Goal: Task Accomplishment & Management: Manage account settings

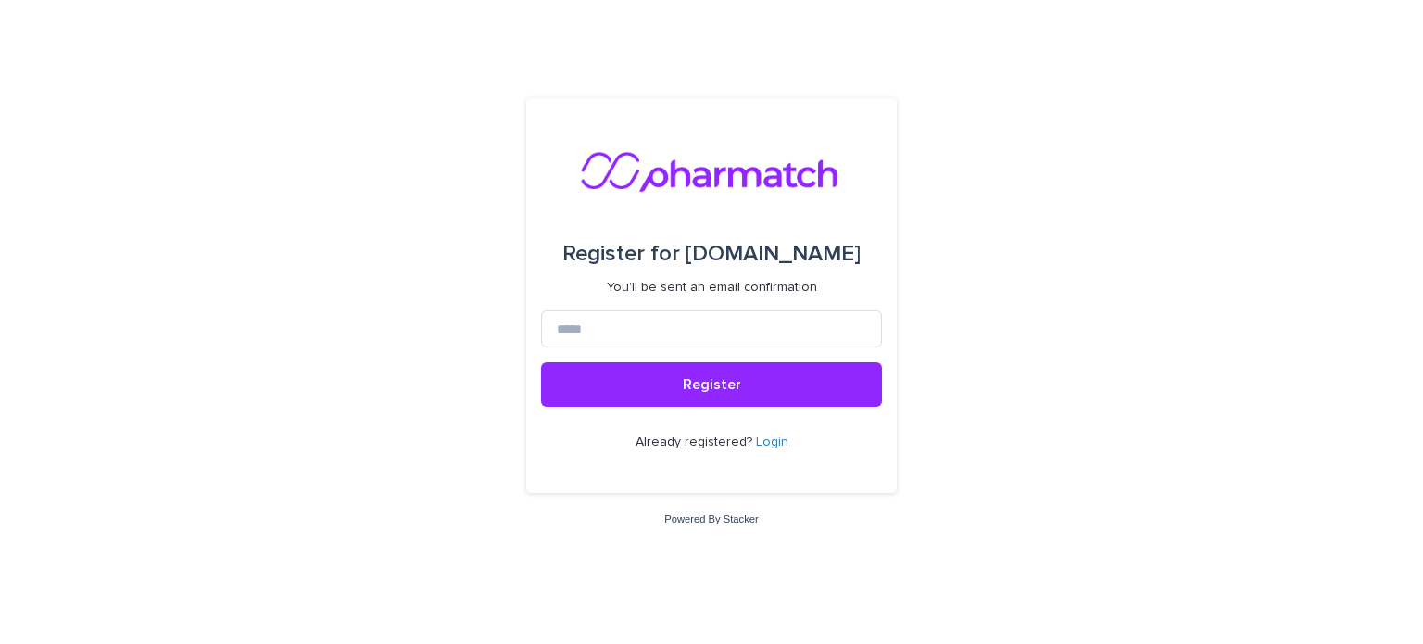
click at [771, 437] on link "Login" at bounding box center [772, 441] width 32 height 13
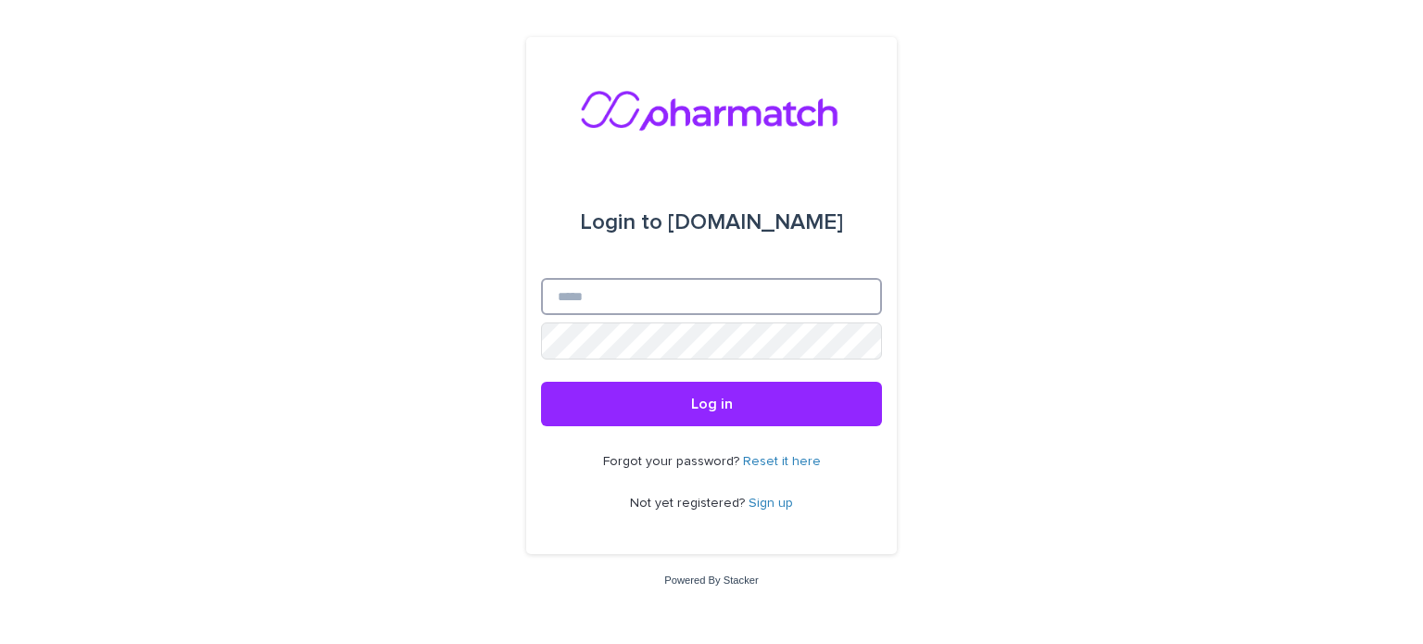
click at [773, 304] on input "Email" at bounding box center [711, 296] width 341 height 37
click at [992, 470] on div "Login to pharmatch.co Email Password Log in Forgot your password? Reset it here…" at bounding box center [711, 322] width 1423 height 644
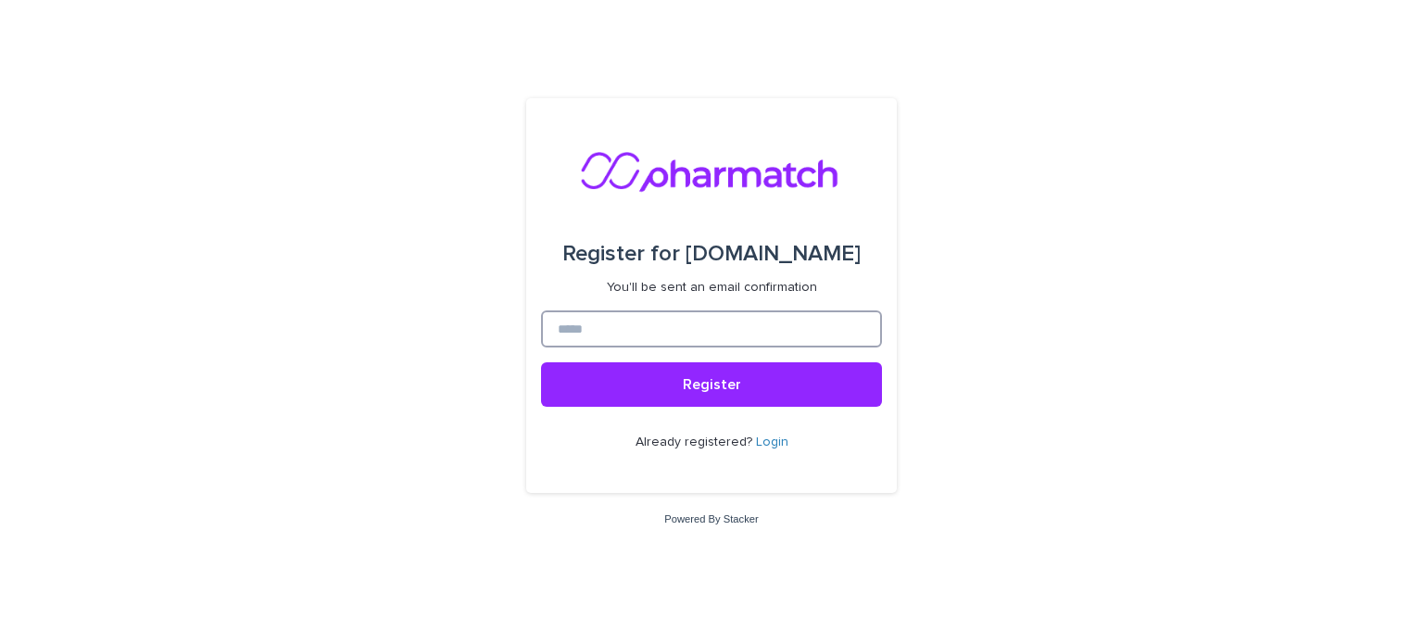
click at [623, 331] on input at bounding box center [711, 328] width 341 height 37
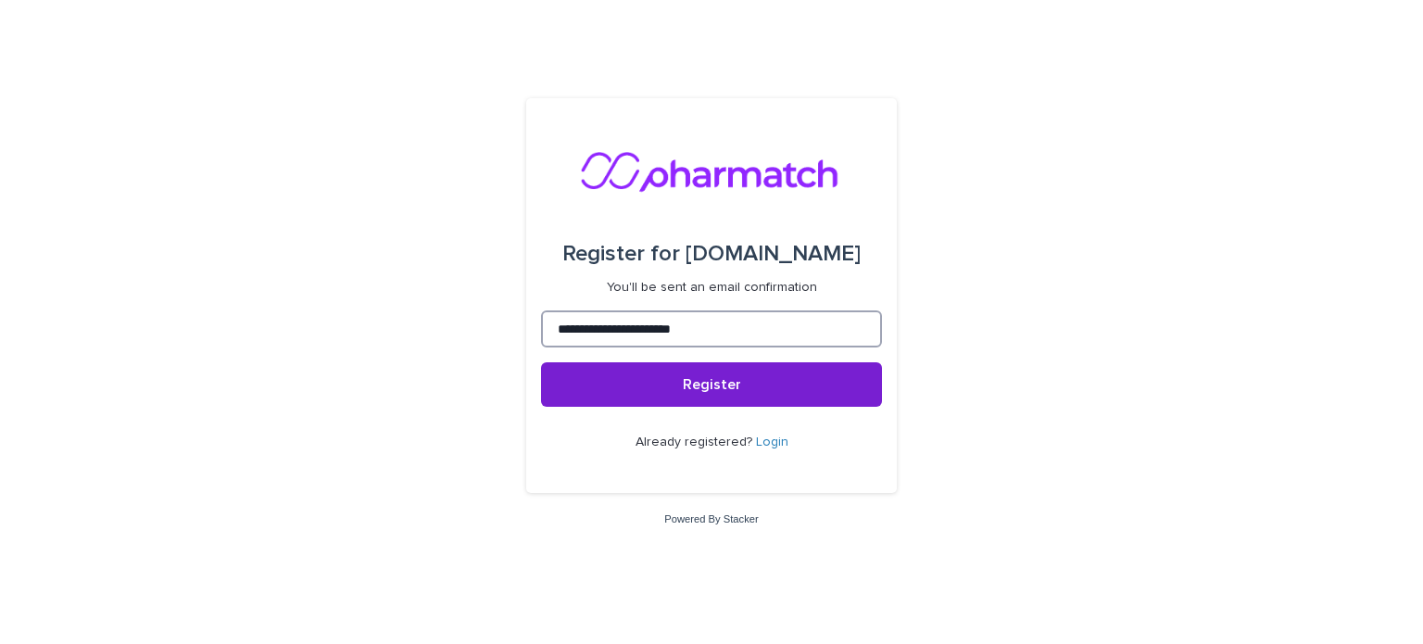
type input "**********"
click at [714, 382] on span "Register" at bounding box center [712, 384] width 58 height 15
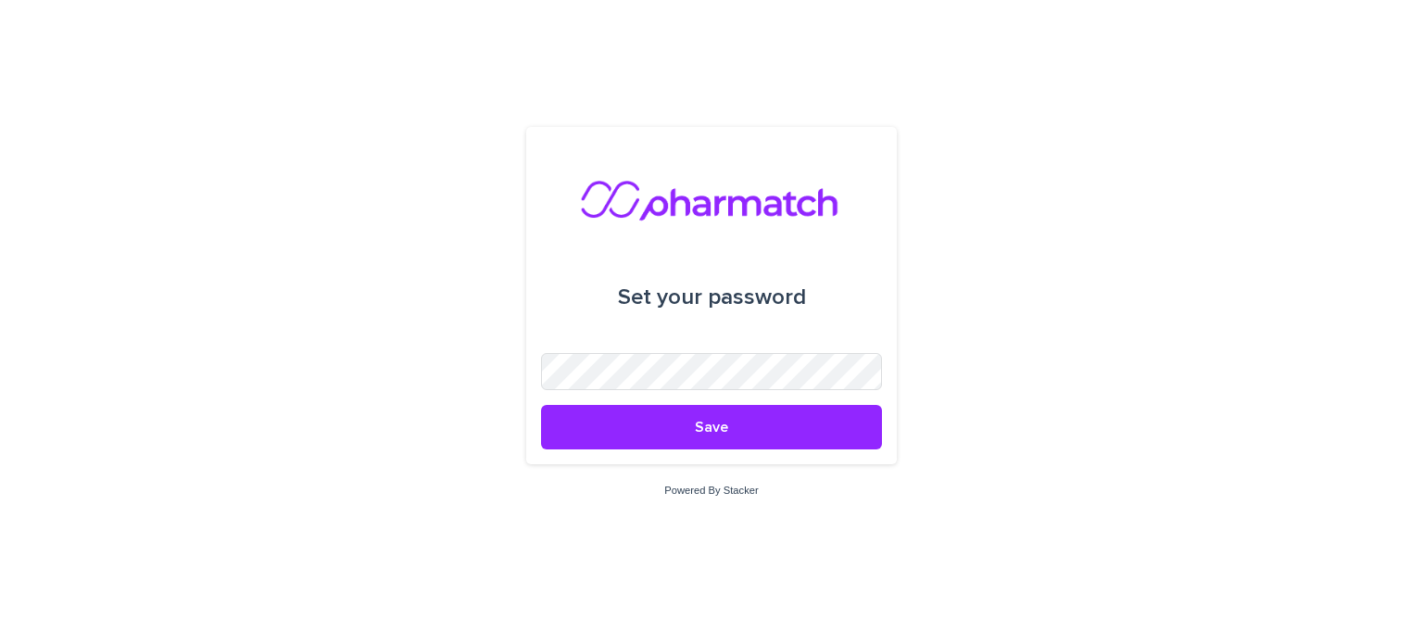
click at [882, 375] on nordpass-icon at bounding box center [882, 371] width 0 height 37
click at [0, 643] on nordpass-autofill-portal at bounding box center [0, 644] width 0 height 0
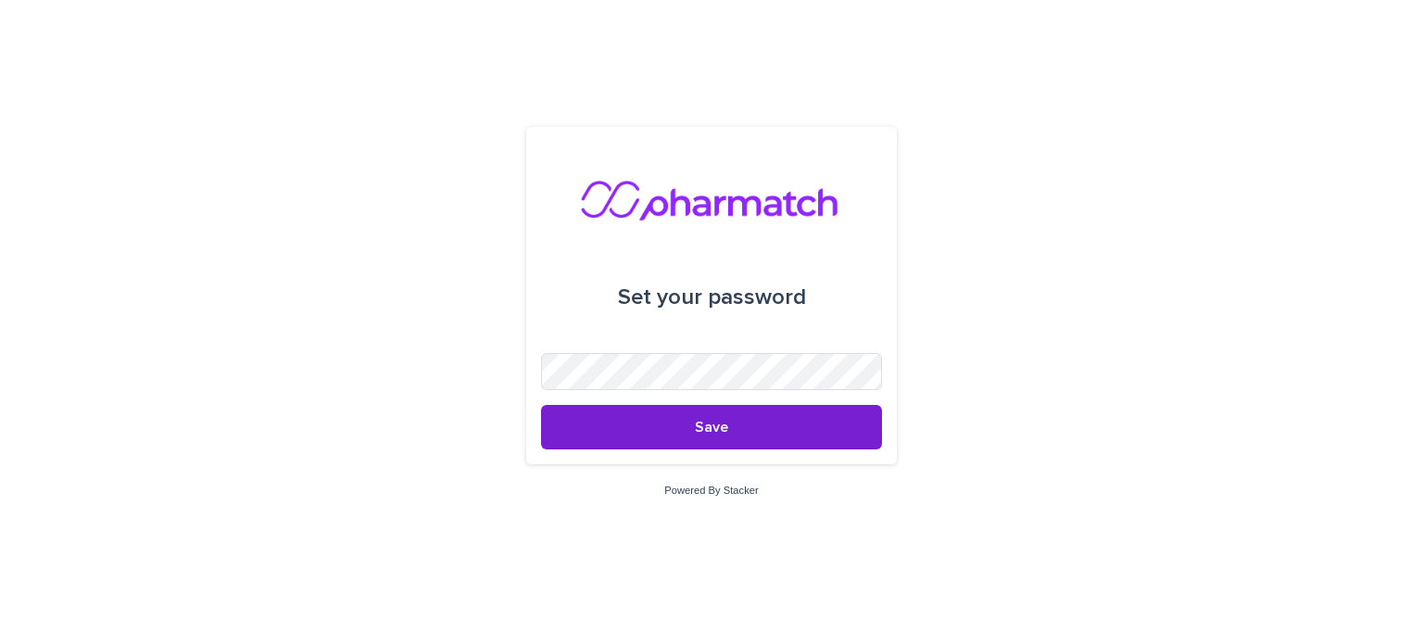
click at [761, 435] on button "Save" at bounding box center [711, 427] width 341 height 44
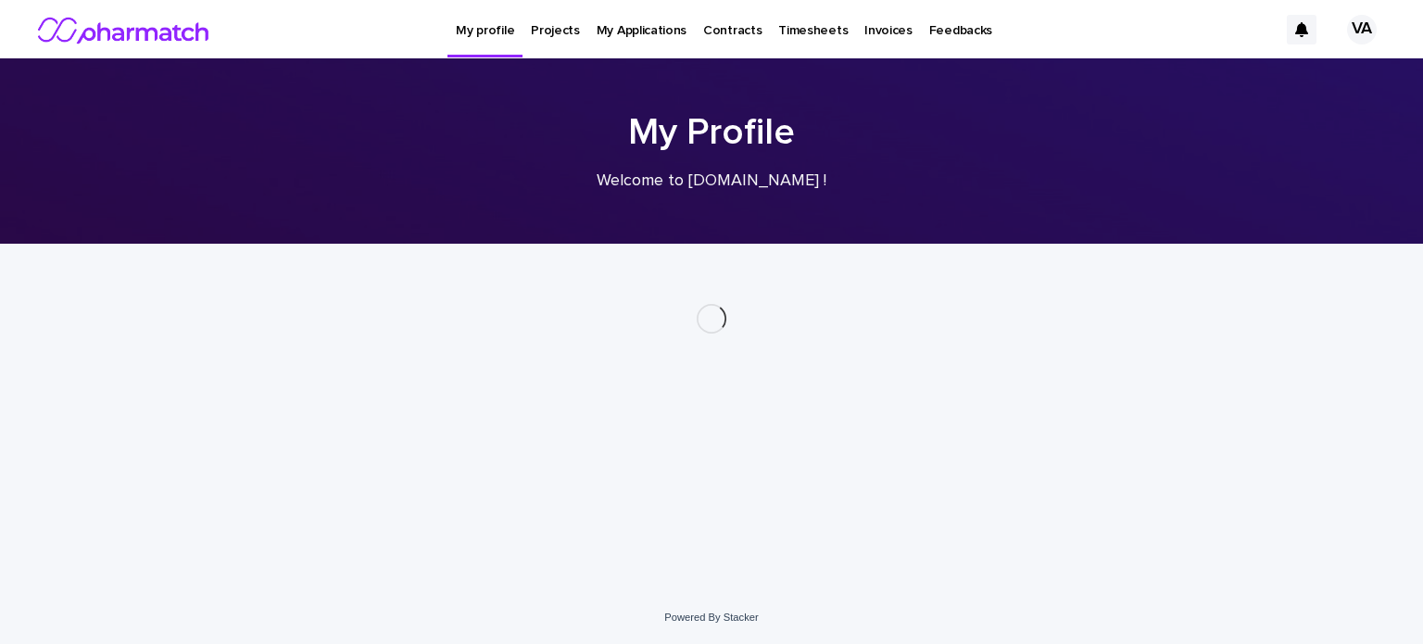
click at [0, 643] on nordpass-portal at bounding box center [0, 644] width 0 height 0
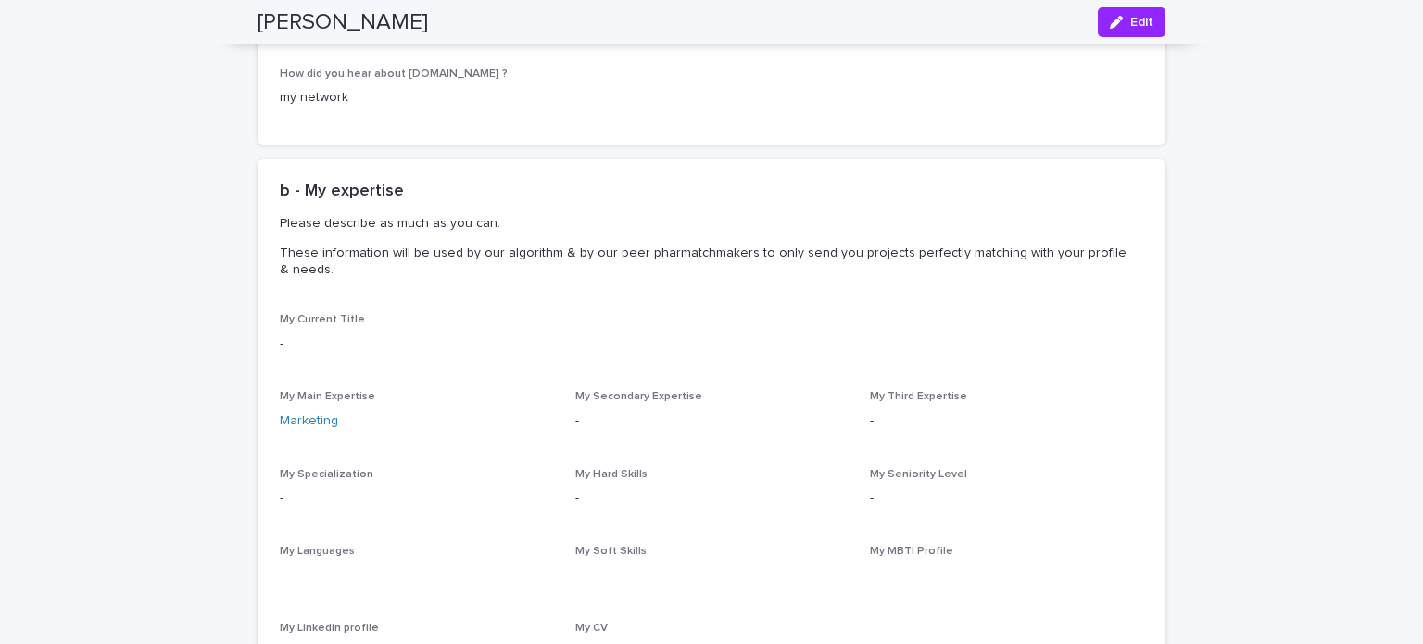
scroll to position [897, 0]
click at [578, 422] on p "-" at bounding box center [711, 422] width 273 height 19
click at [575, 422] on p "-" at bounding box center [711, 422] width 273 height 19
click at [1145, 16] on span "Edit" at bounding box center [1141, 22] width 23 height 13
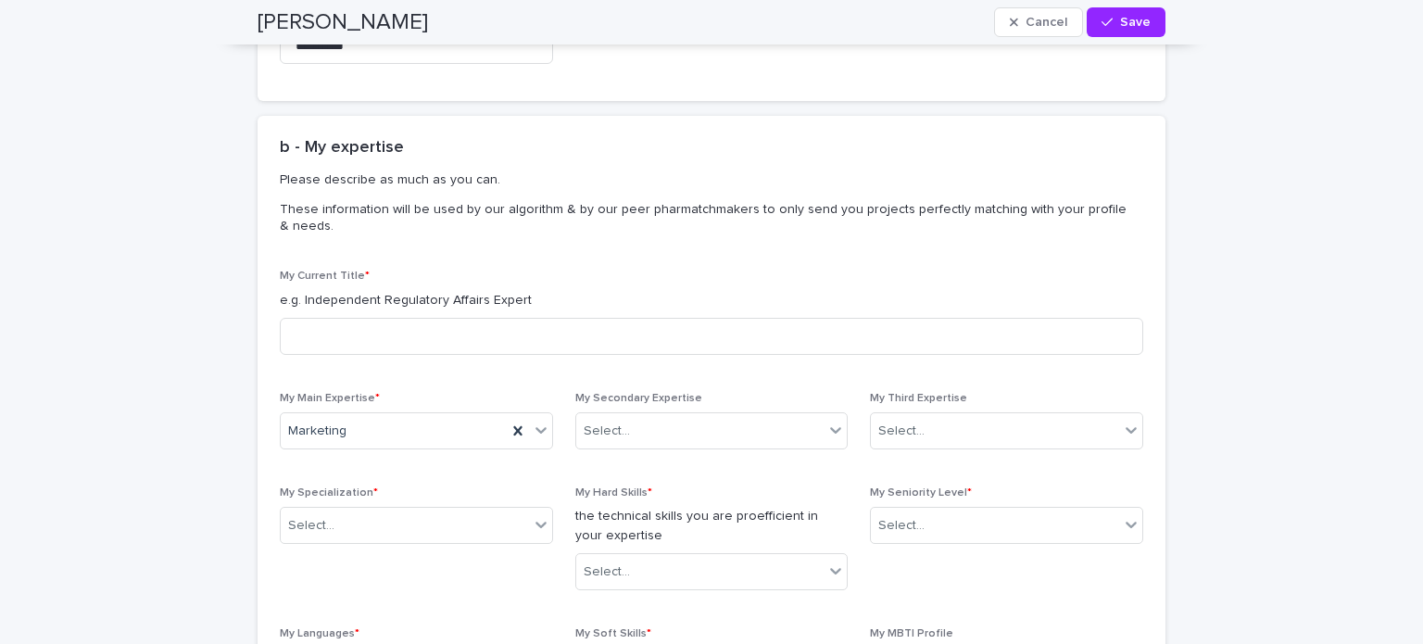
scroll to position [1067, 0]
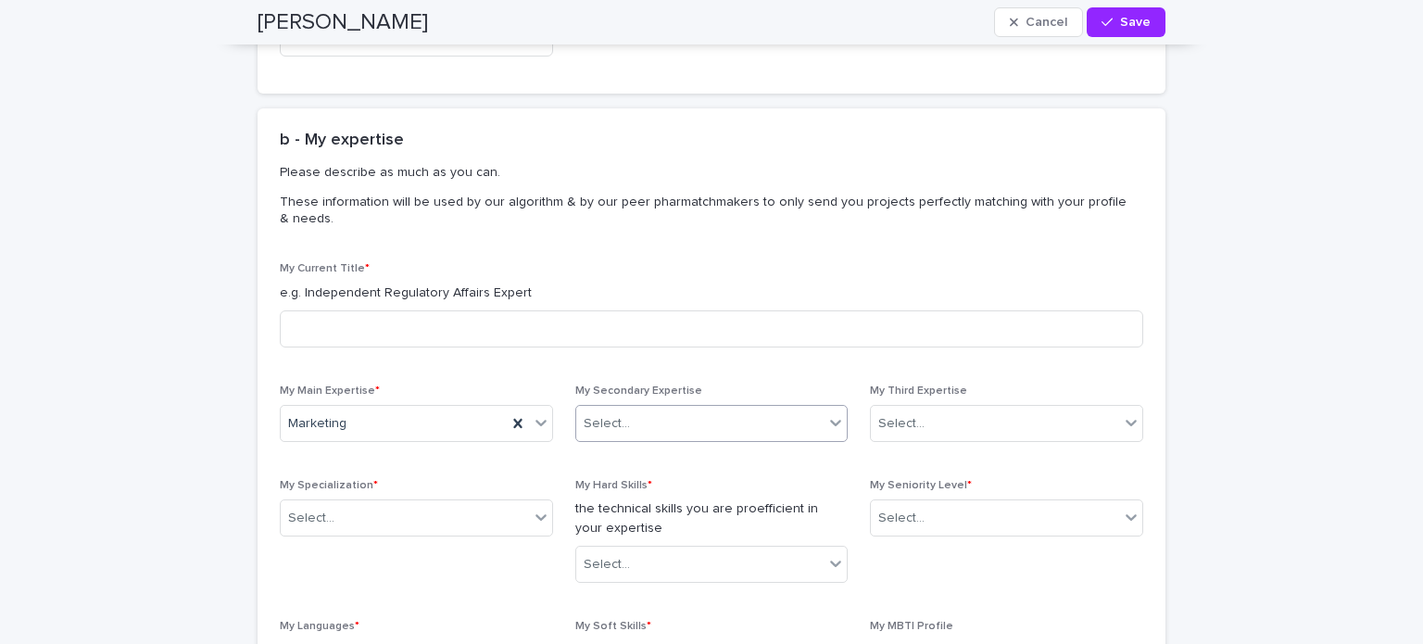
click at [830, 428] on icon at bounding box center [835, 422] width 19 height 19
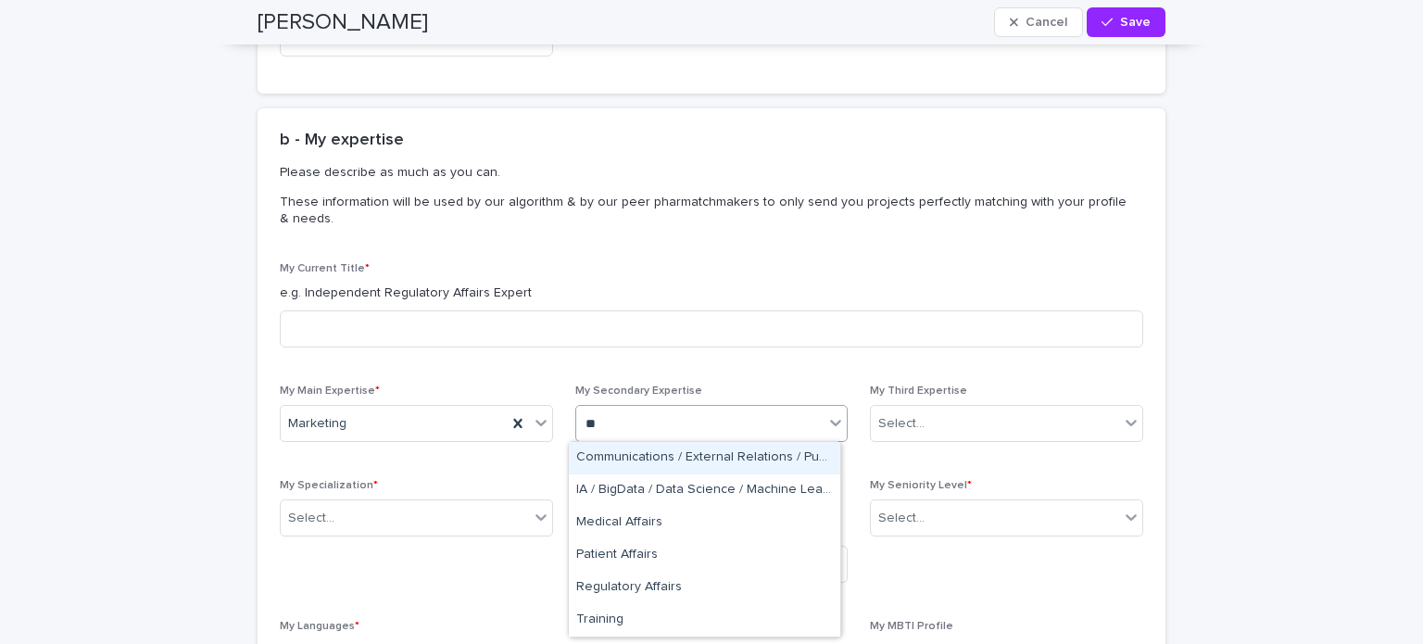
type input "*"
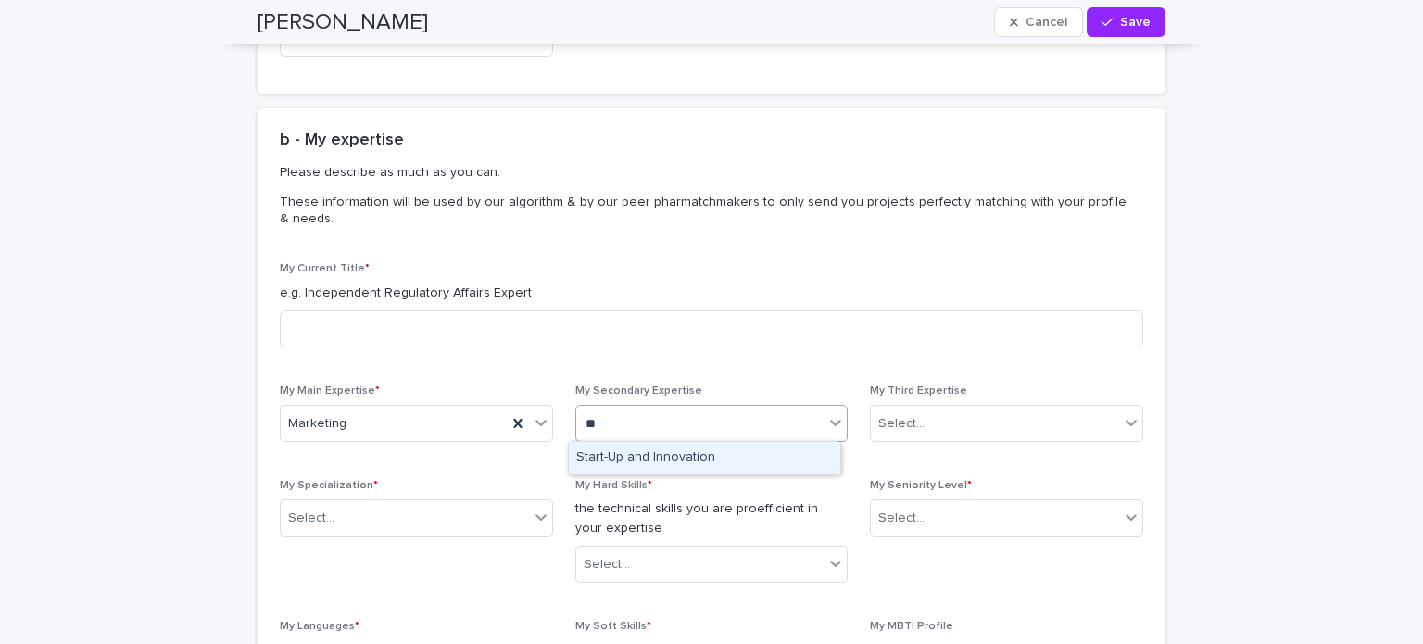
type input "*"
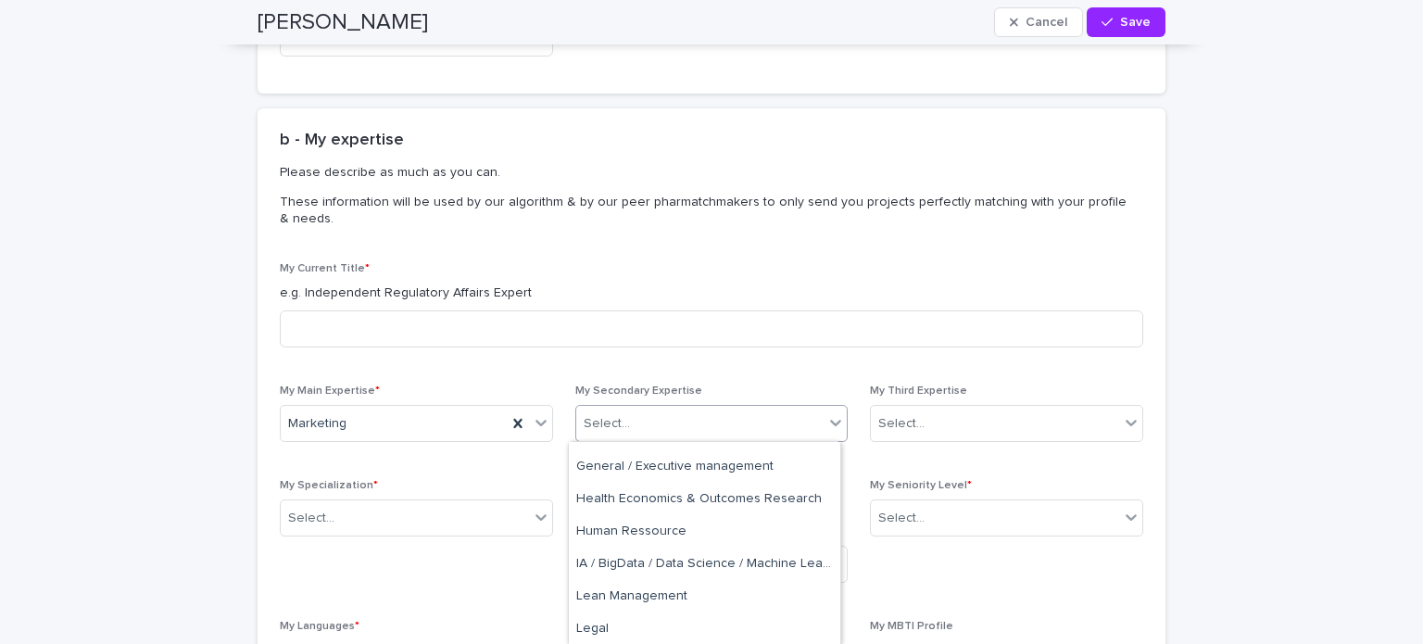
scroll to position [299, 0]
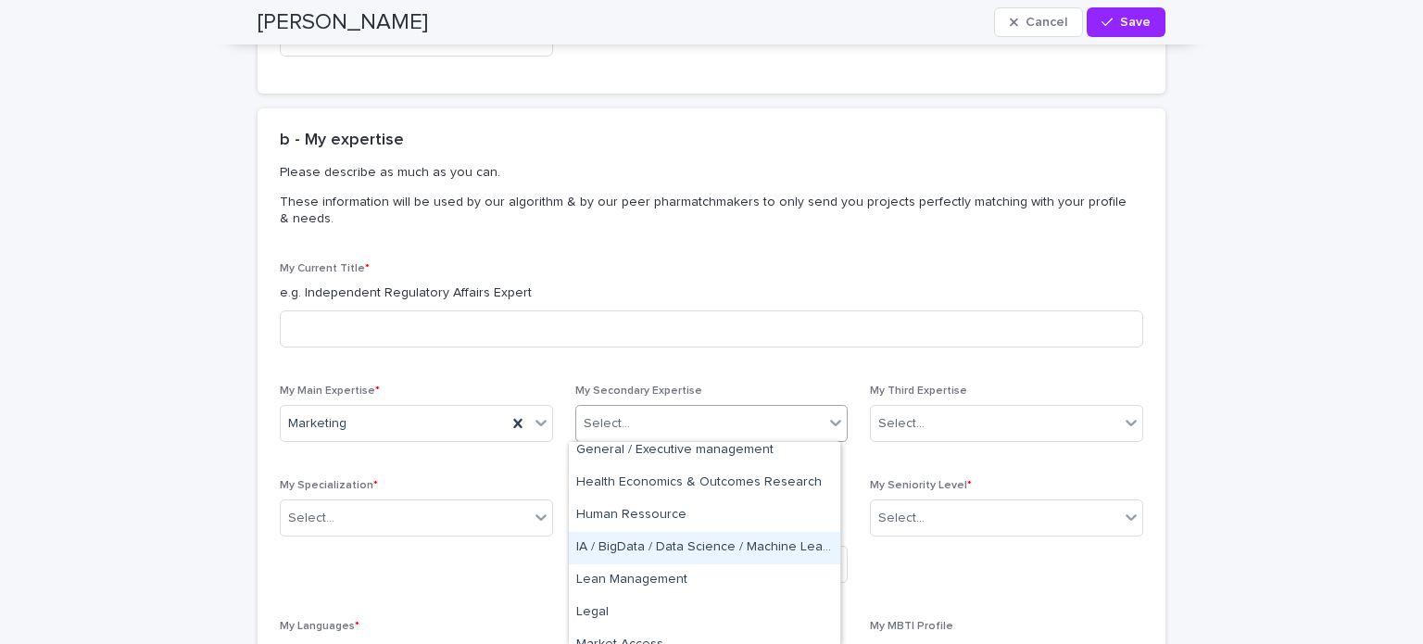
click at [756, 549] on div "IA / BigData / Data Science / Machine Learning / Blockchain" at bounding box center [704, 548] width 271 height 32
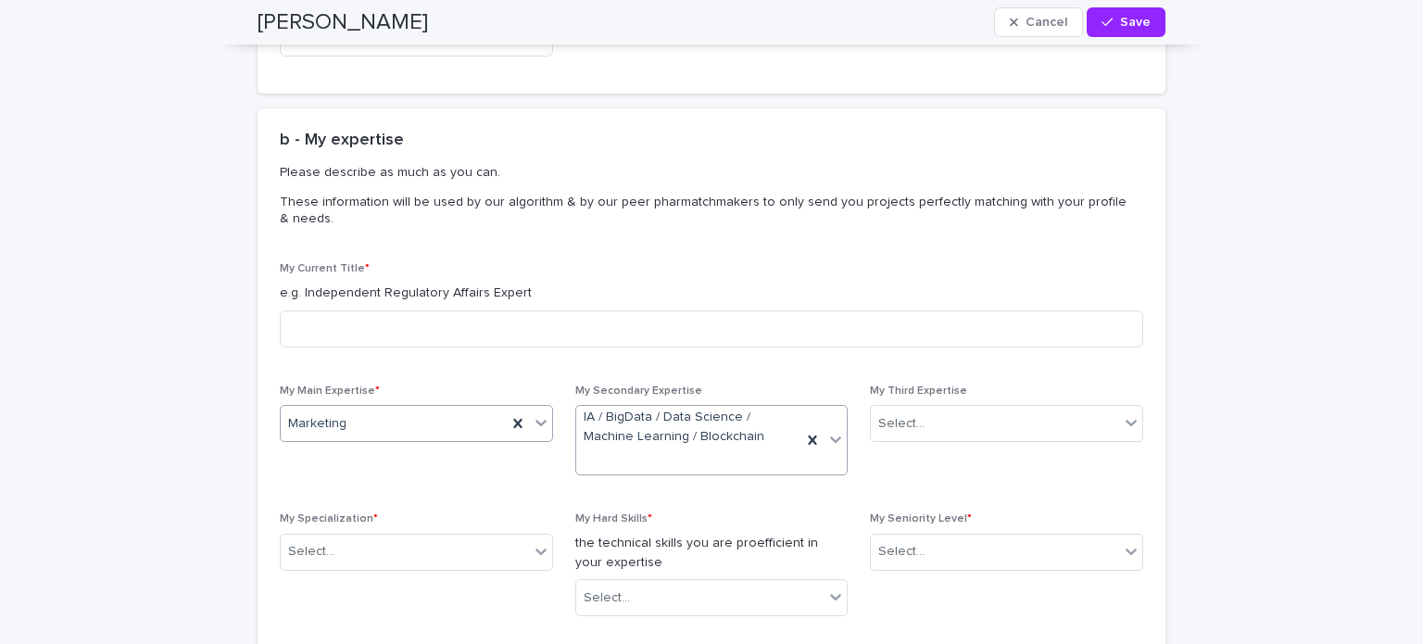
click at [534, 429] on icon at bounding box center [541, 422] width 19 height 19
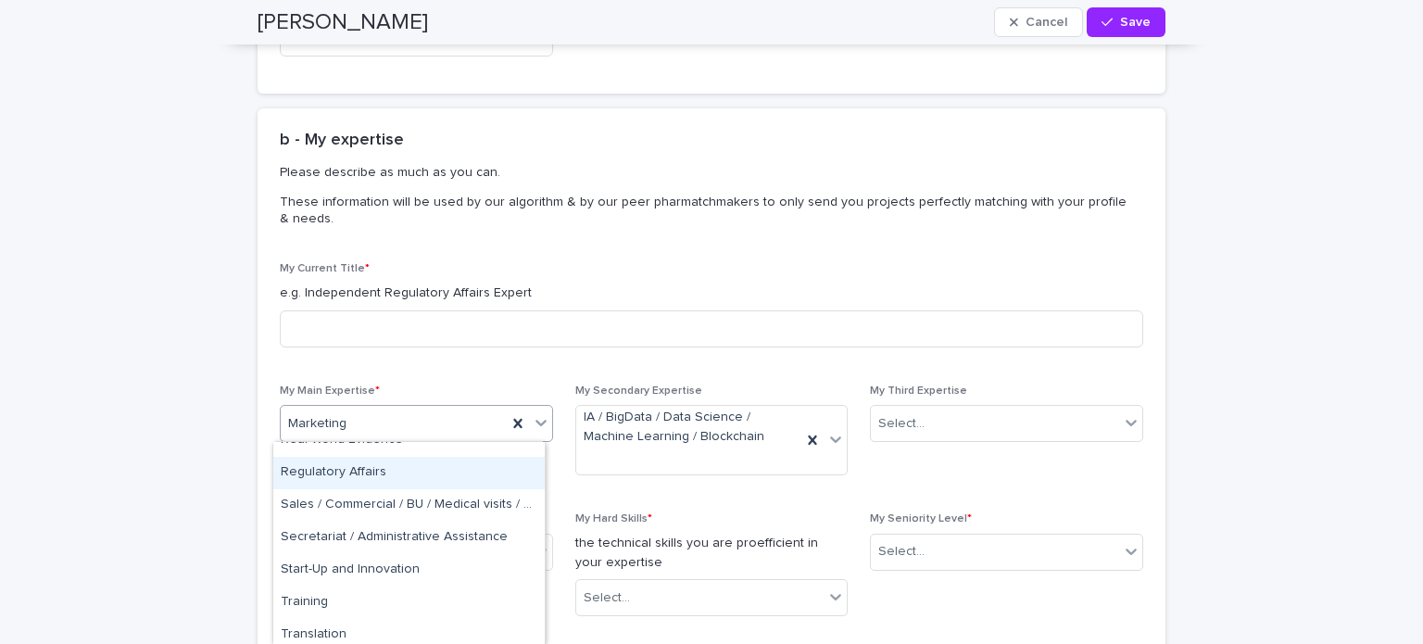
scroll to position [1029, 0]
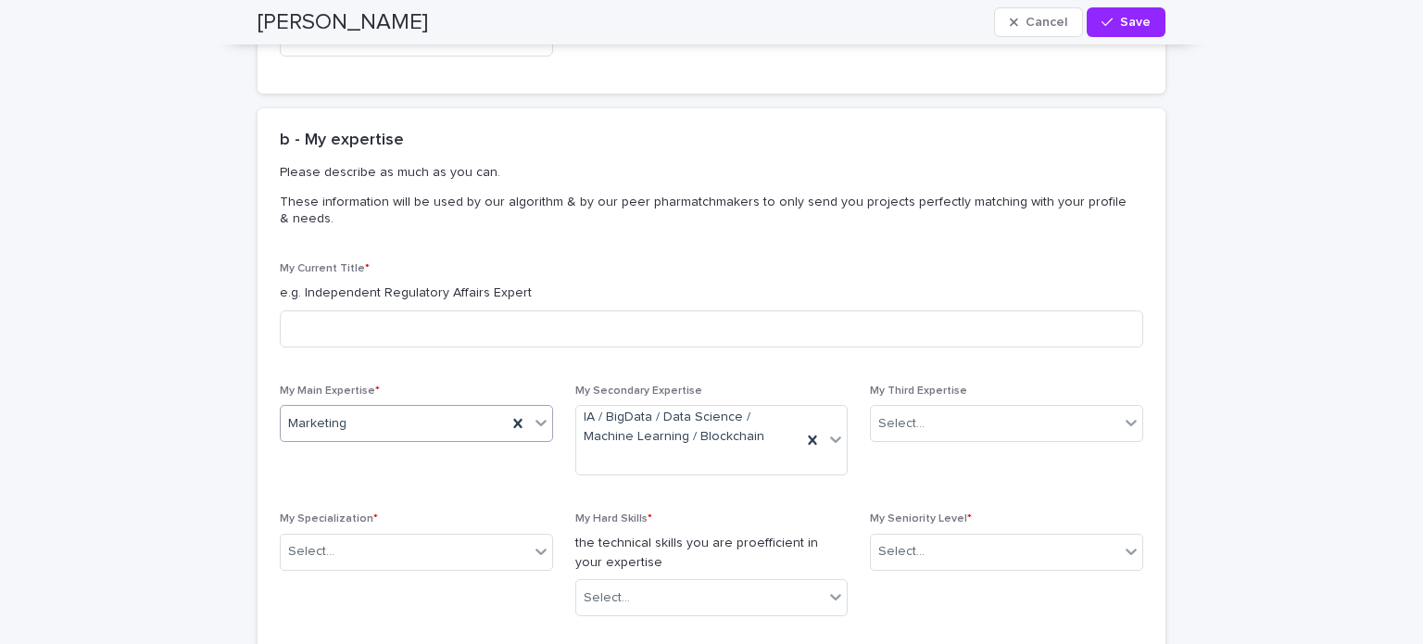
click at [448, 429] on div "Marketing" at bounding box center [394, 423] width 226 height 23
click at [925, 422] on div "Select..." at bounding box center [995, 424] width 248 height 31
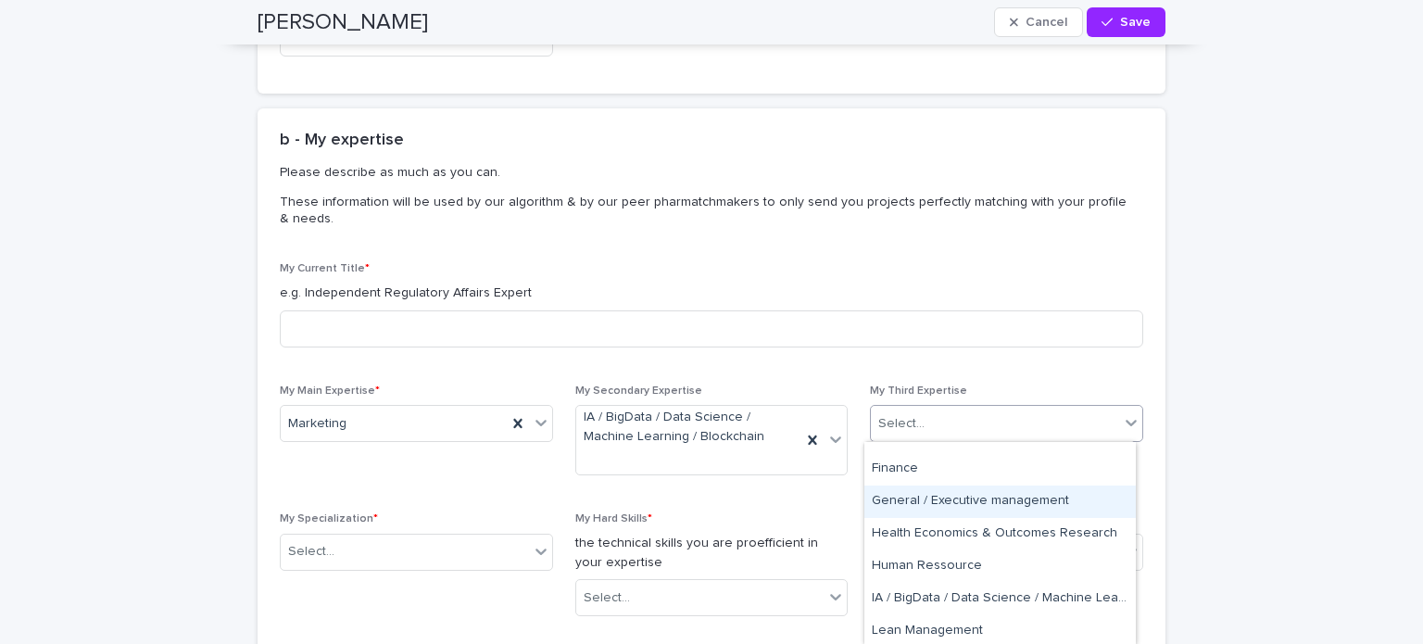
scroll to position [248, 0]
click at [986, 496] on div "General / Executive management" at bounding box center [999, 501] width 271 height 32
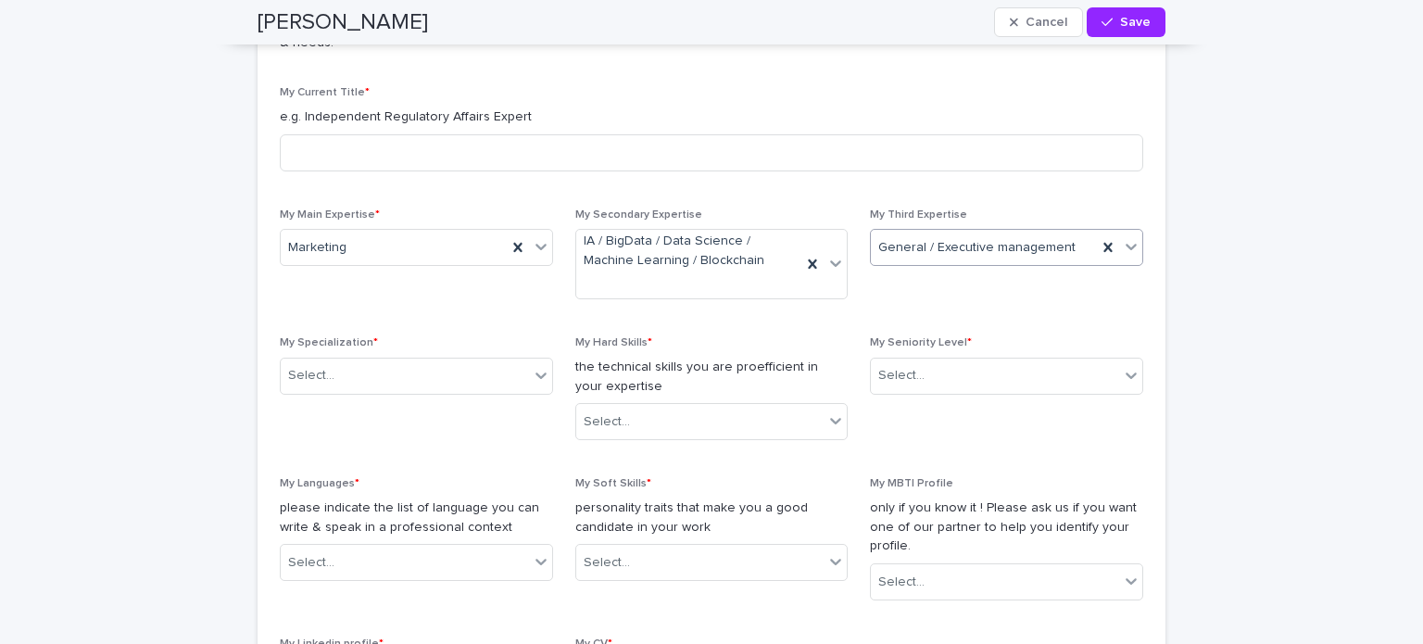
scroll to position [1244, 0]
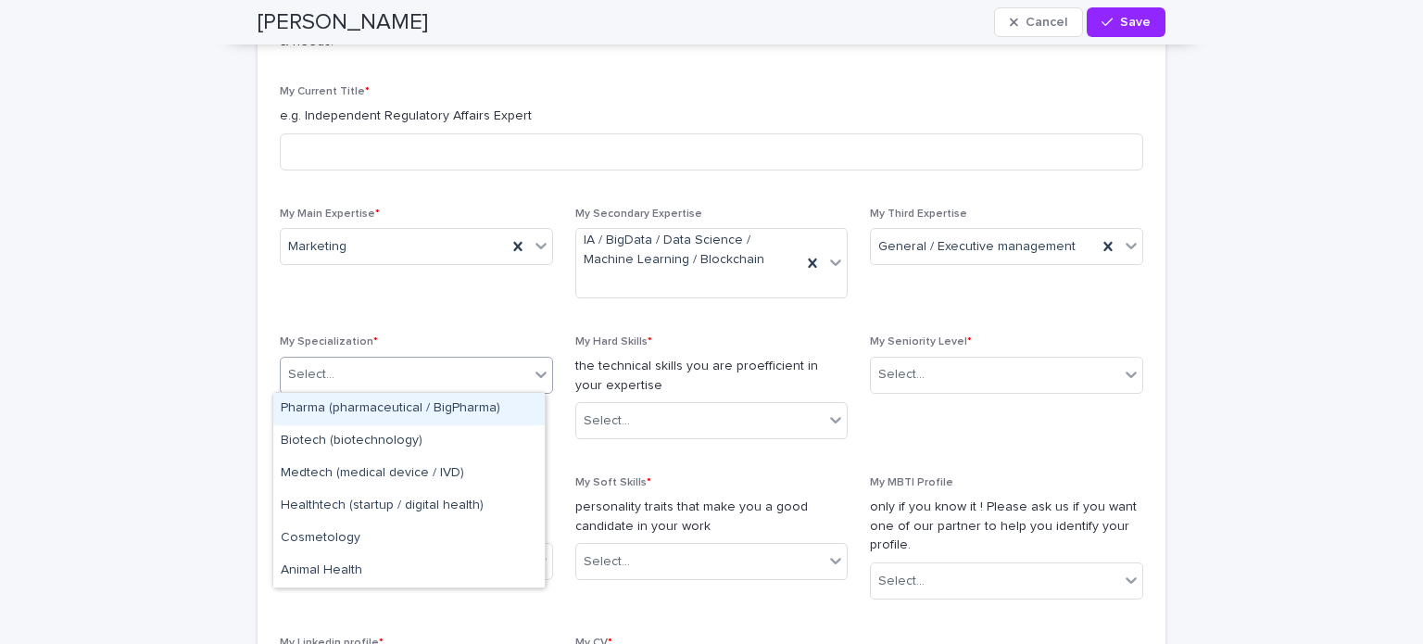
click at [535, 371] on icon at bounding box center [541, 374] width 19 height 19
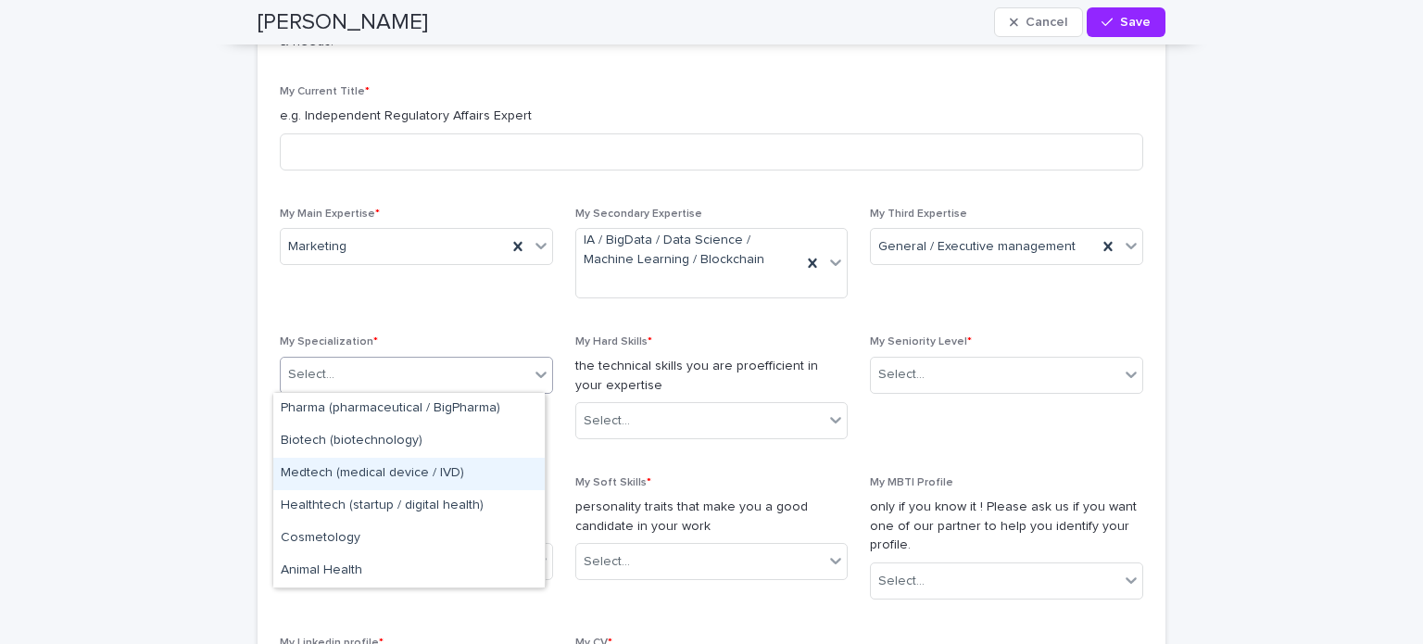
click at [434, 473] on div "Medtech (medical device / IVD)" at bounding box center [408, 474] width 271 height 32
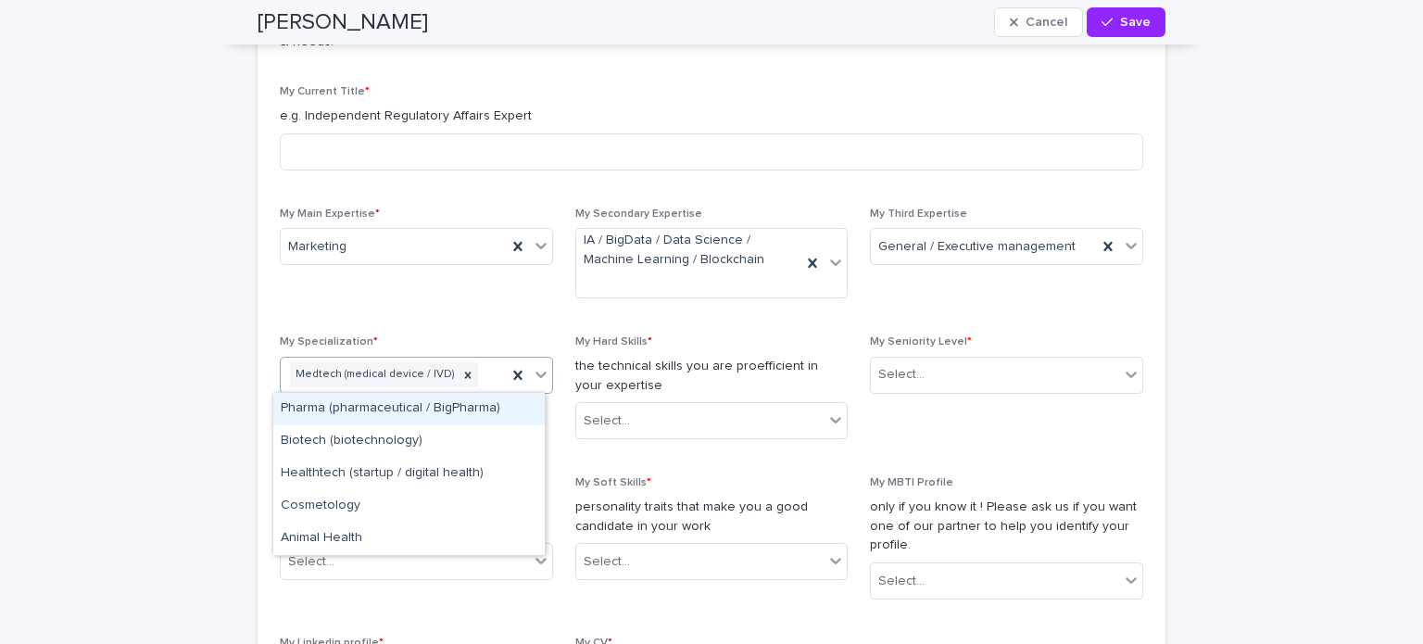
click at [537, 373] on icon at bounding box center [541, 374] width 19 height 19
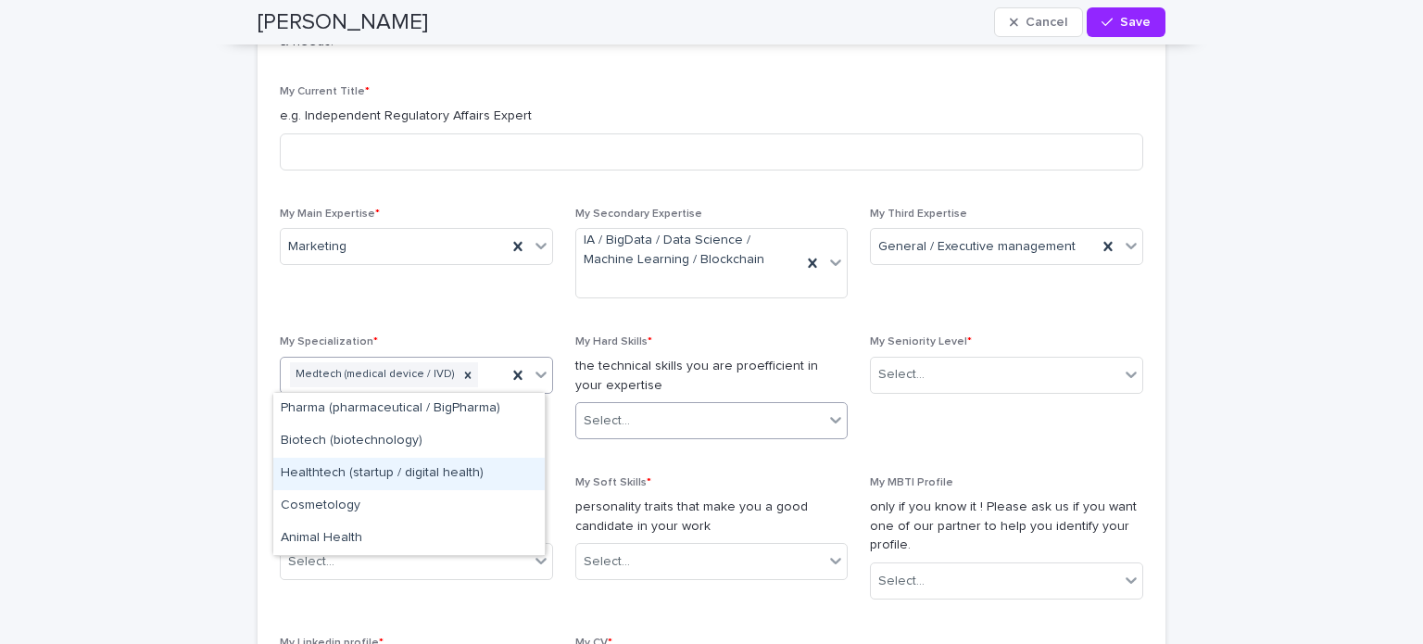
click at [827, 422] on icon at bounding box center [835, 419] width 19 height 19
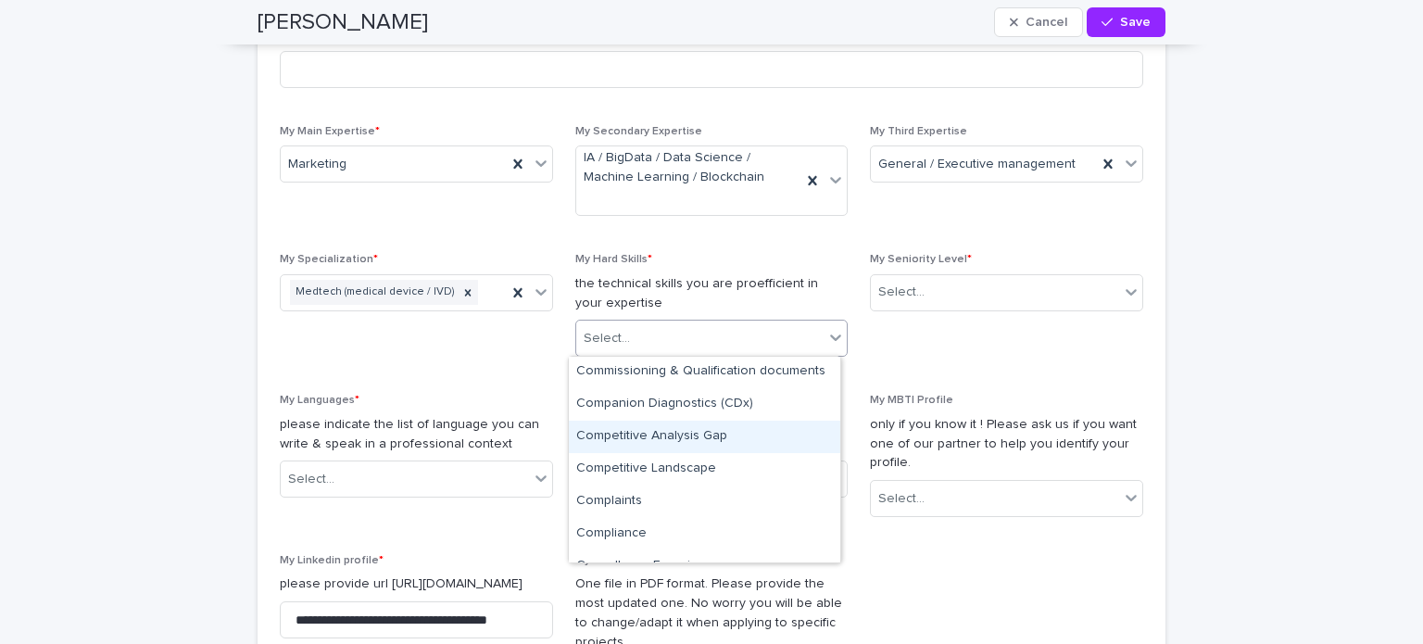
scroll to position [1664, 0]
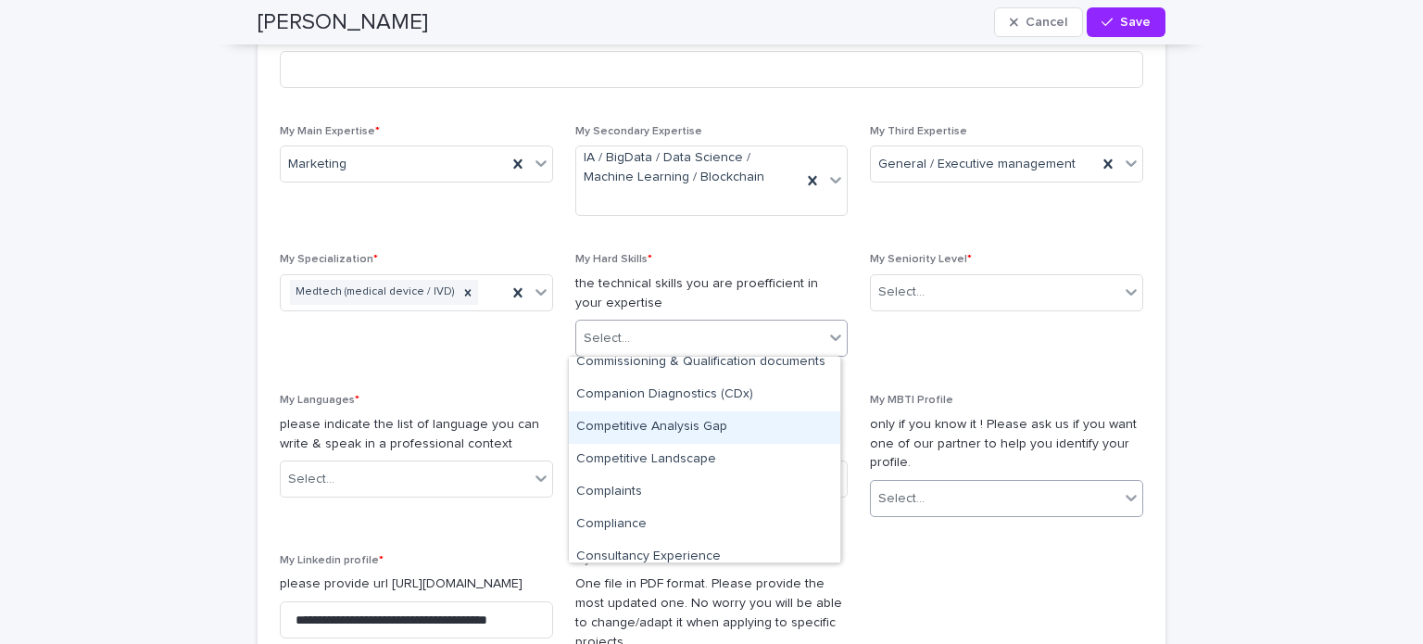
click at [1124, 496] on icon at bounding box center [1131, 497] width 19 height 19
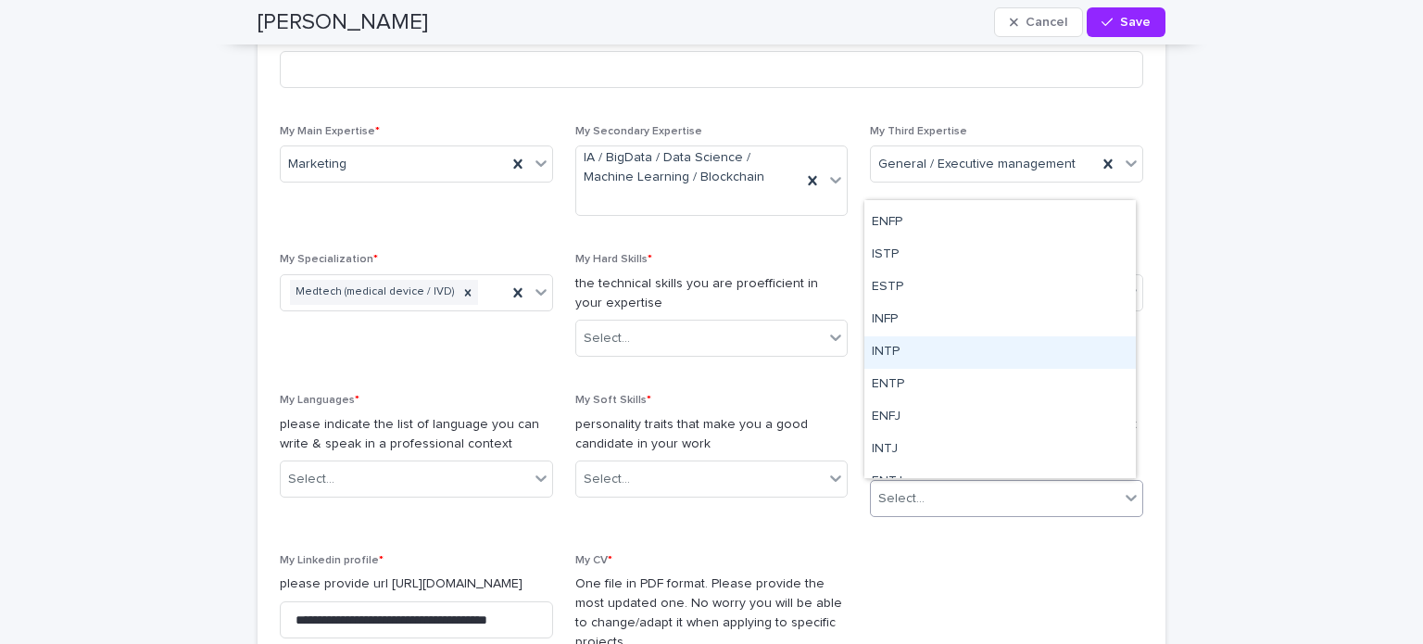
scroll to position [189, 0]
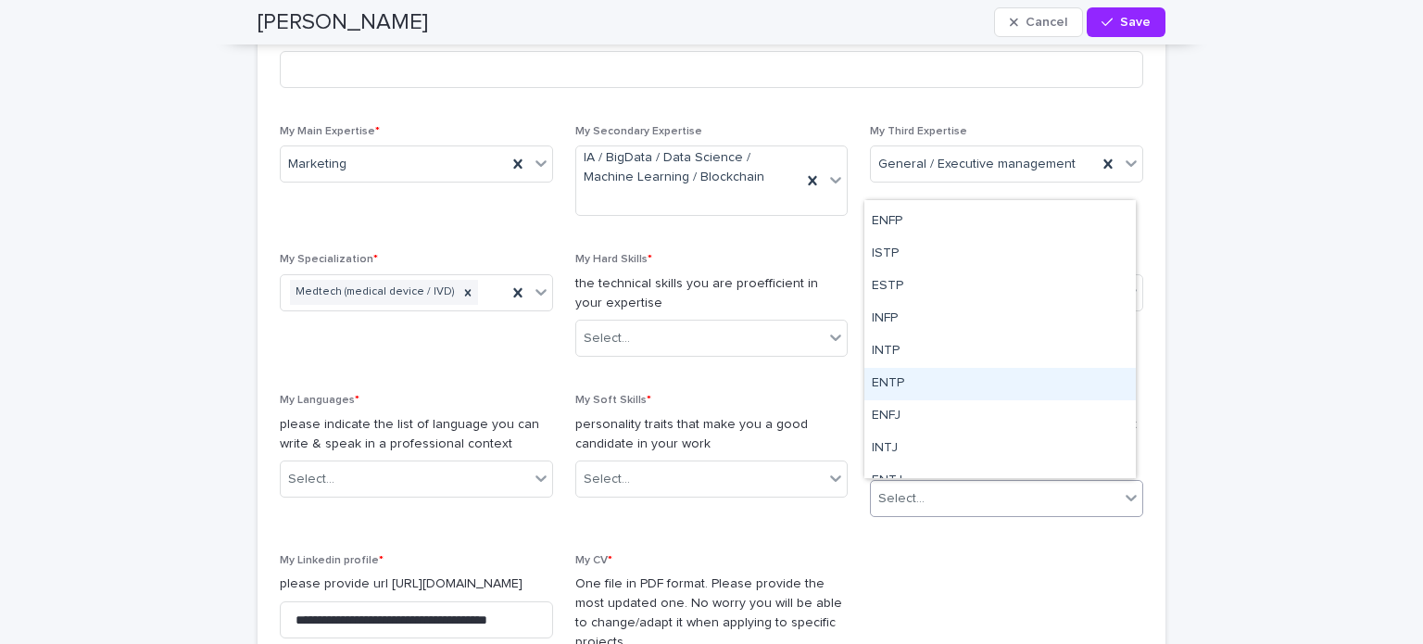
click at [909, 380] on div "ENTP" at bounding box center [999, 384] width 271 height 32
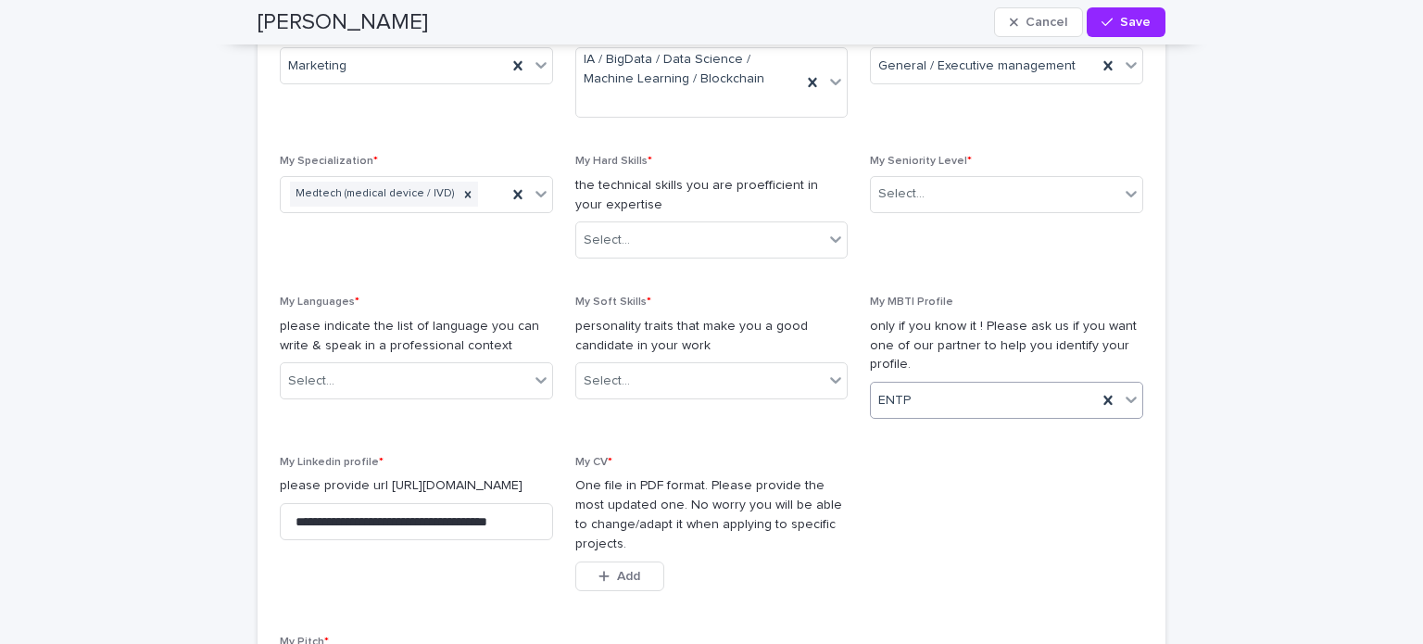
scroll to position [1445, 0]
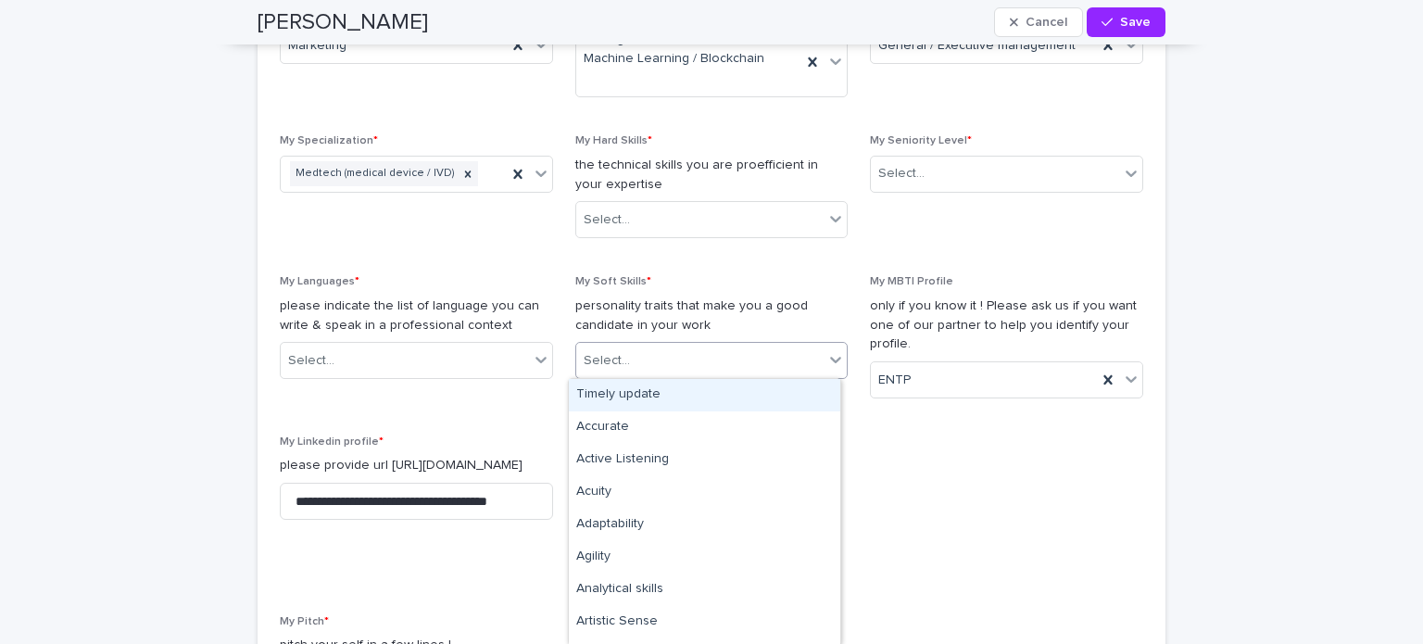
click at [826, 365] on icon at bounding box center [835, 359] width 19 height 19
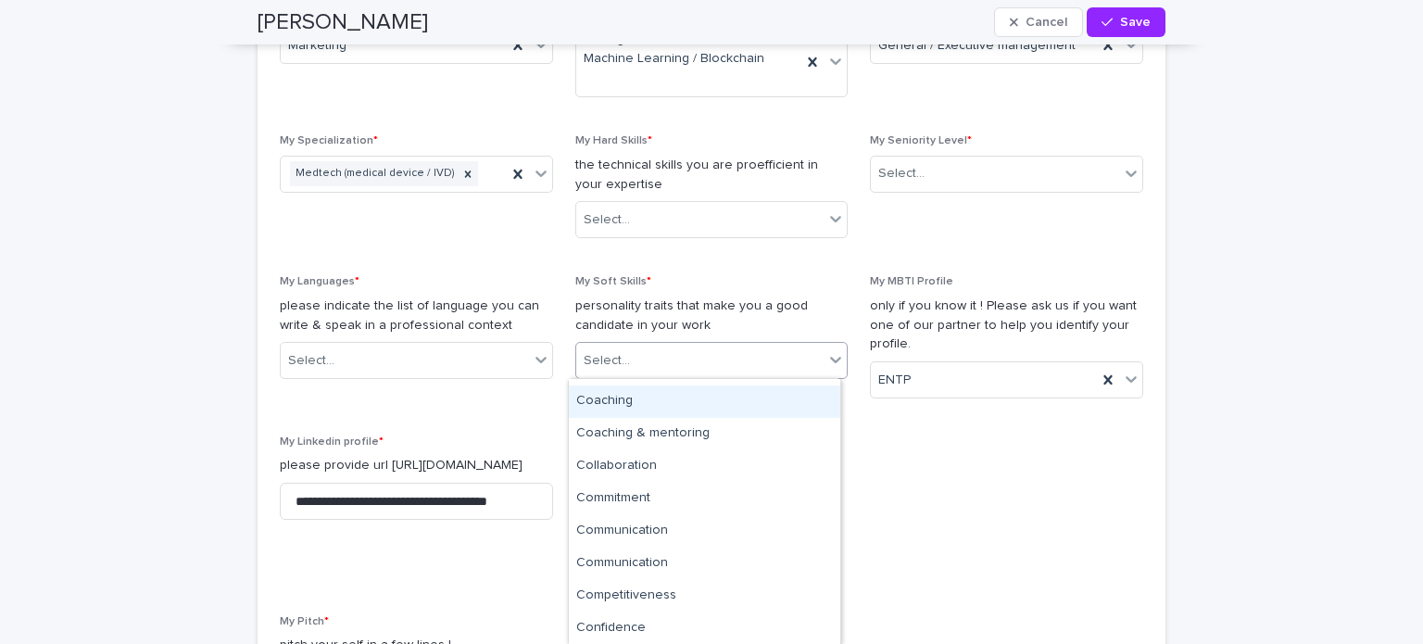
scroll to position [615, 0]
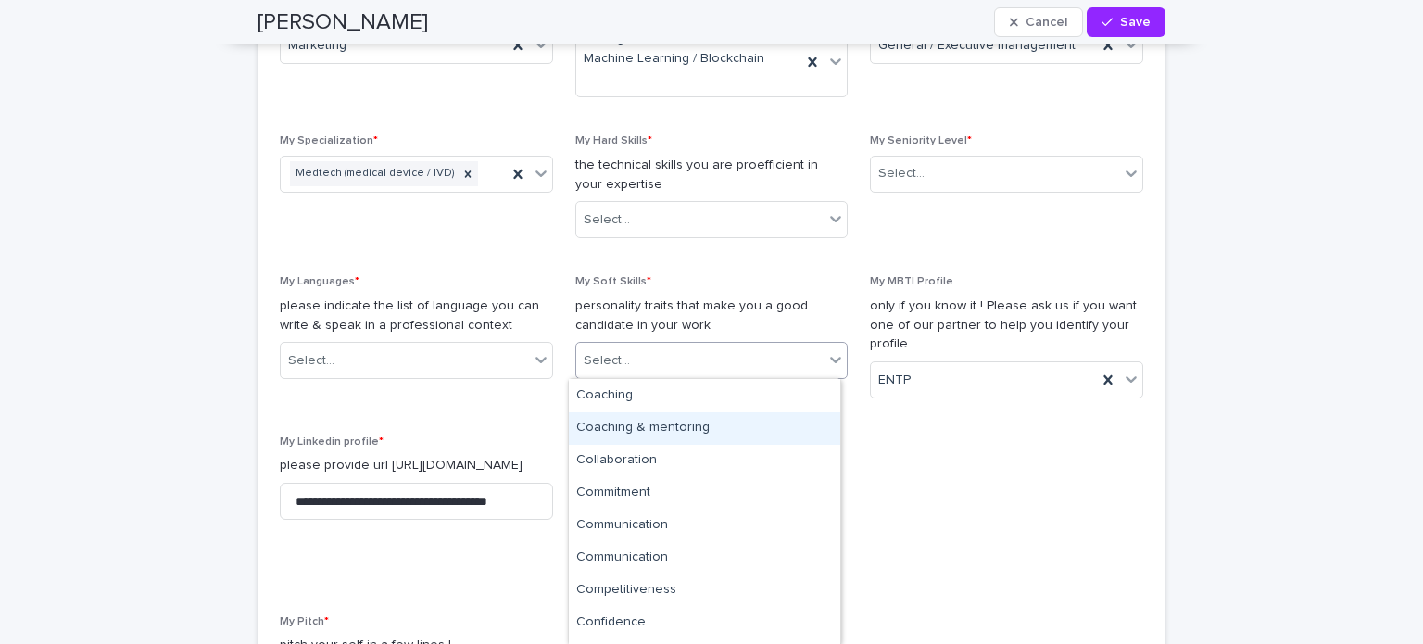
click at [678, 428] on div "Coaching & mentoring" at bounding box center [704, 428] width 271 height 32
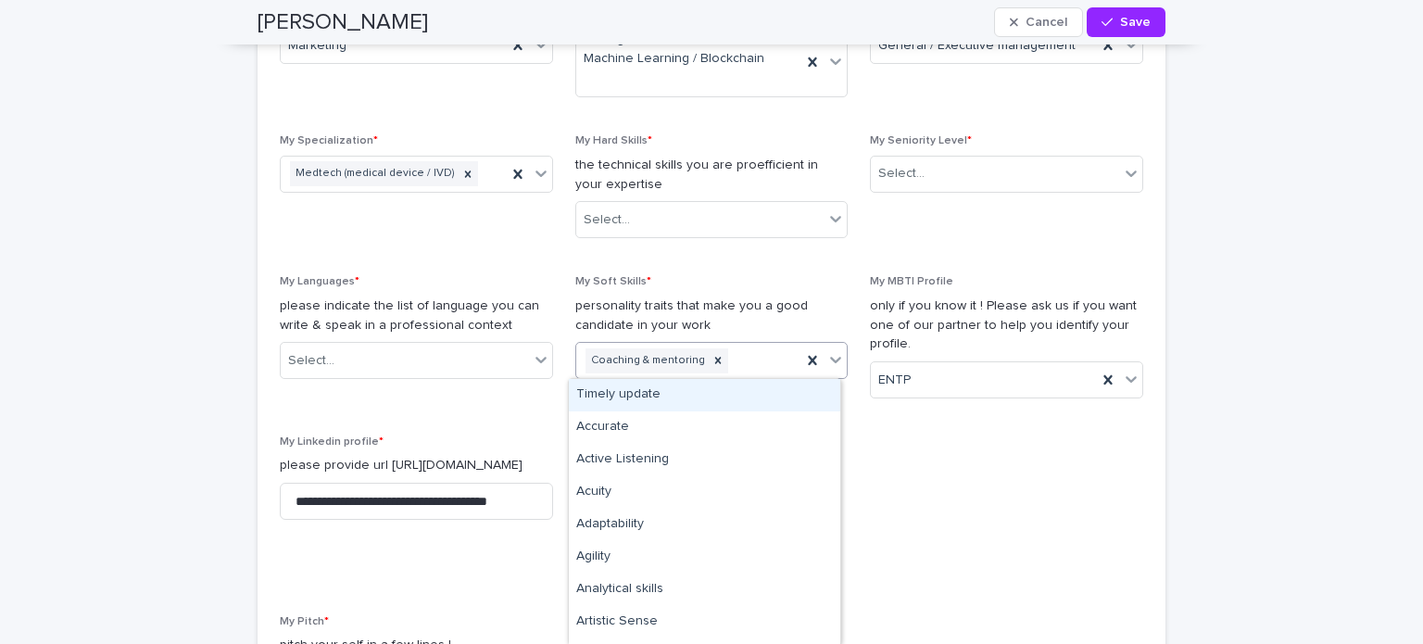
click at [831, 361] on icon at bounding box center [836, 360] width 11 height 6
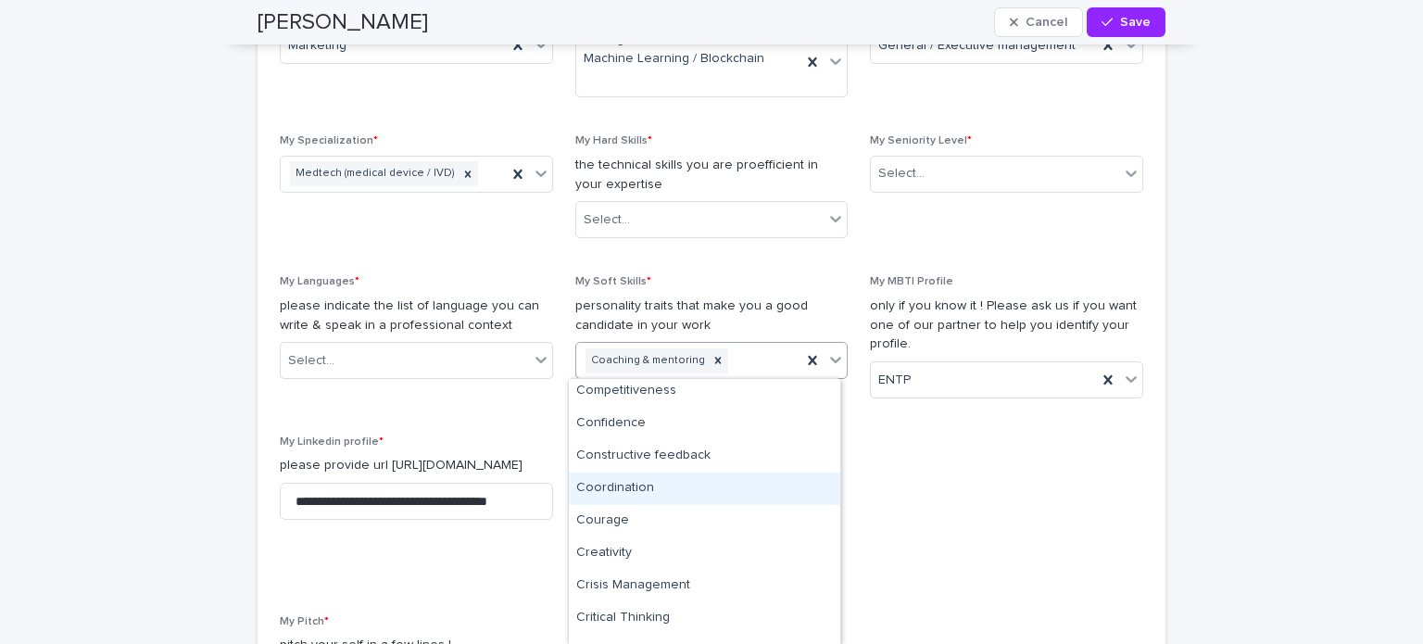
scroll to position [784, 0]
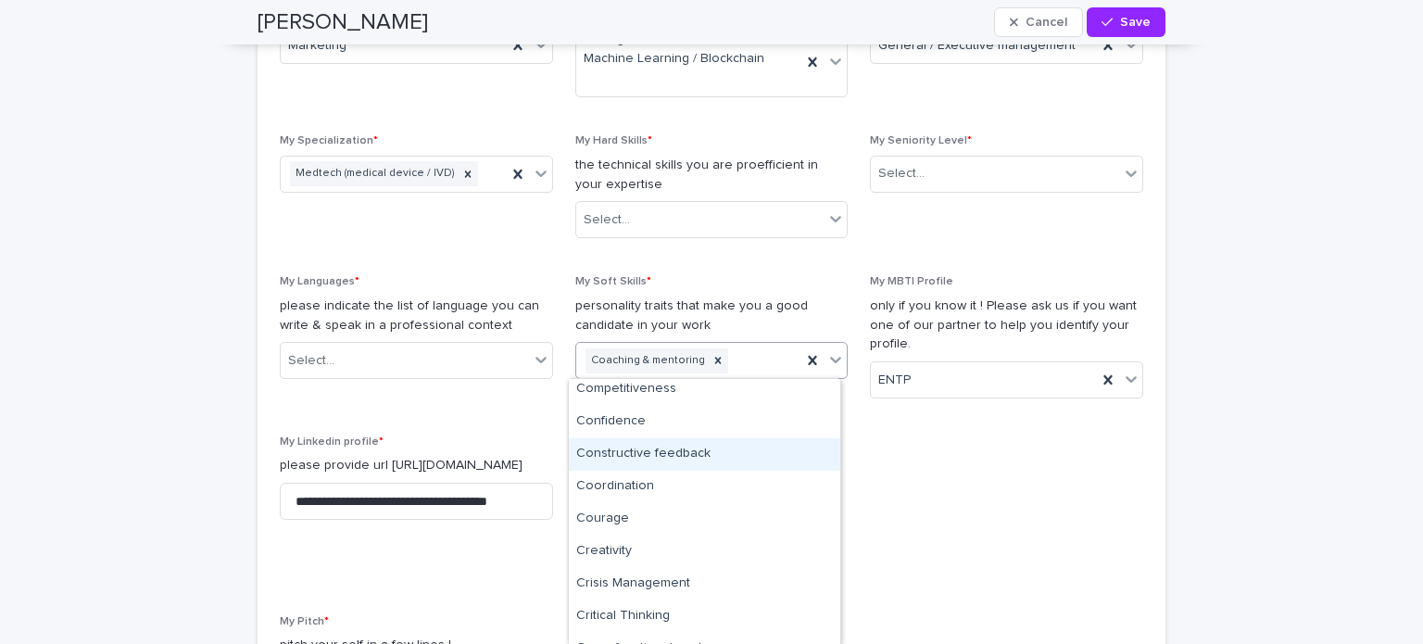
click at [664, 460] on div "Constructive feedback" at bounding box center [704, 454] width 271 height 32
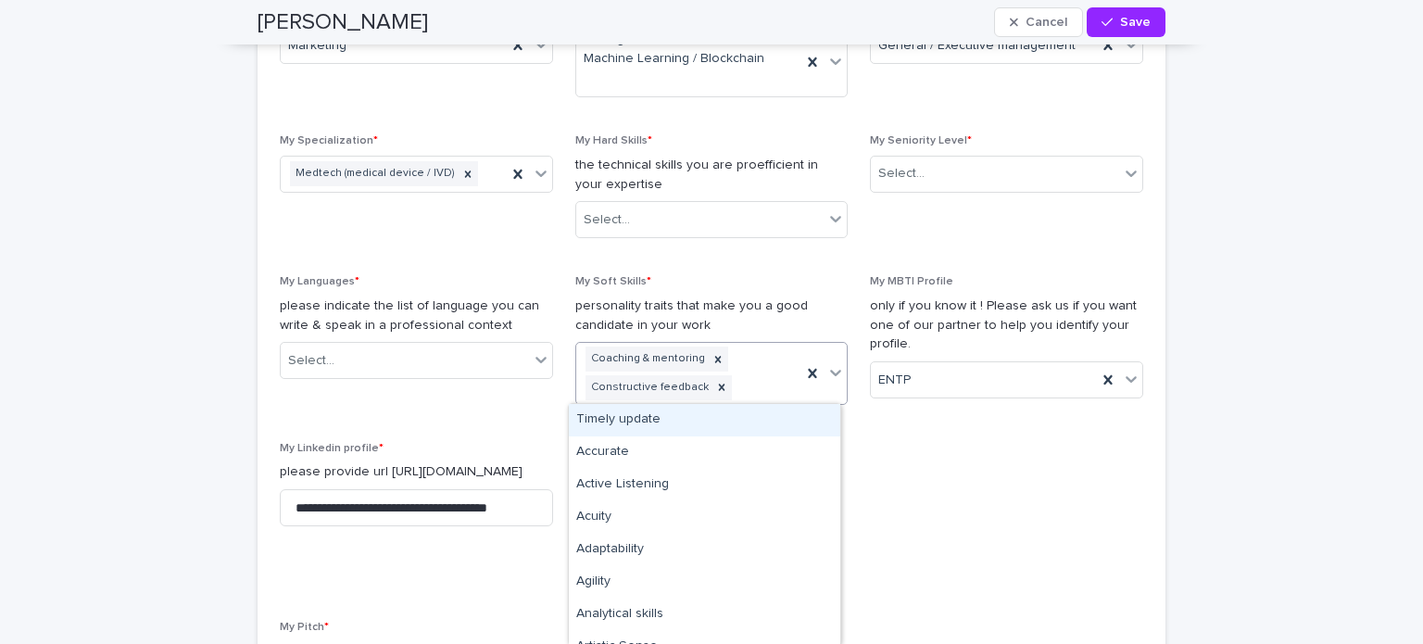
click at [831, 371] on icon at bounding box center [836, 373] width 11 height 6
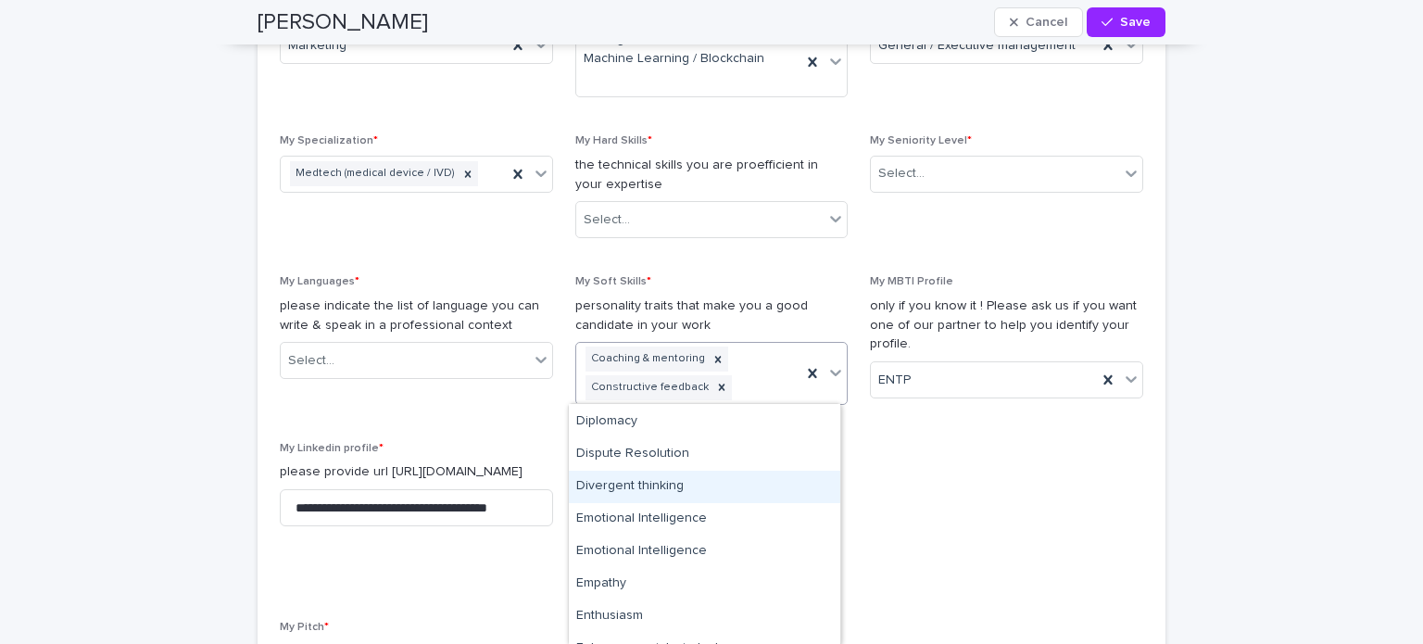
scroll to position [1245, 0]
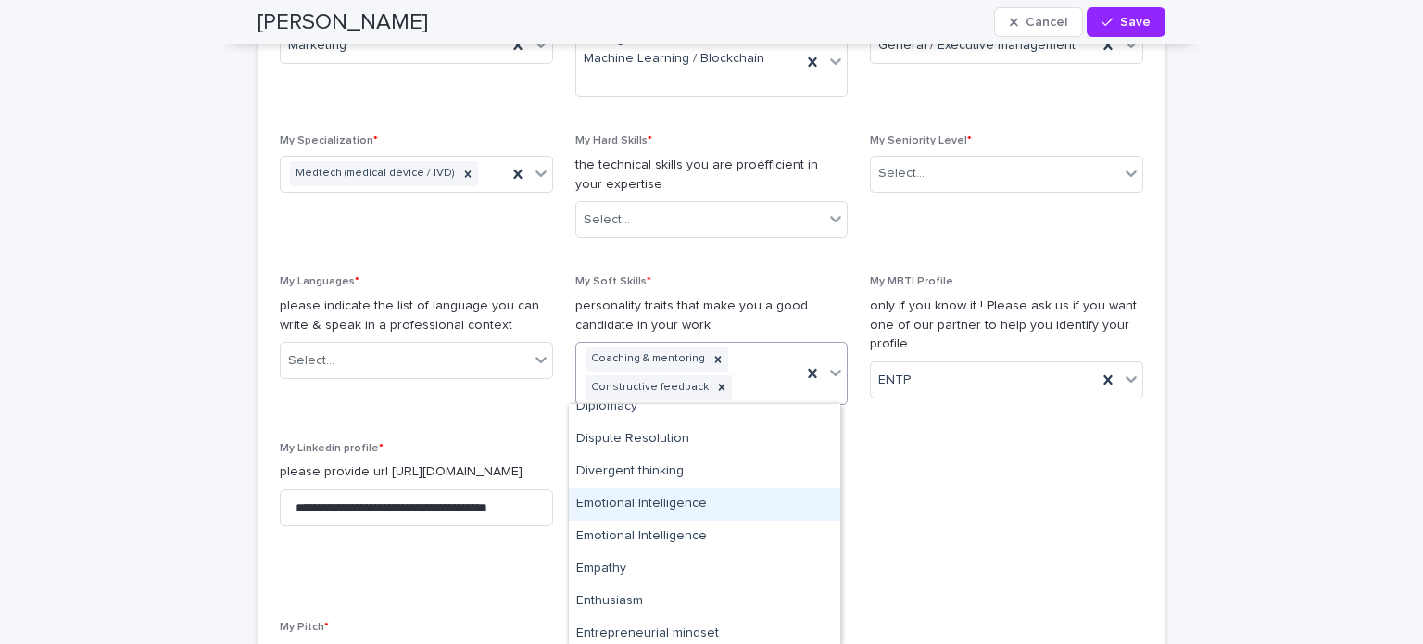
click at [680, 502] on div "Emotional Intelligence" at bounding box center [704, 504] width 271 height 32
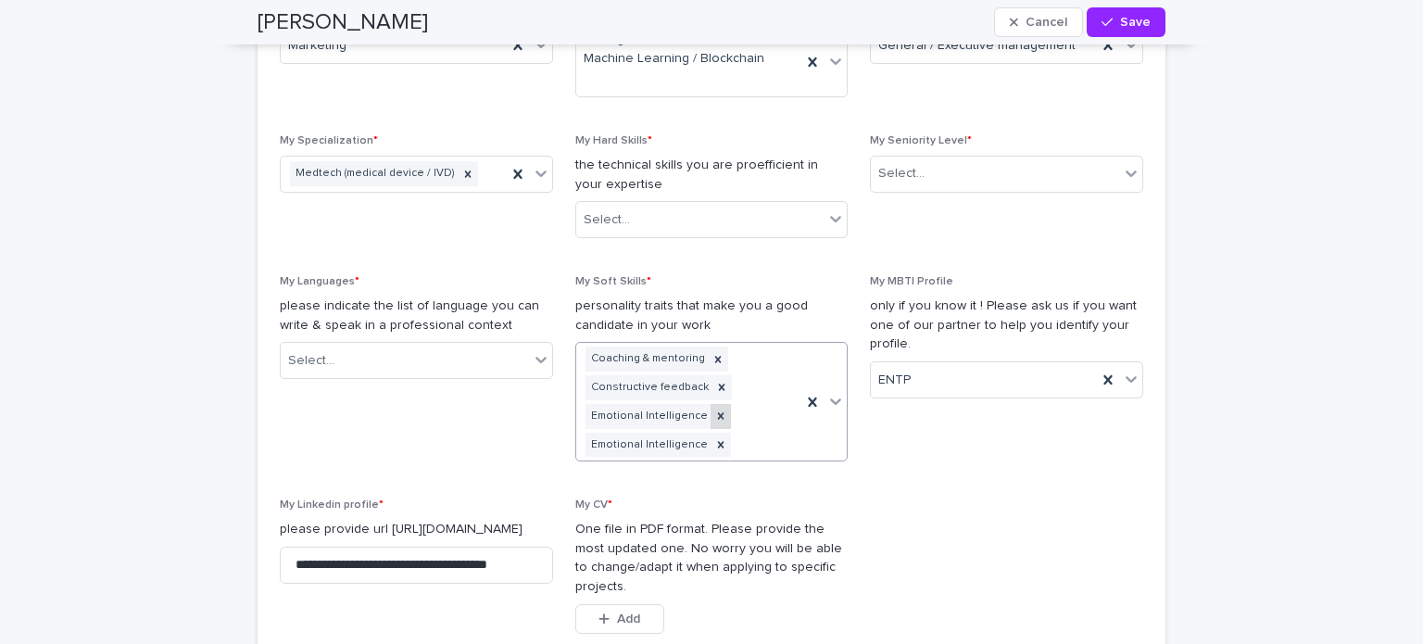
click at [717, 418] on icon at bounding box center [720, 416] width 6 height 6
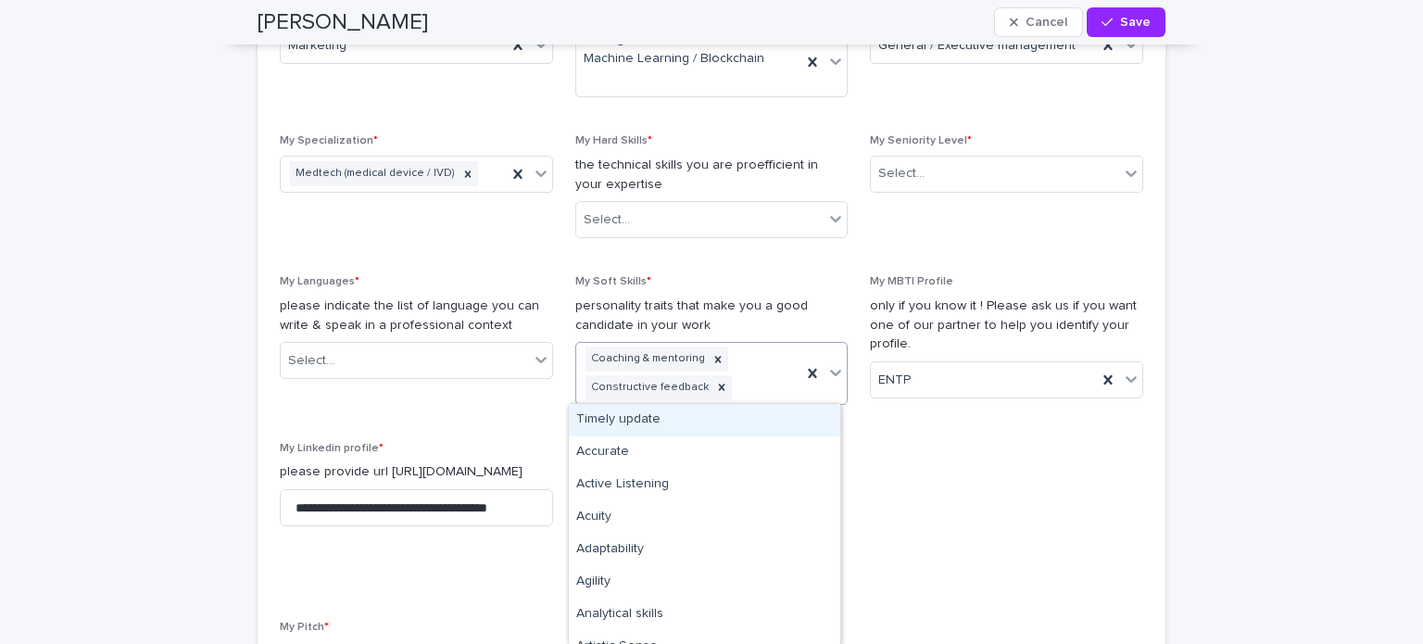
click at [827, 371] on icon at bounding box center [835, 372] width 19 height 19
type input "*"
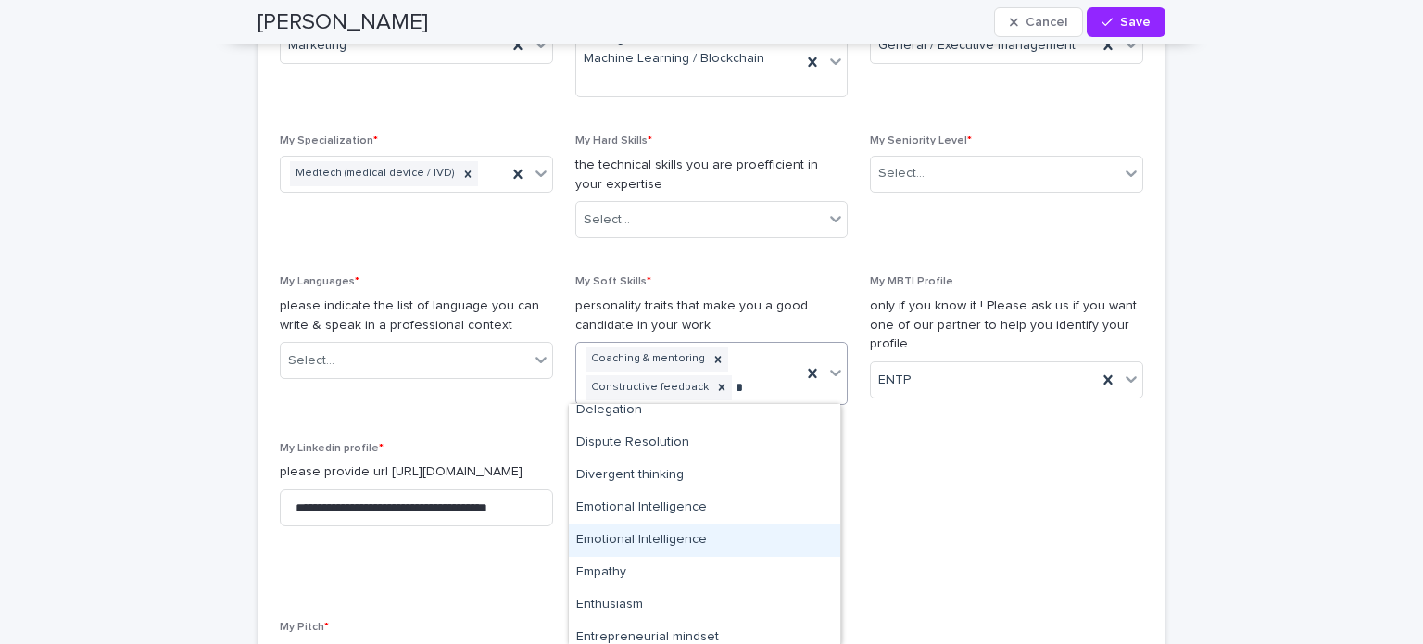
scroll to position [724, 0]
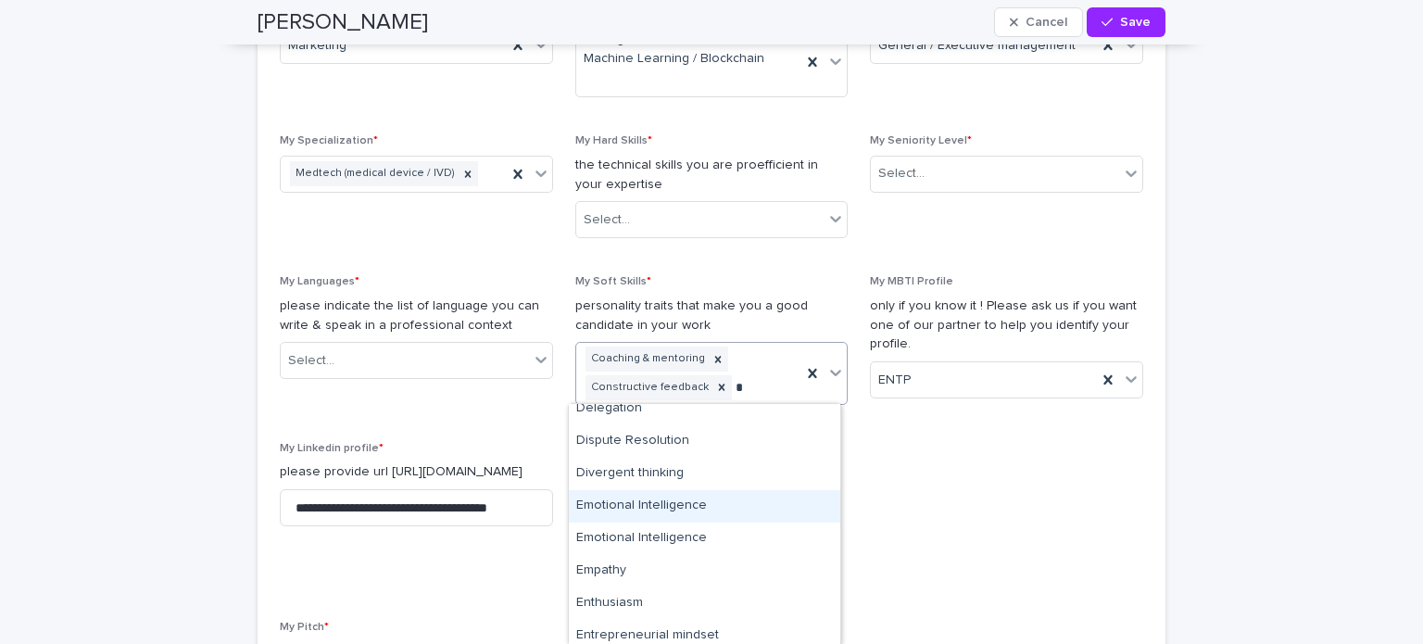
click at [650, 508] on div "Emotional Intelligence" at bounding box center [704, 506] width 271 height 32
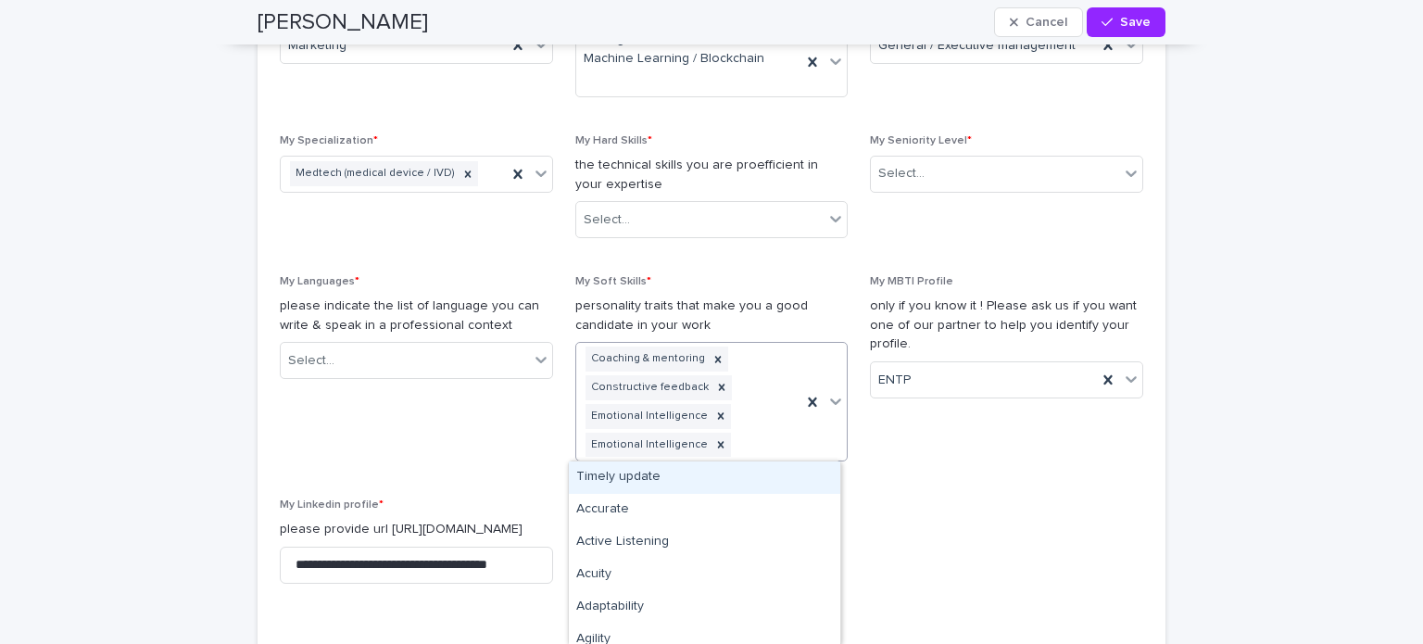
click at [830, 403] on icon at bounding box center [835, 401] width 19 height 19
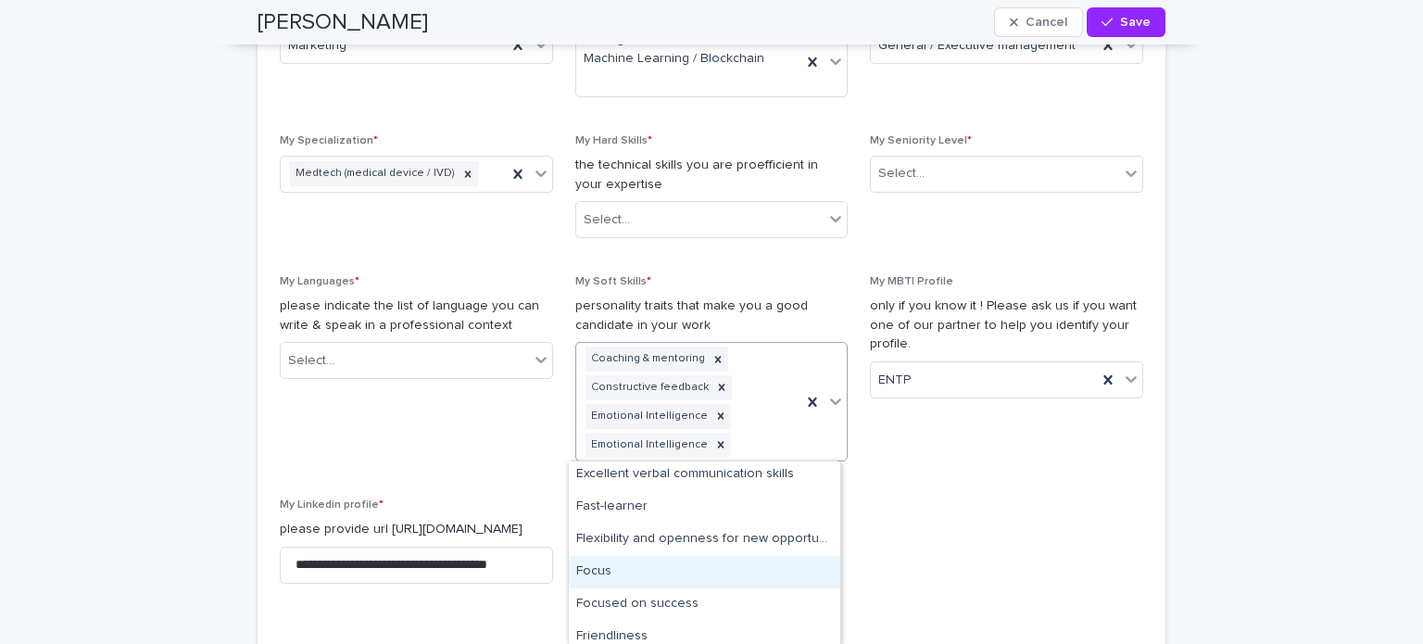
scroll to position [1453, 0]
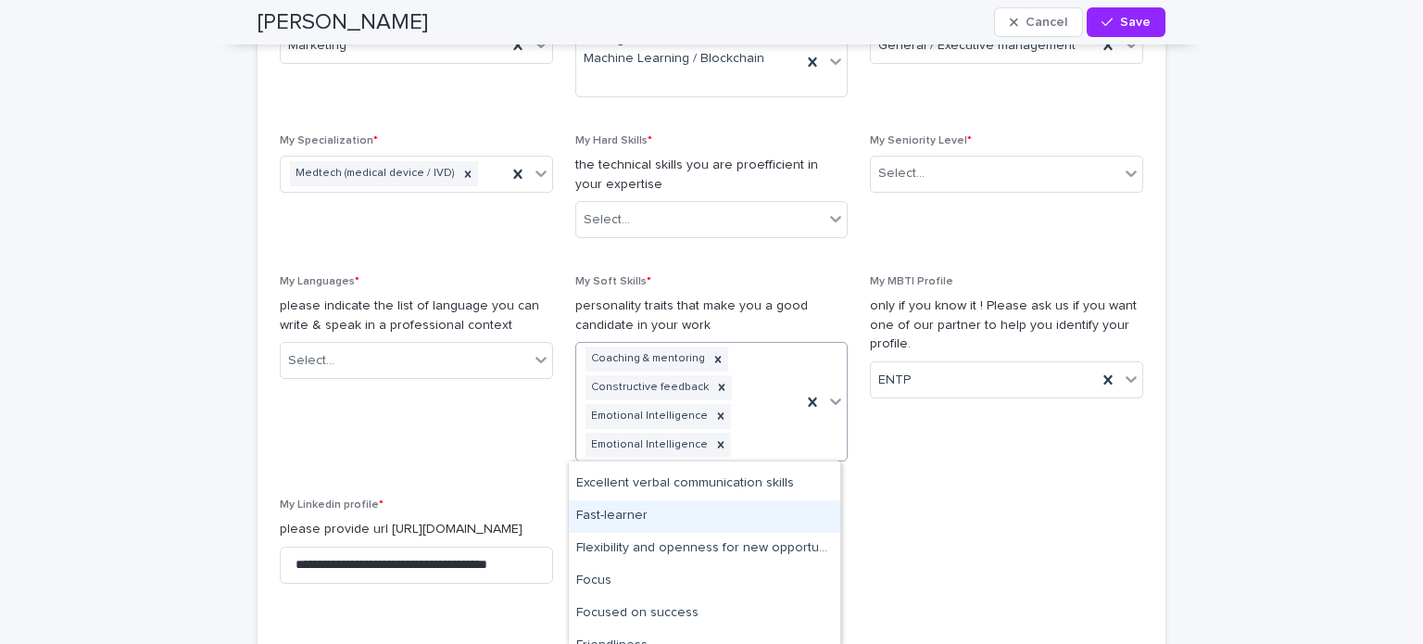
click at [634, 521] on div "Fast-learner" at bounding box center [704, 516] width 271 height 32
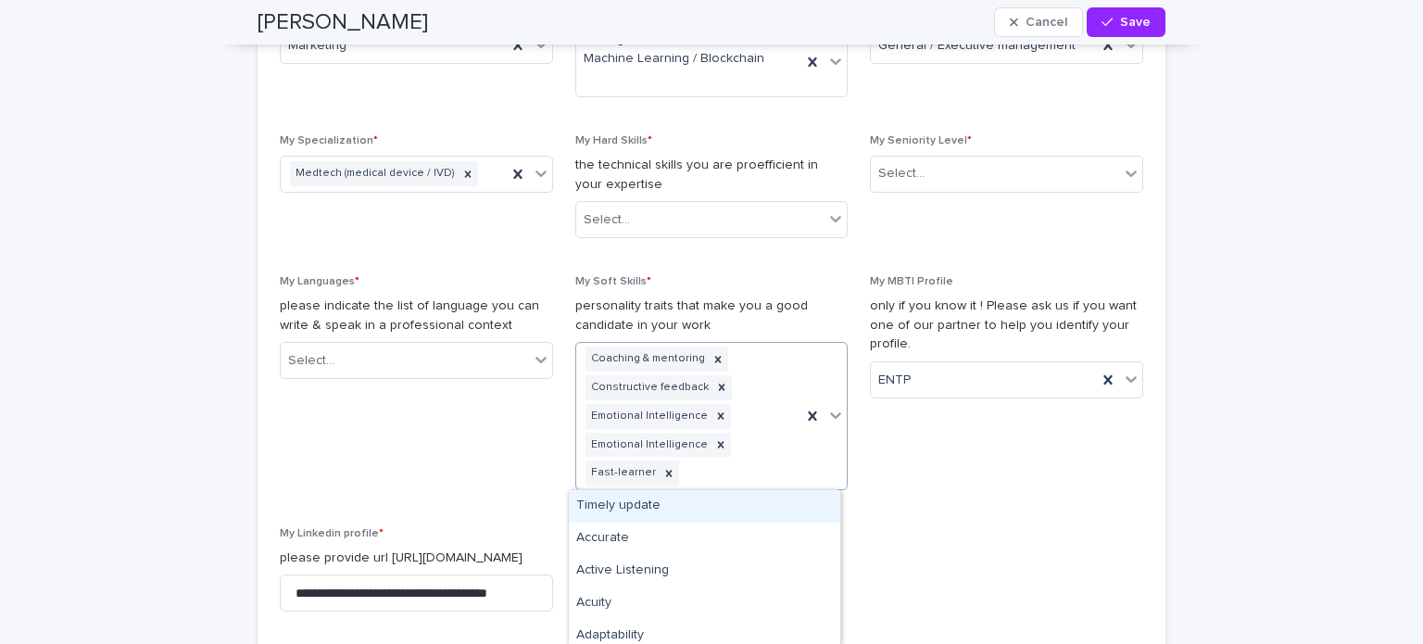
click at [831, 417] on icon at bounding box center [836, 415] width 11 height 6
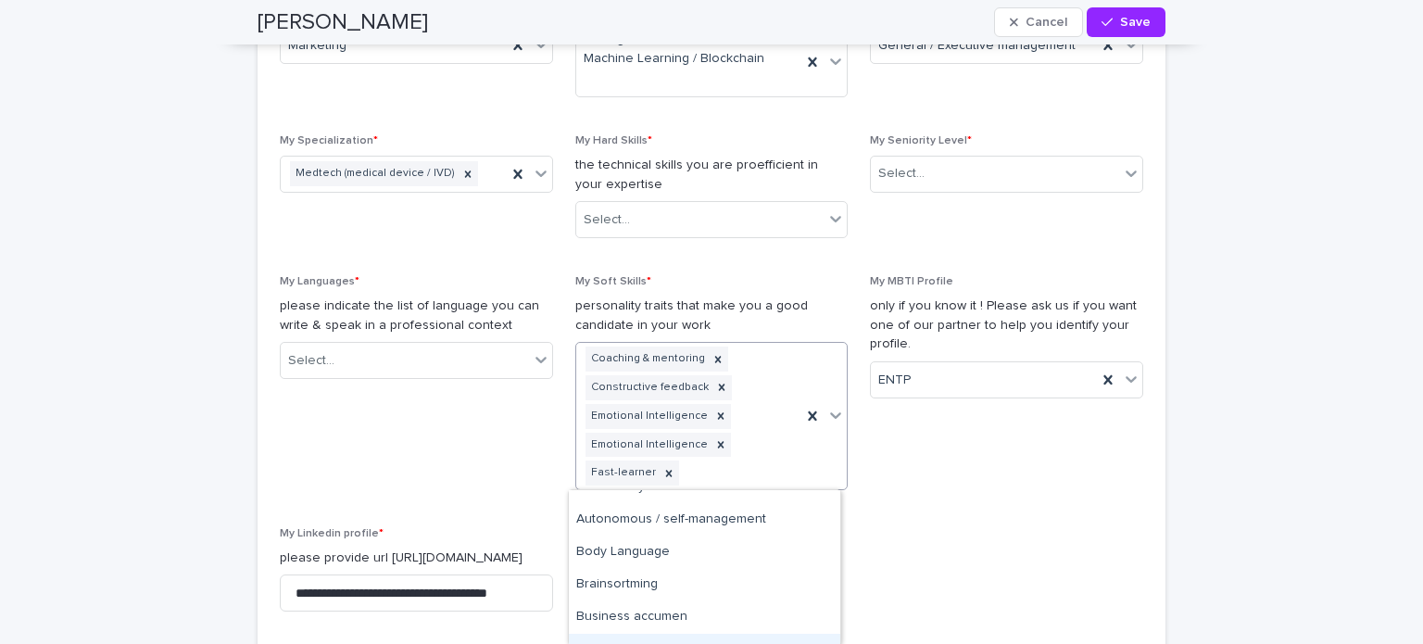
scroll to position [252, 0]
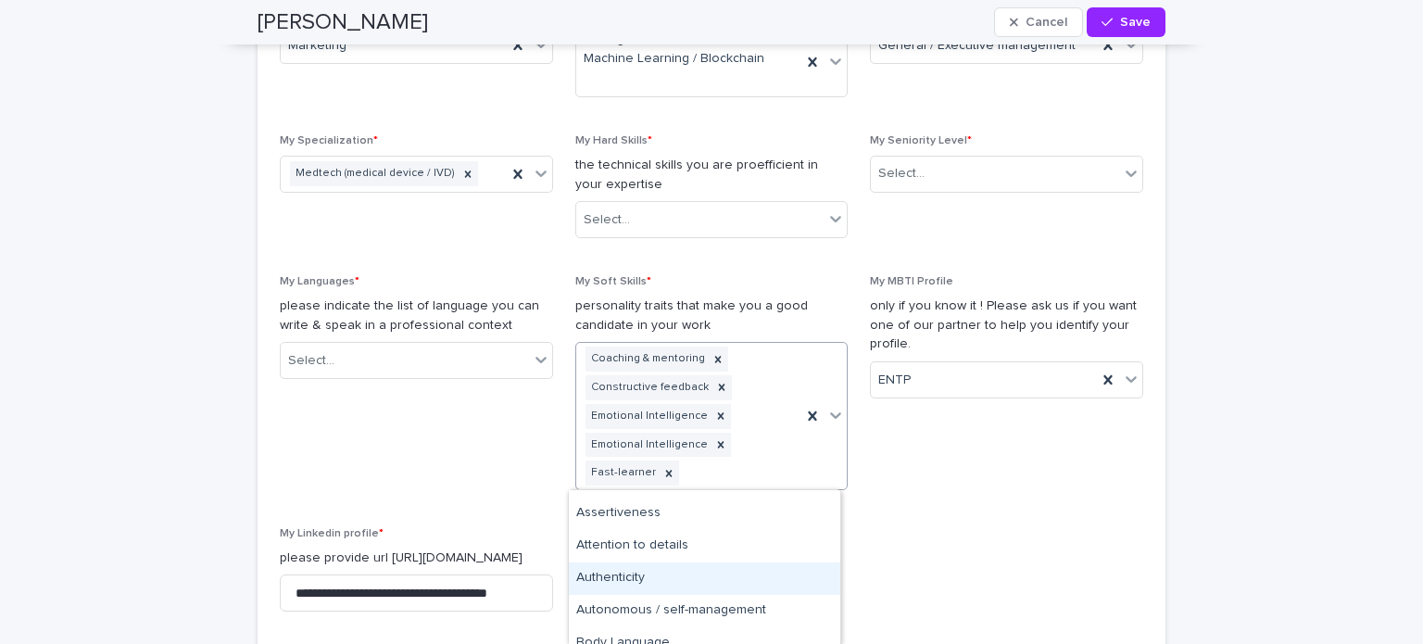
click at [622, 585] on div "Authenticity" at bounding box center [704, 578] width 271 height 32
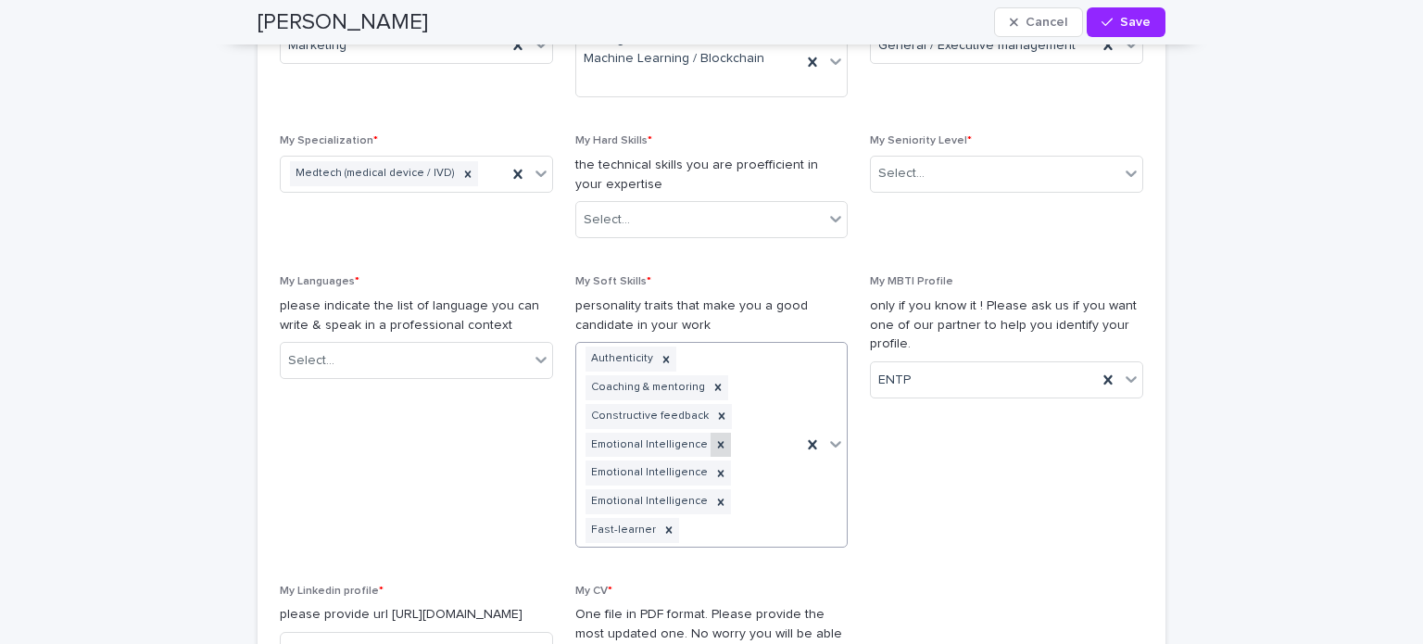
click at [714, 447] on icon at bounding box center [720, 444] width 13 height 13
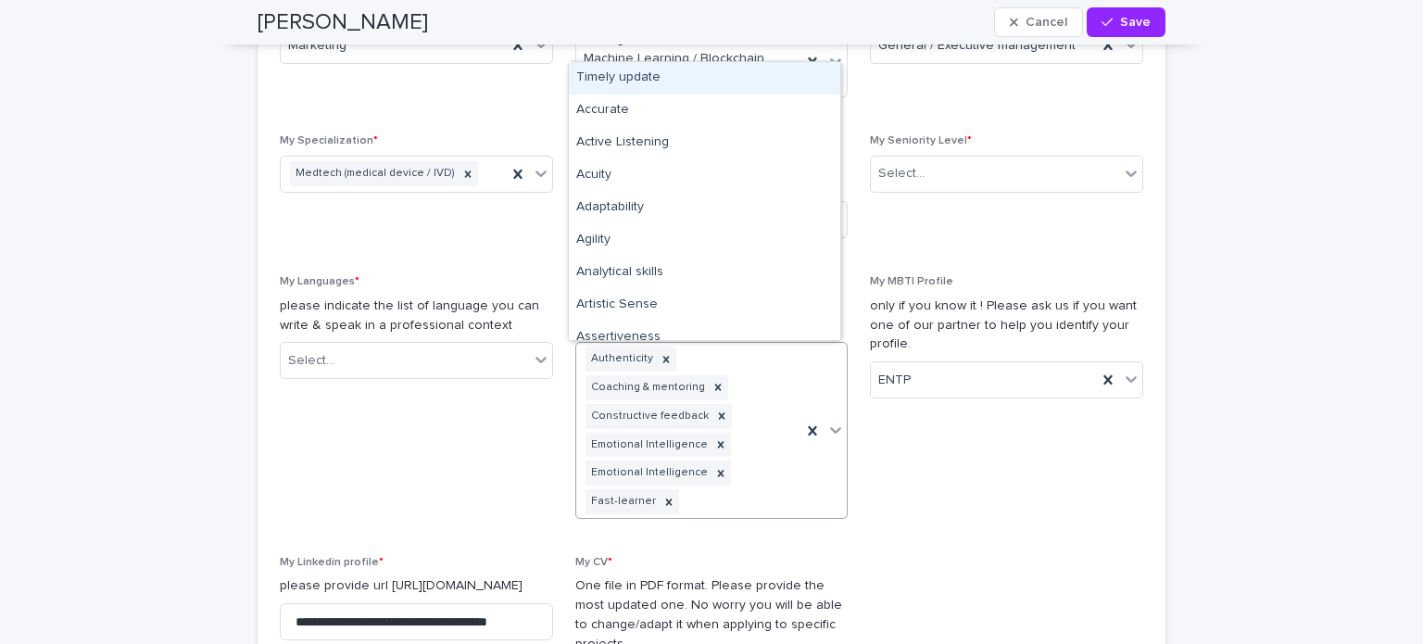
click at [831, 429] on icon at bounding box center [836, 430] width 11 height 6
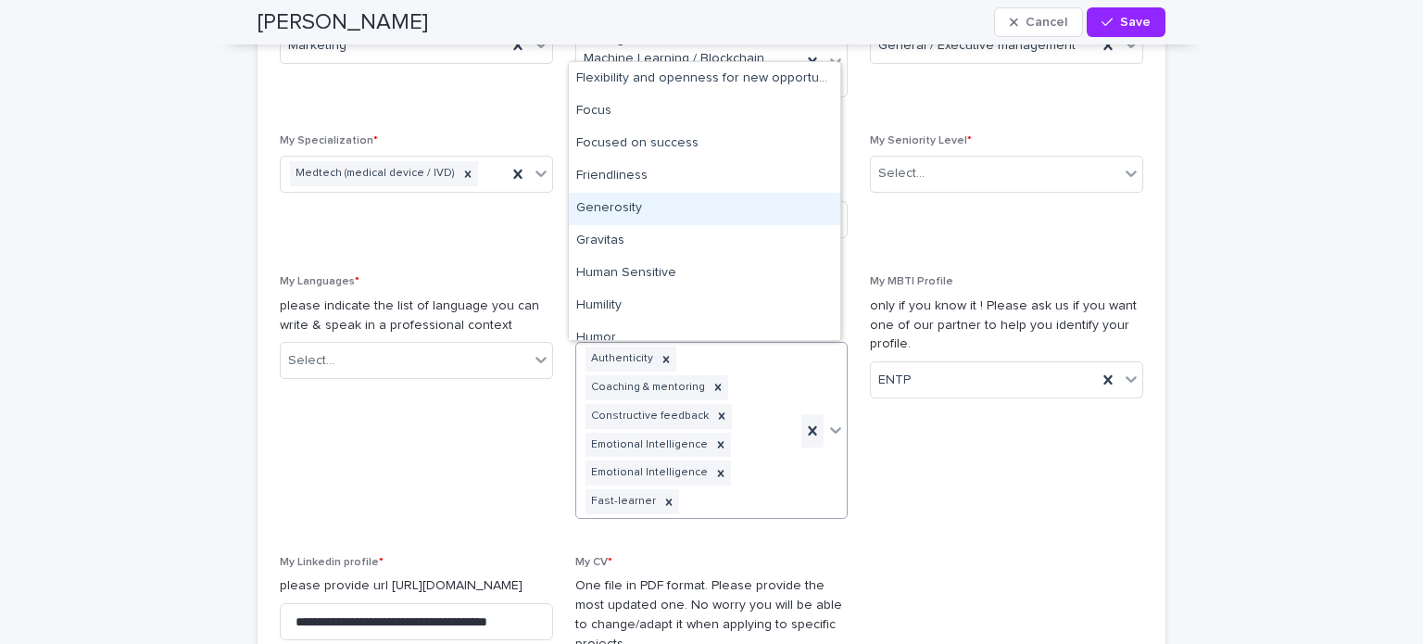
scroll to position [1556, 0]
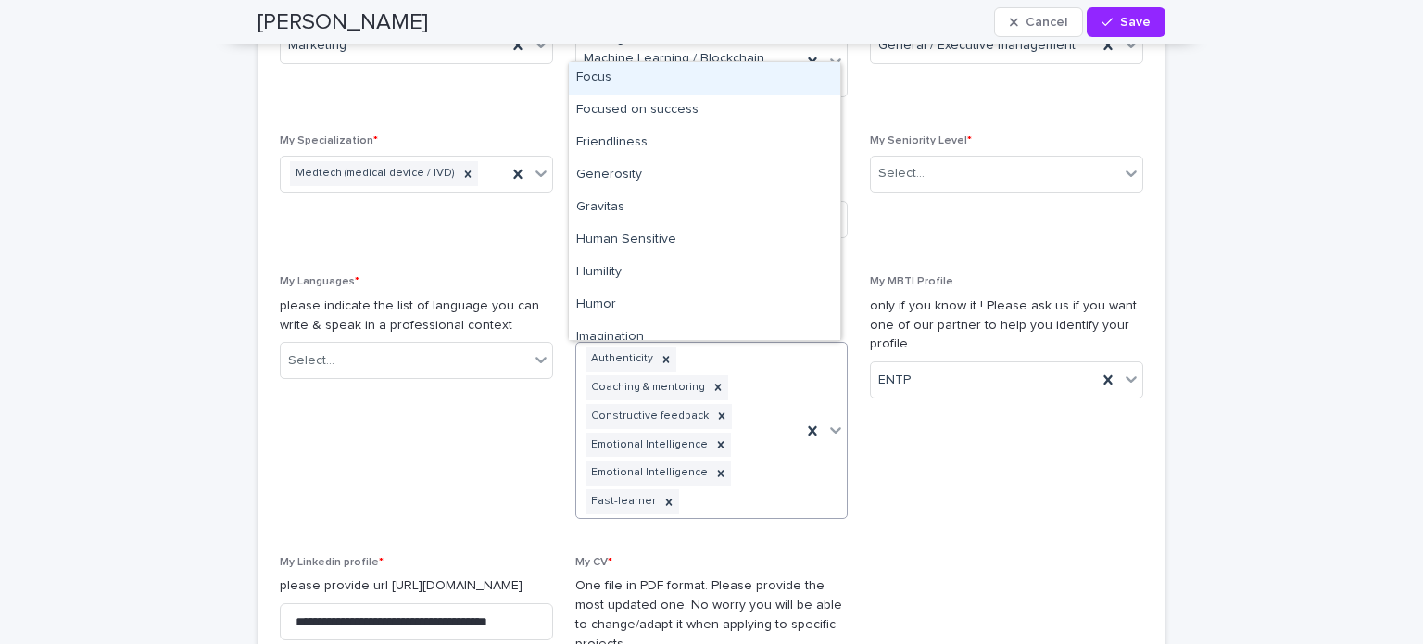
click at [608, 82] on div "Focus" at bounding box center [704, 78] width 271 height 32
click at [831, 429] on icon at bounding box center [836, 430] width 11 height 6
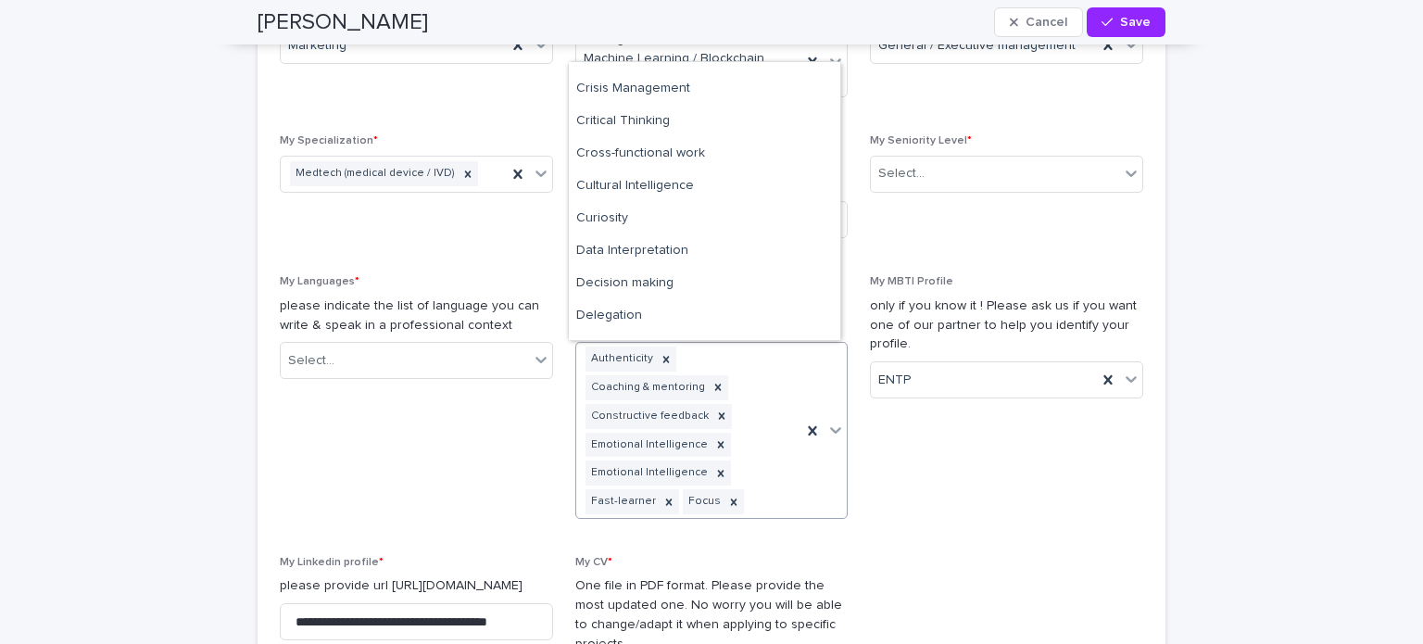
scroll to position [897, 0]
click at [667, 162] on div "Cross-functional work" at bounding box center [704, 154] width 271 height 32
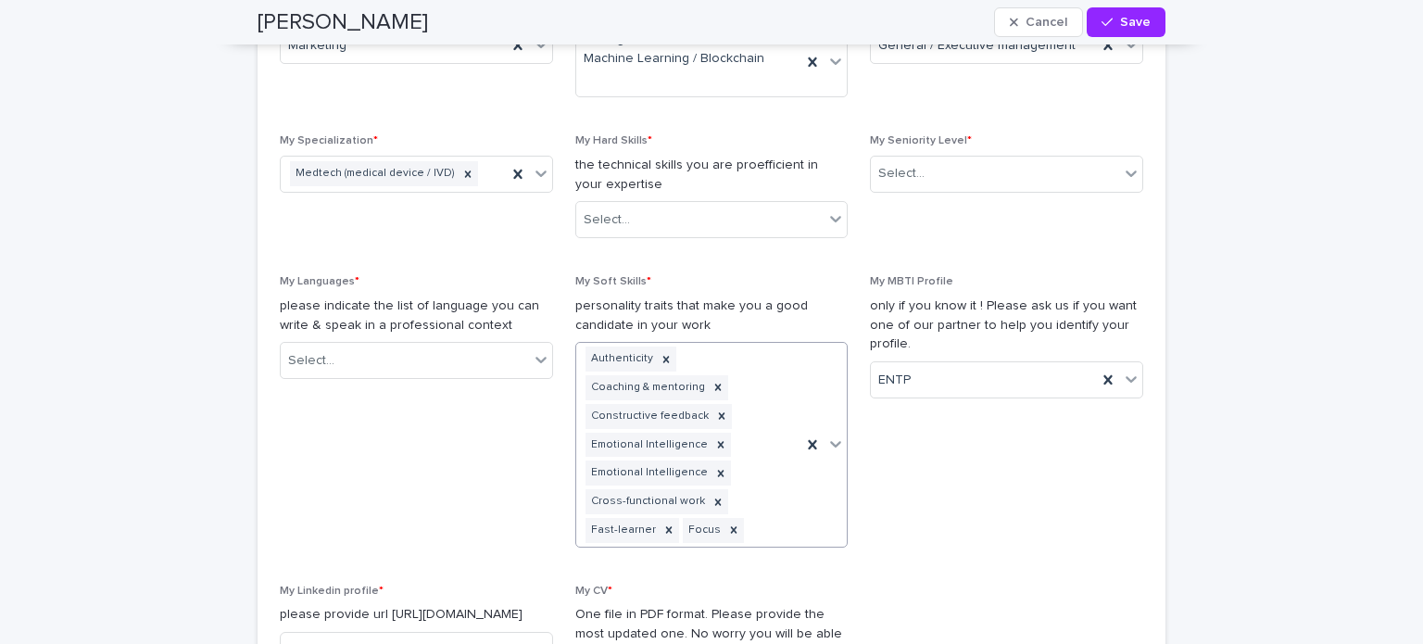
click at [831, 444] on icon at bounding box center [836, 444] width 11 height 6
click at [831, 445] on icon at bounding box center [836, 444] width 11 height 6
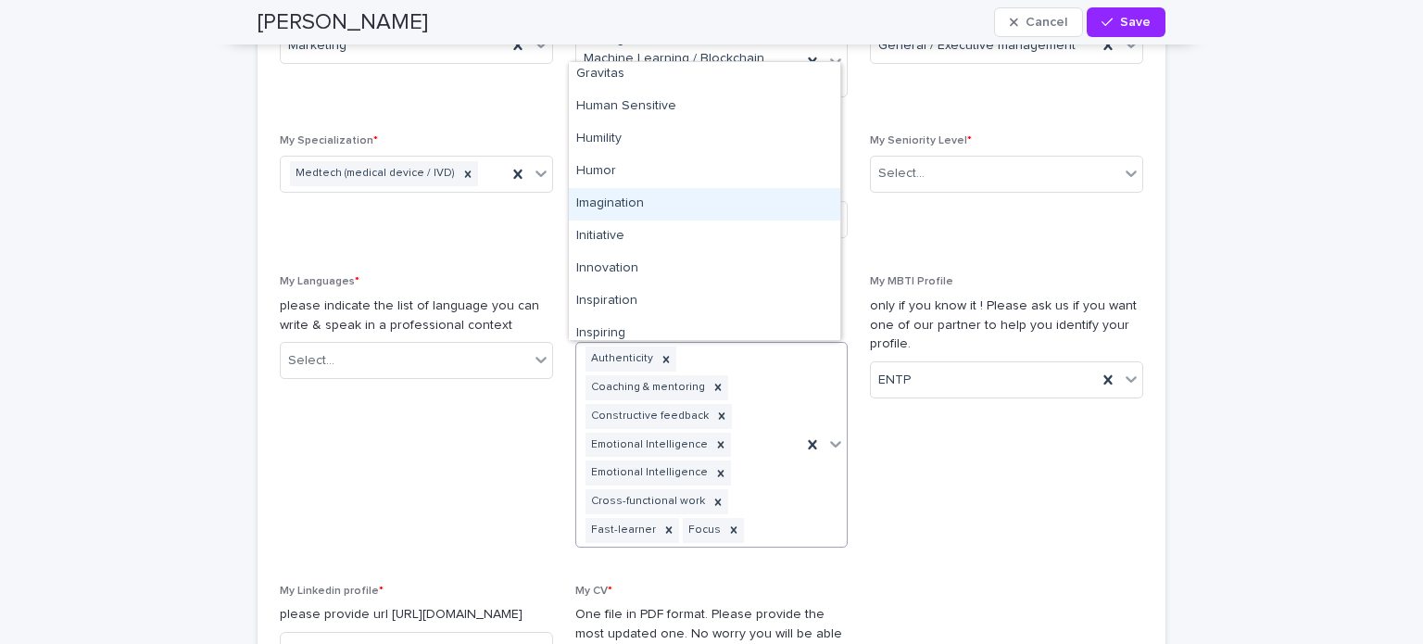
scroll to position [1626, 0]
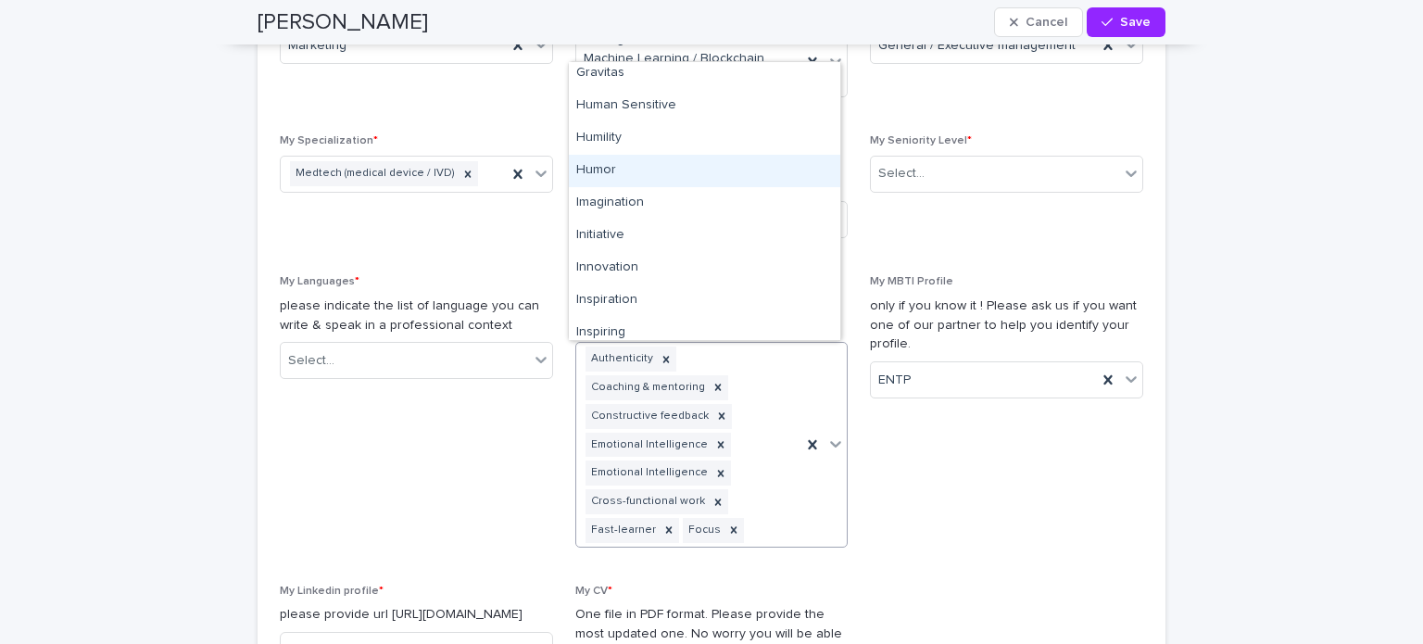
click at [611, 173] on div "Humor" at bounding box center [704, 171] width 271 height 32
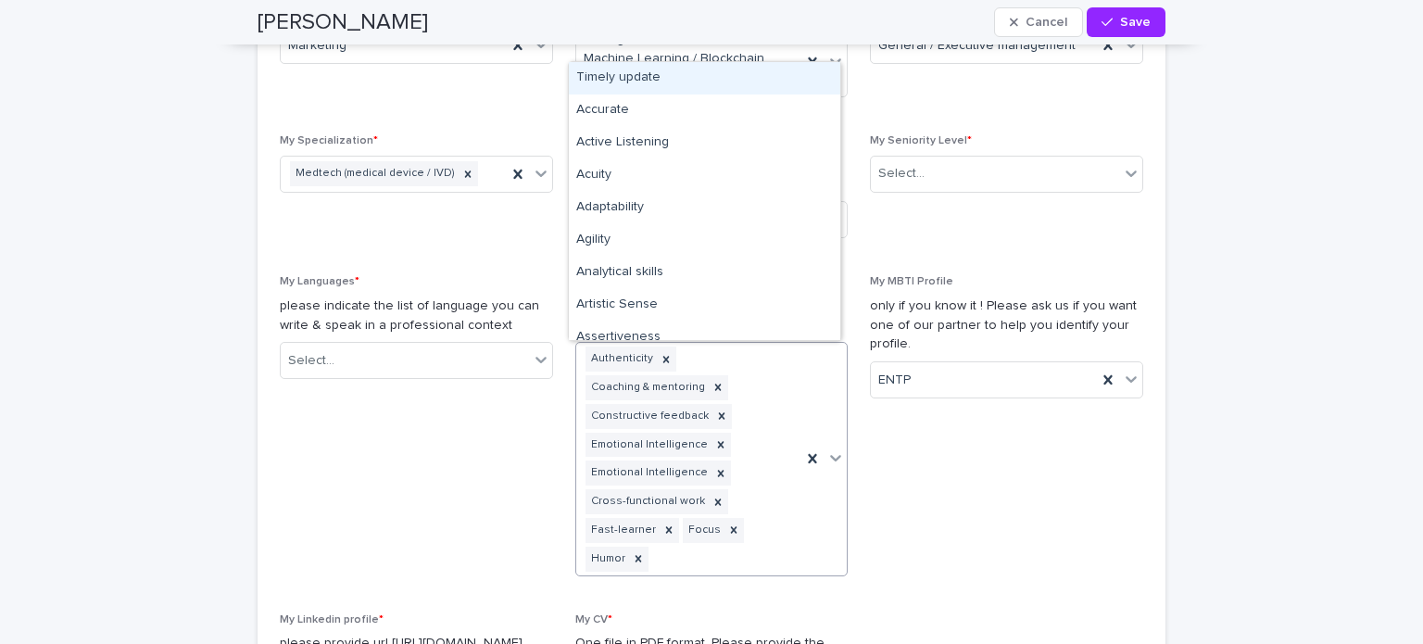
click at [831, 459] on icon at bounding box center [836, 459] width 11 height 6
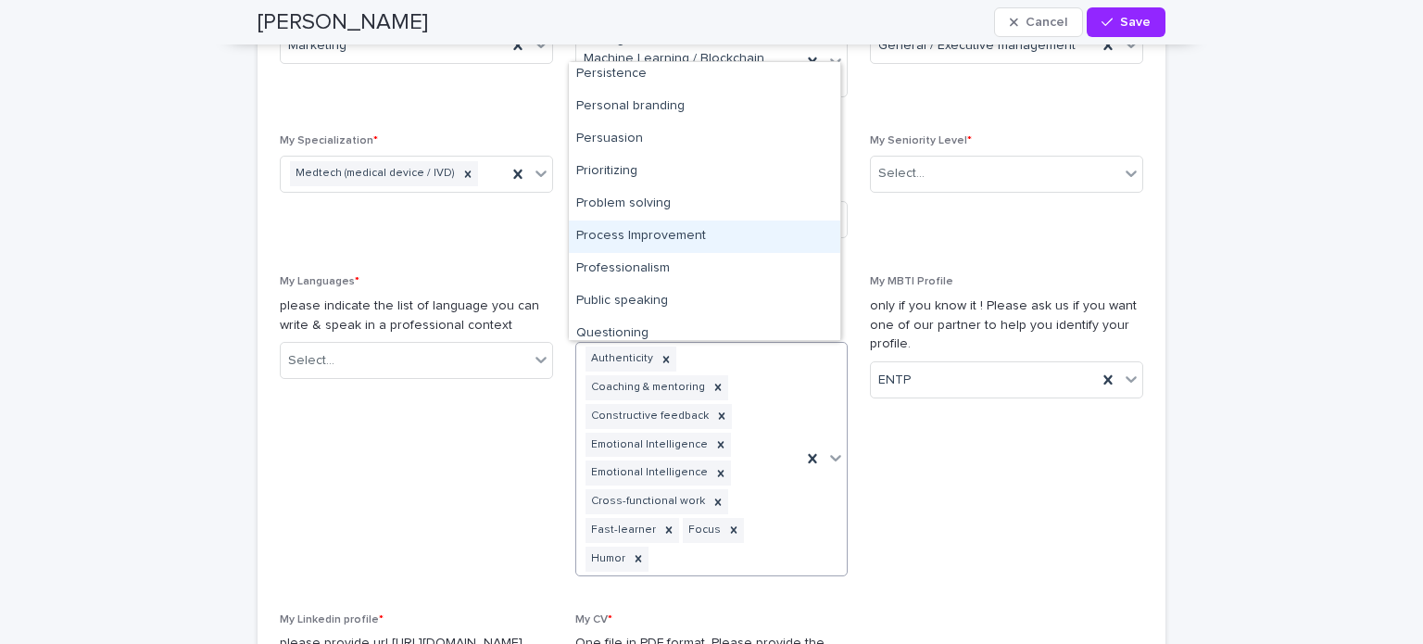
scroll to position [2514, 0]
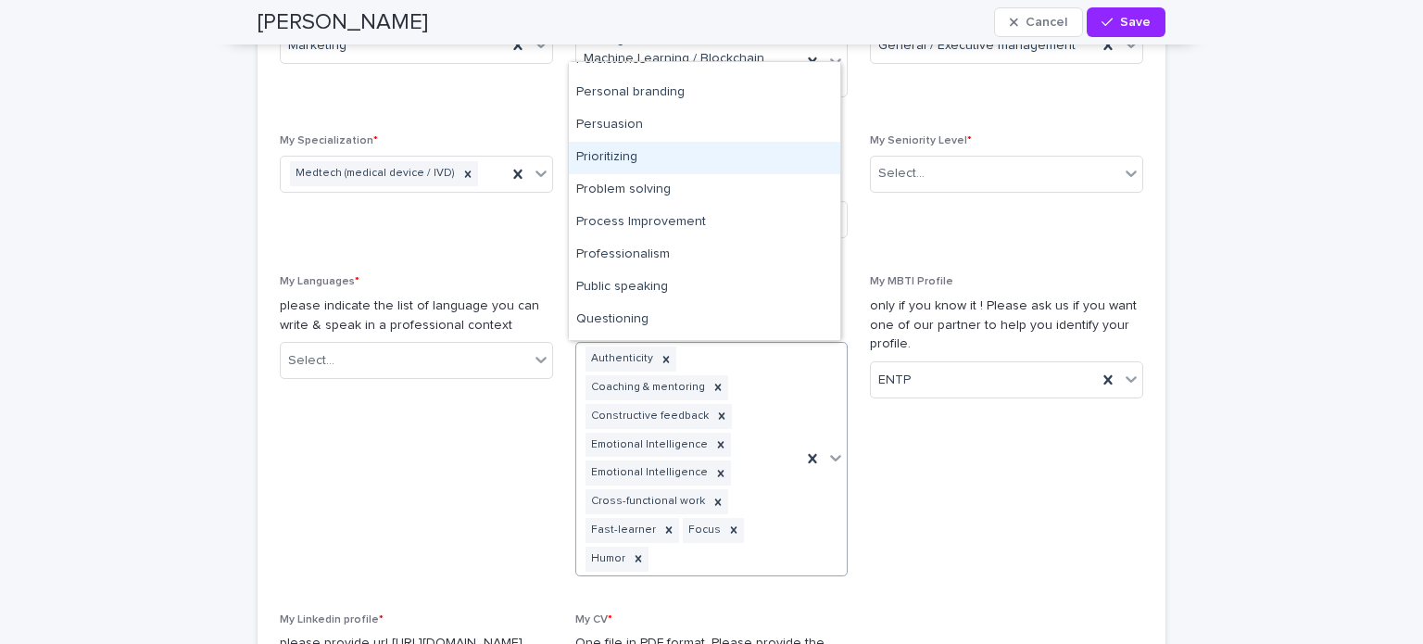
click at [615, 158] on div "Prioritizing" at bounding box center [704, 158] width 271 height 32
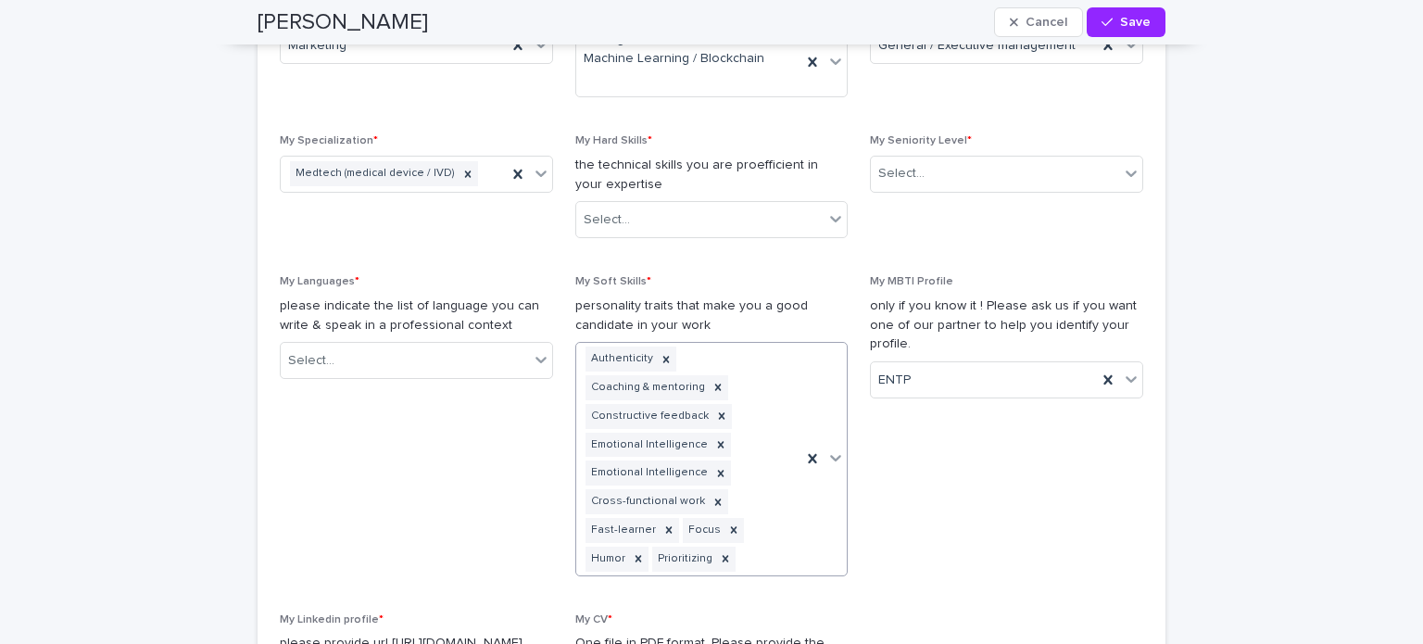
click at [829, 457] on icon at bounding box center [835, 457] width 19 height 19
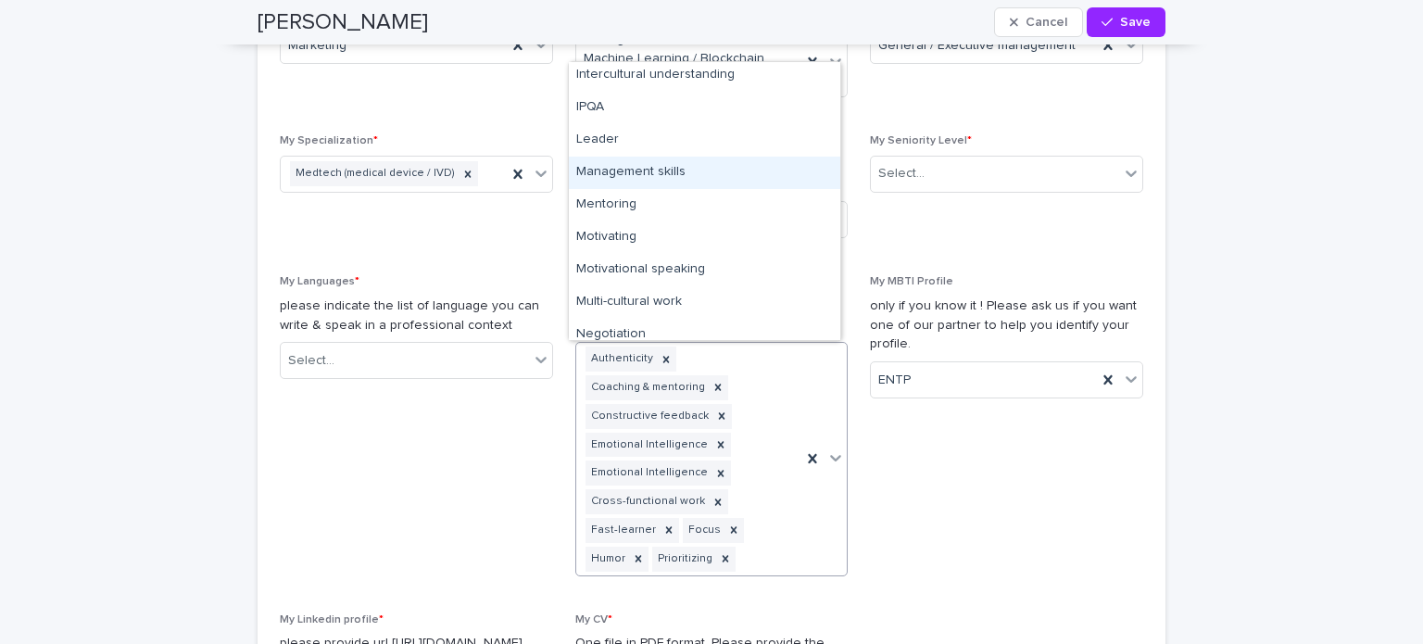
scroll to position [1922, 0]
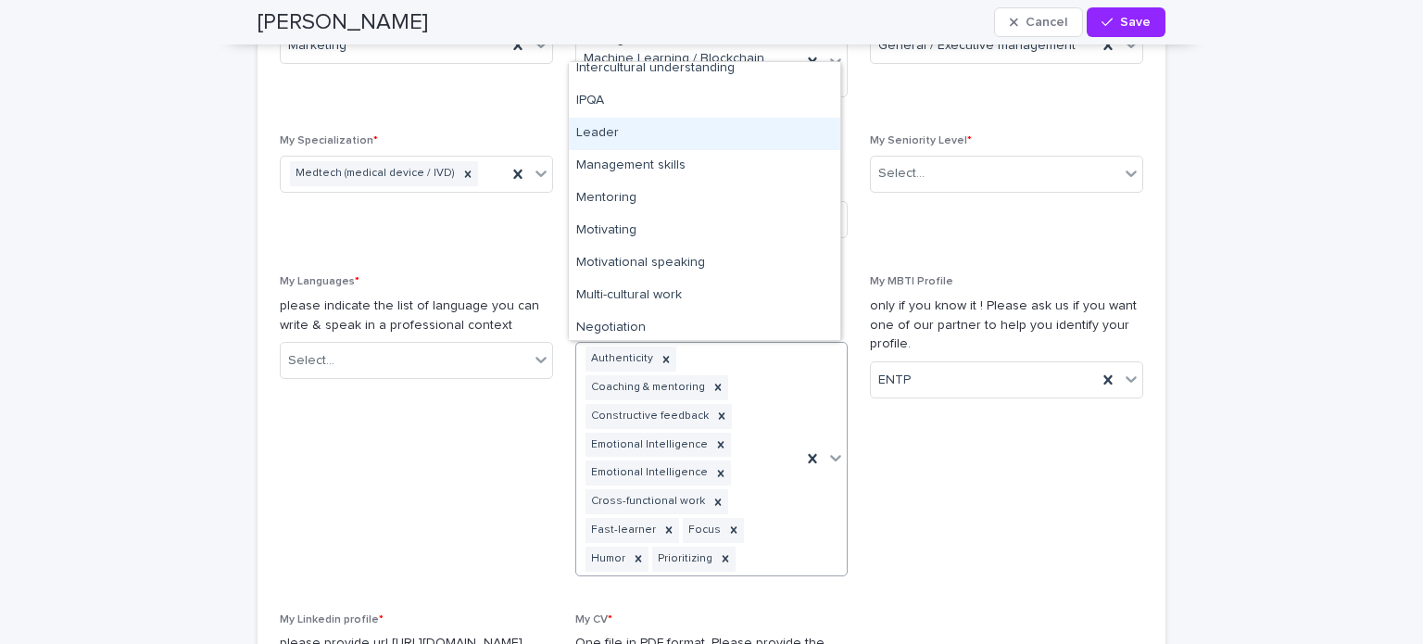
click at [607, 139] on div "Leader" at bounding box center [704, 134] width 271 height 32
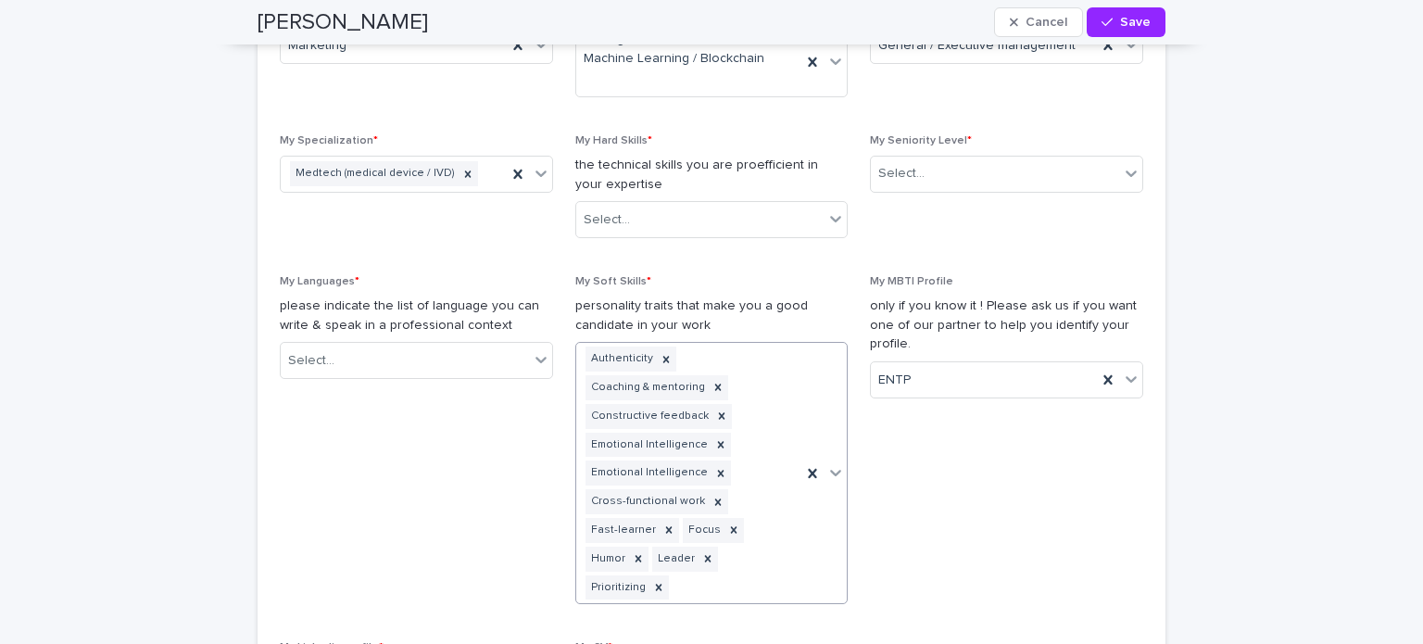
click at [831, 473] on icon at bounding box center [836, 473] width 11 height 6
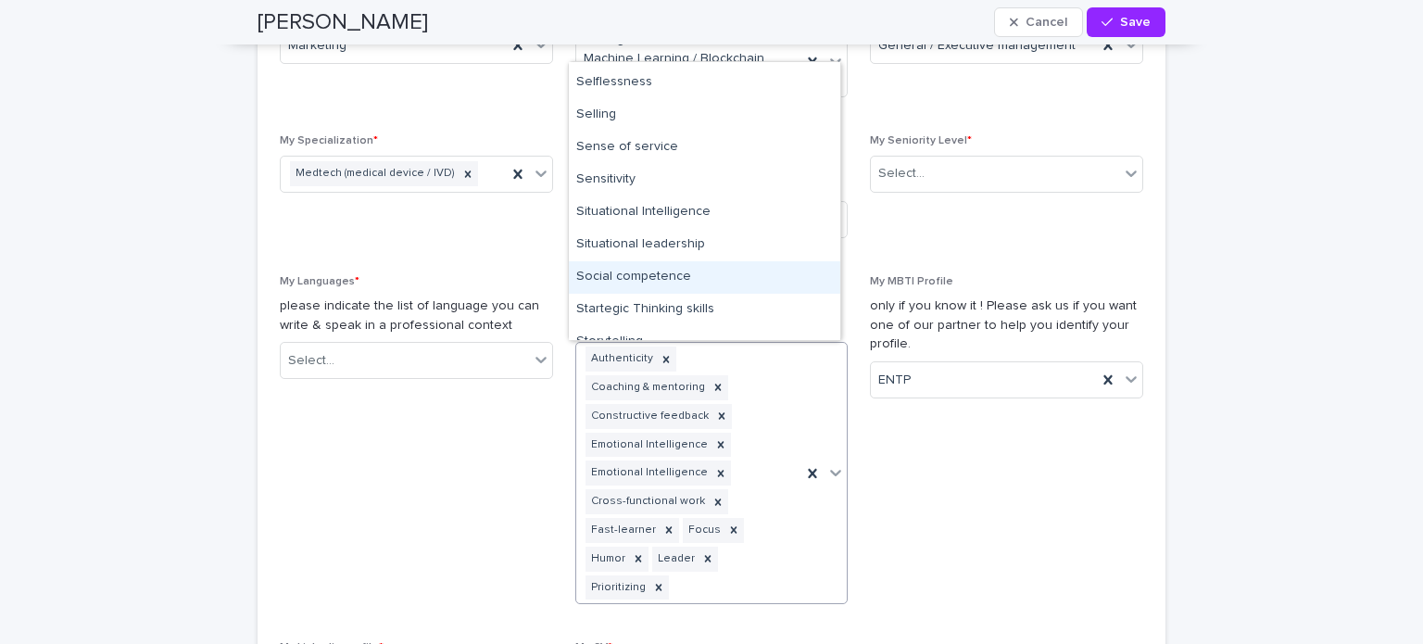
scroll to position [3009, 0]
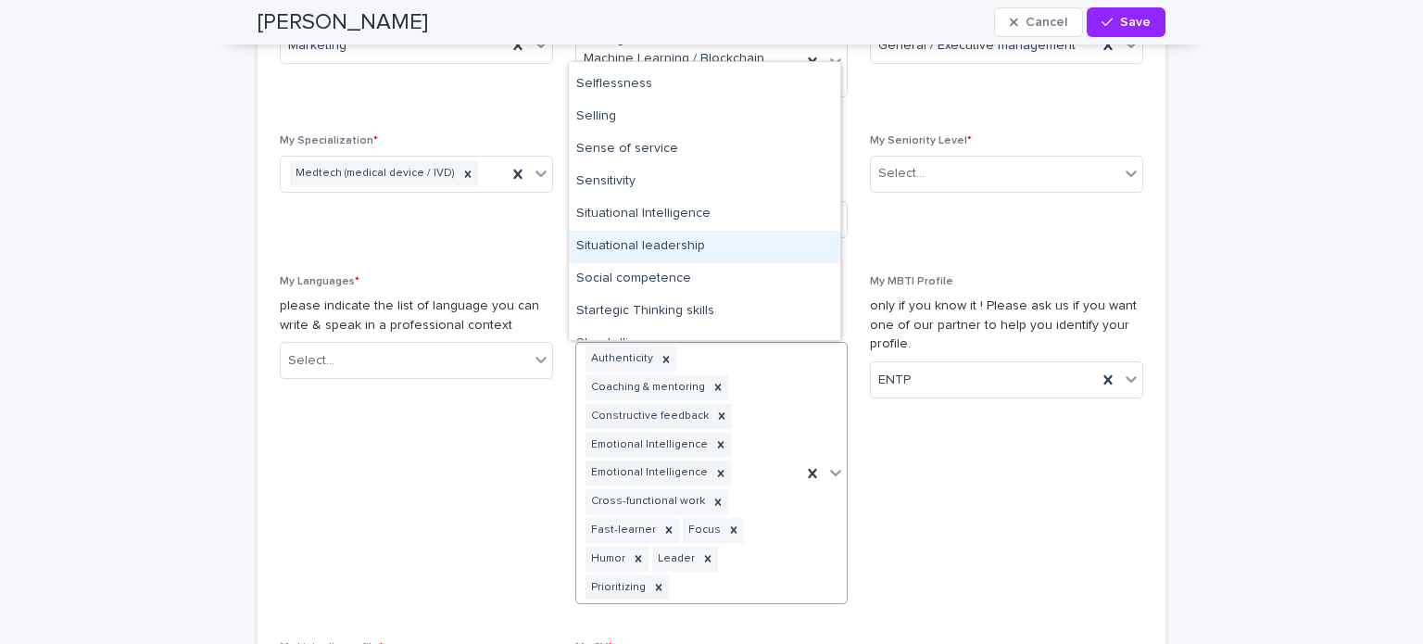
click at [688, 253] on div "Situational leadership" at bounding box center [704, 247] width 271 height 32
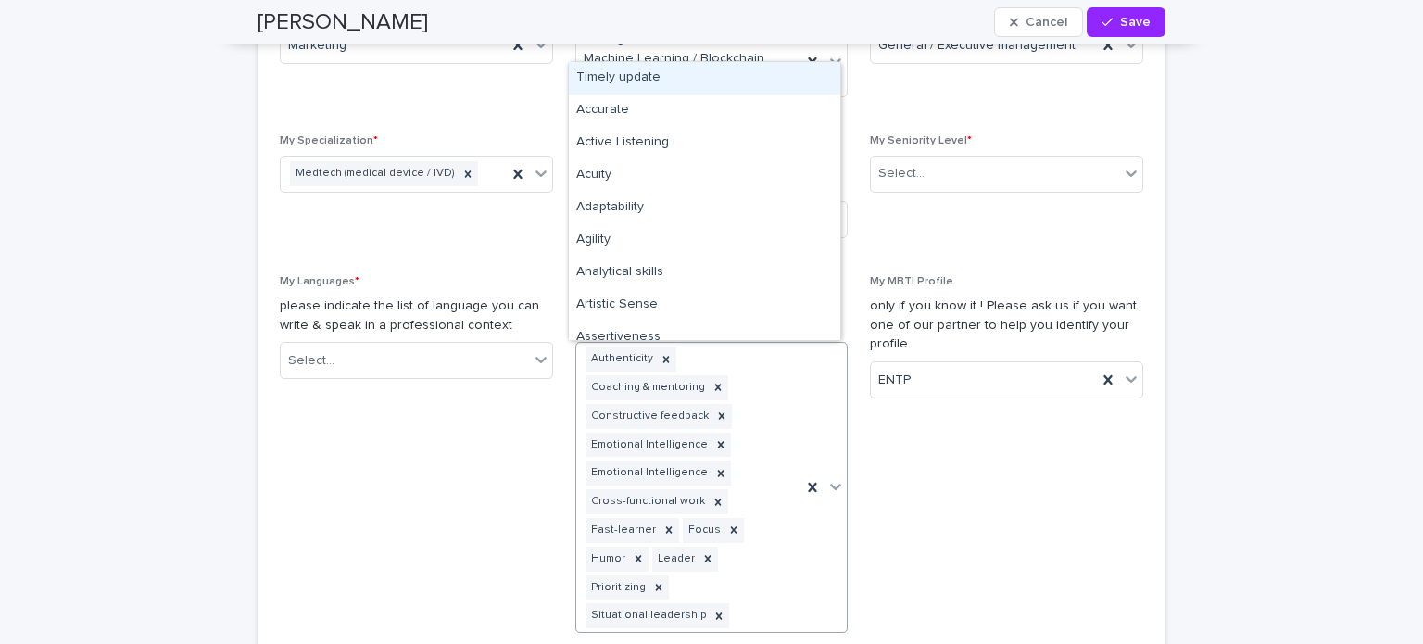
click at [828, 490] on icon at bounding box center [835, 486] width 19 height 19
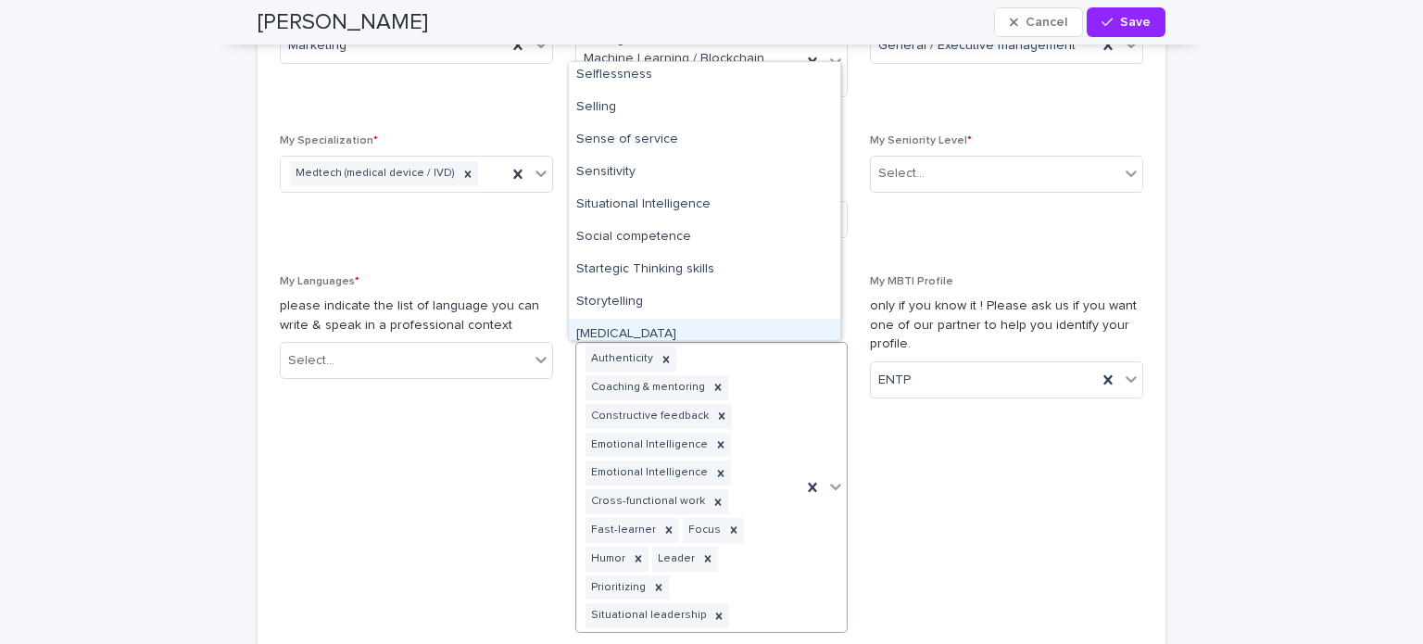
scroll to position [3016, 0]
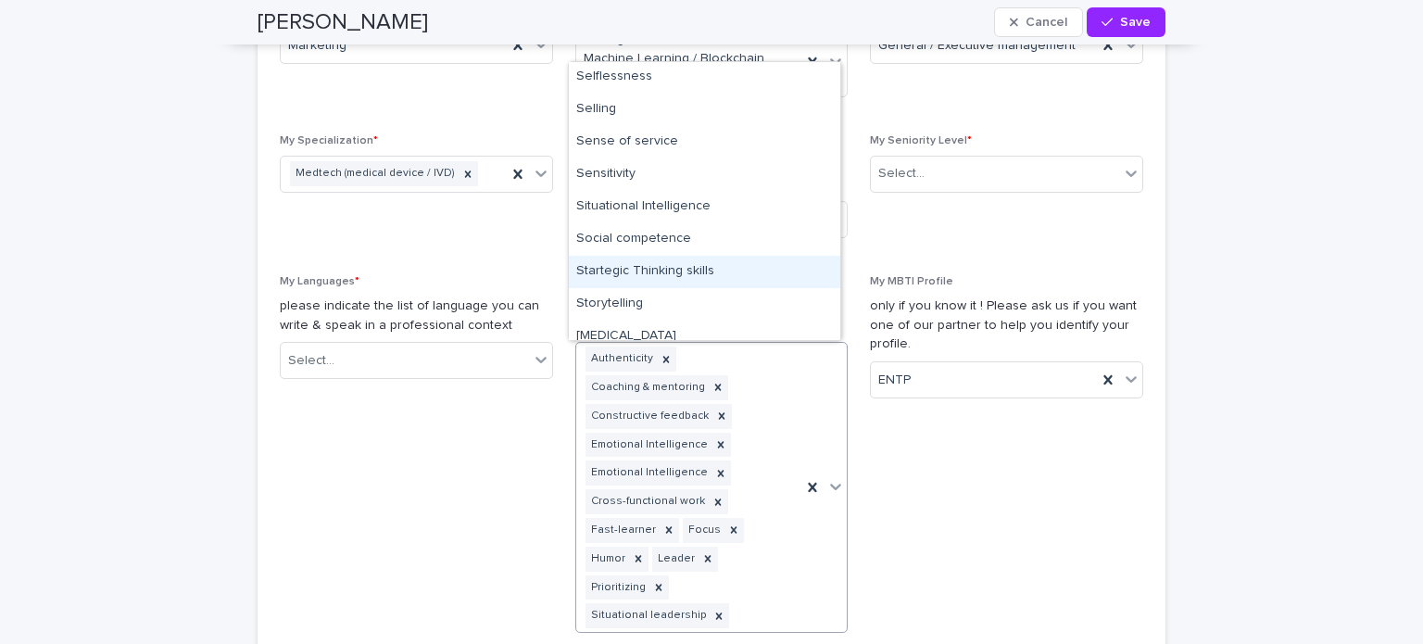
click at [686, 266] on div "Startegic Thinking skills" at bounding box center [704, 272] width 271 height 32
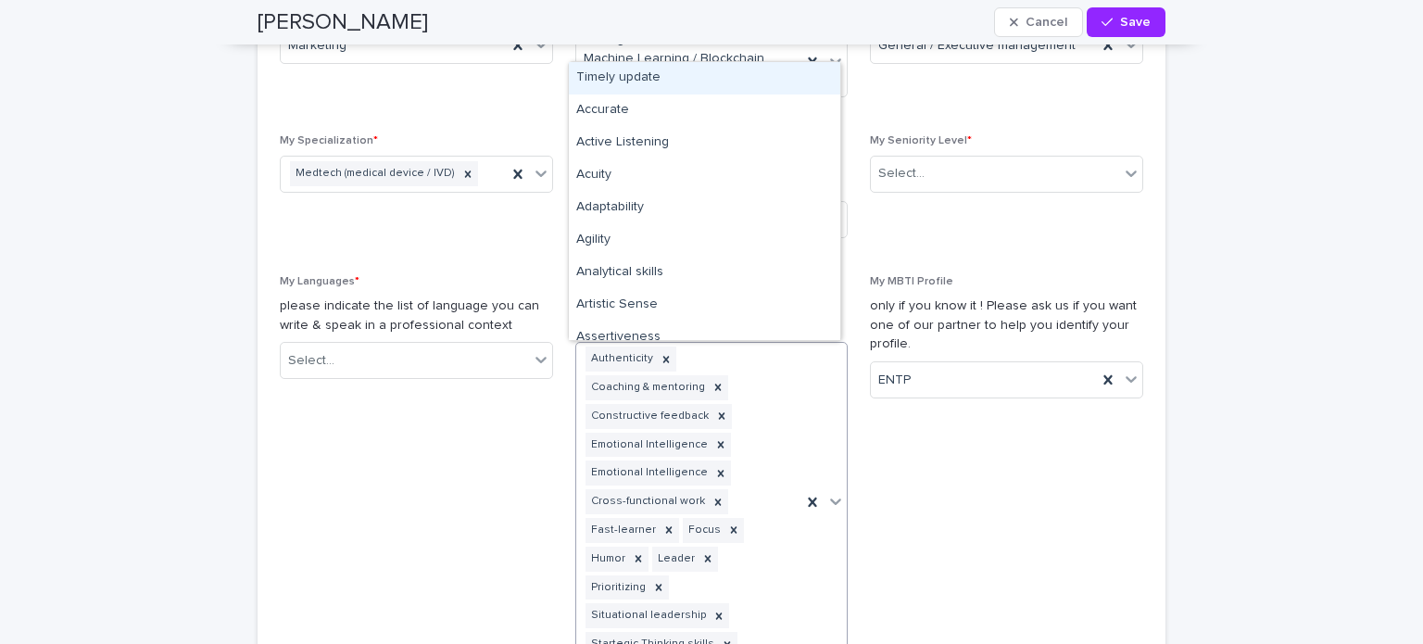
click at [830, 503] on icon at bounding box center [835, 501] width 19 height 19
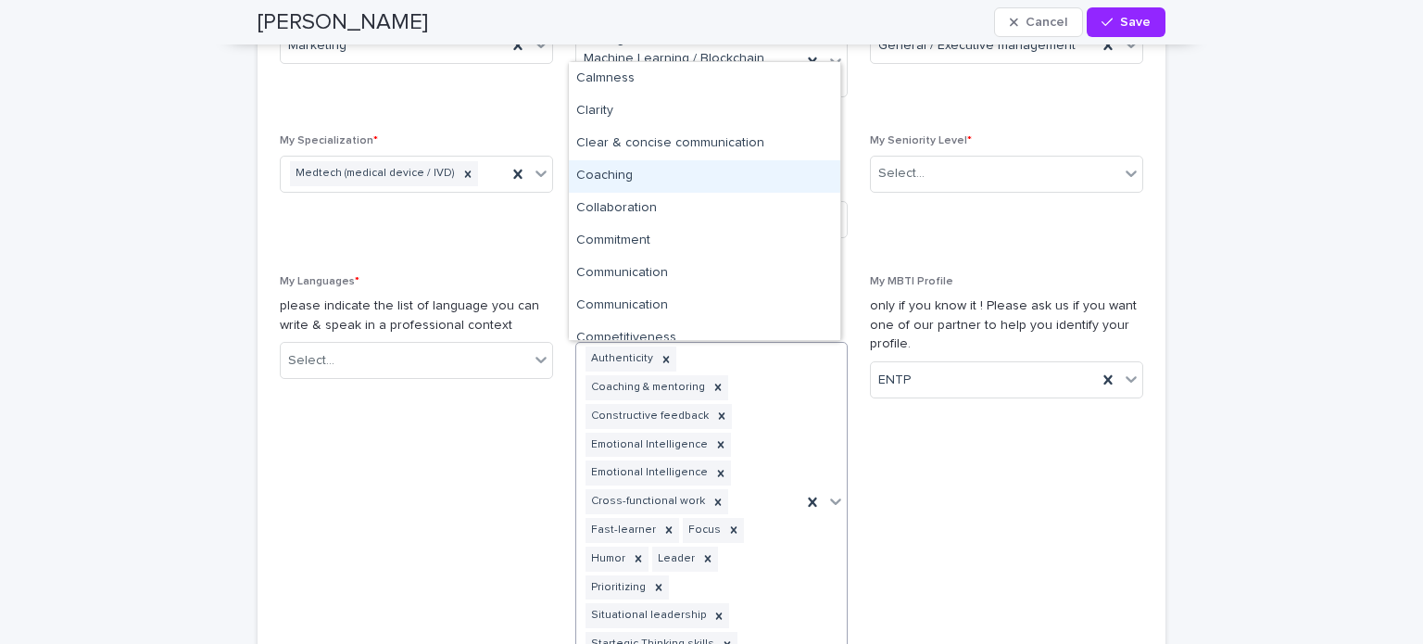
scroll to position [489, 0]
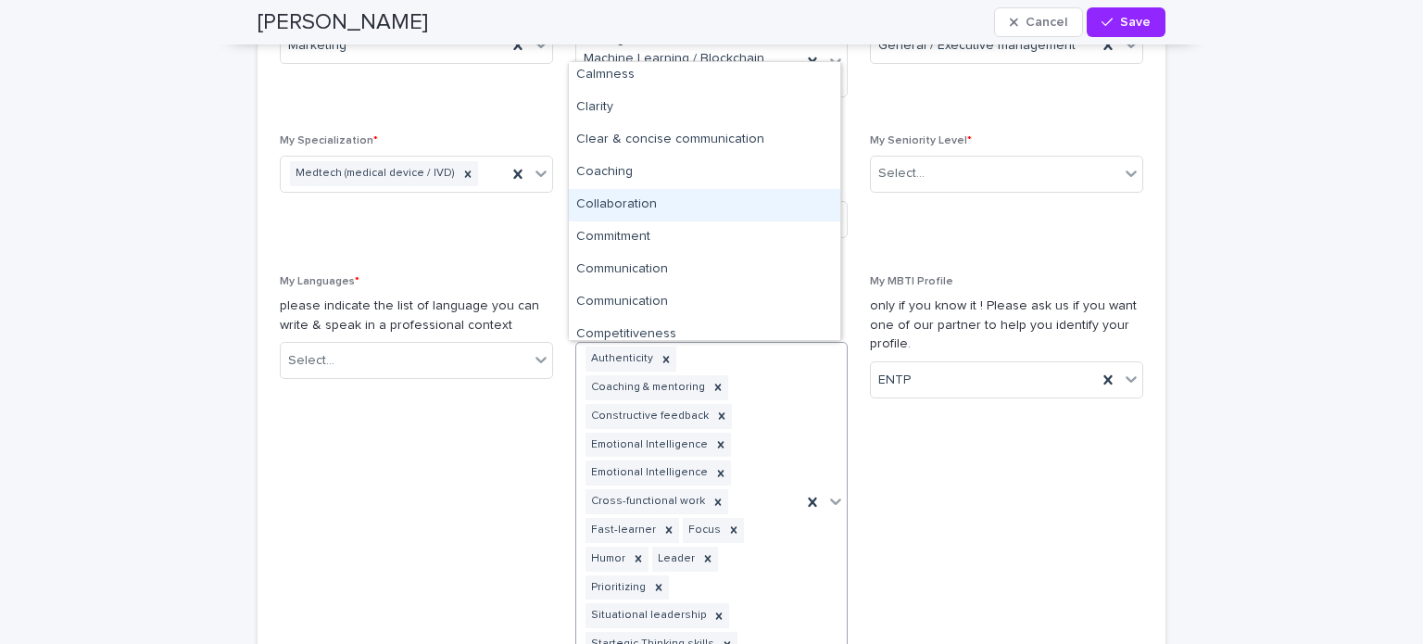
click at [750, 210] on div "Collaboration" at bounding box center [704, 205] width 271 height 32
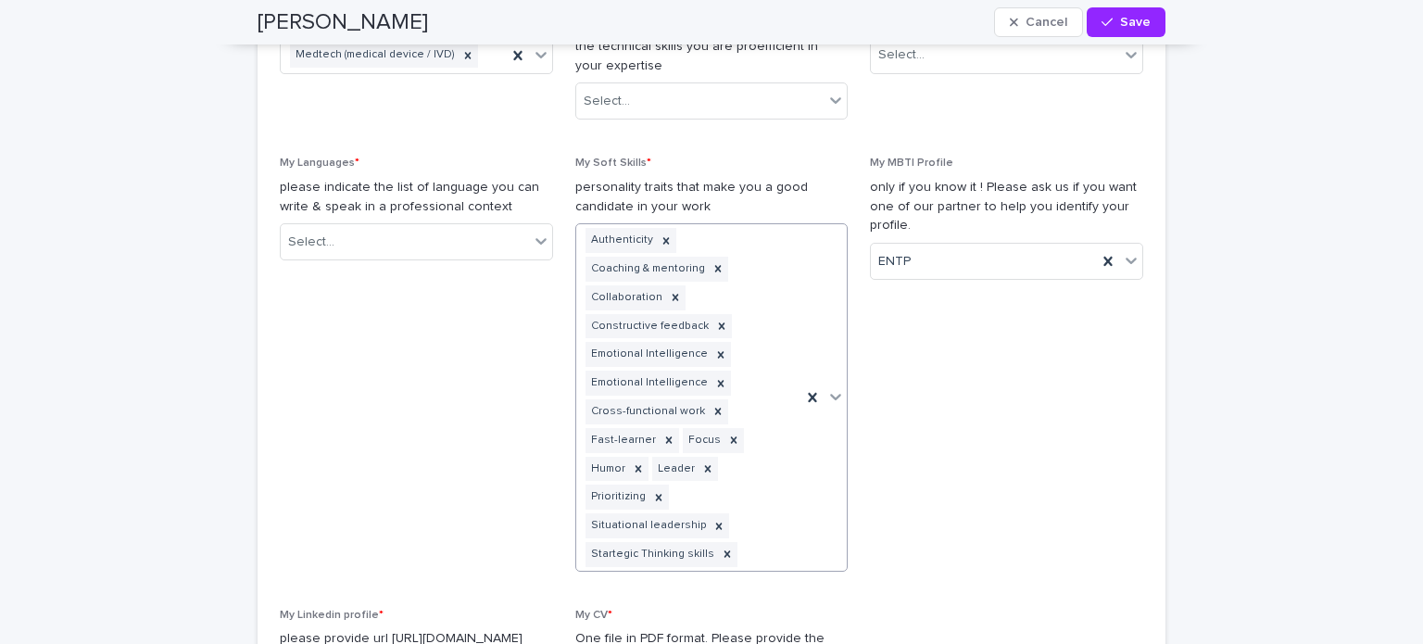
scroll to position [1541, 0]
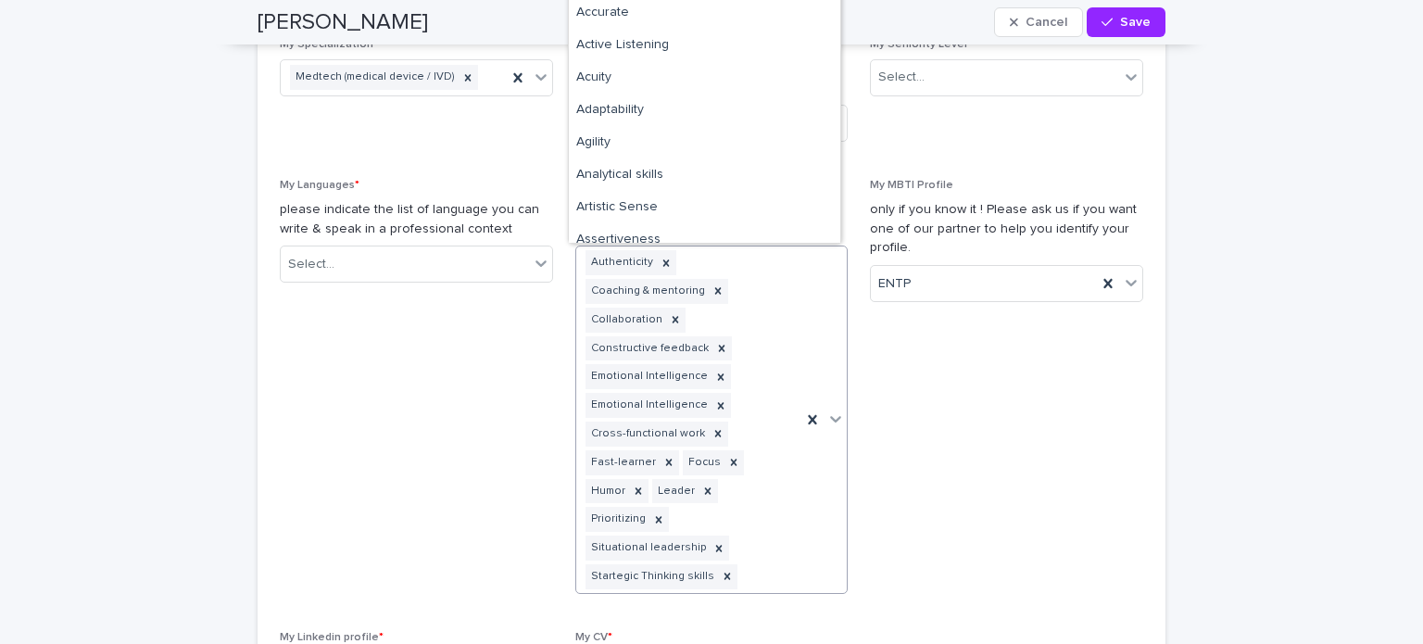
click at [830, 415] on icon at bounding box center [835, 418] width 19 height 19
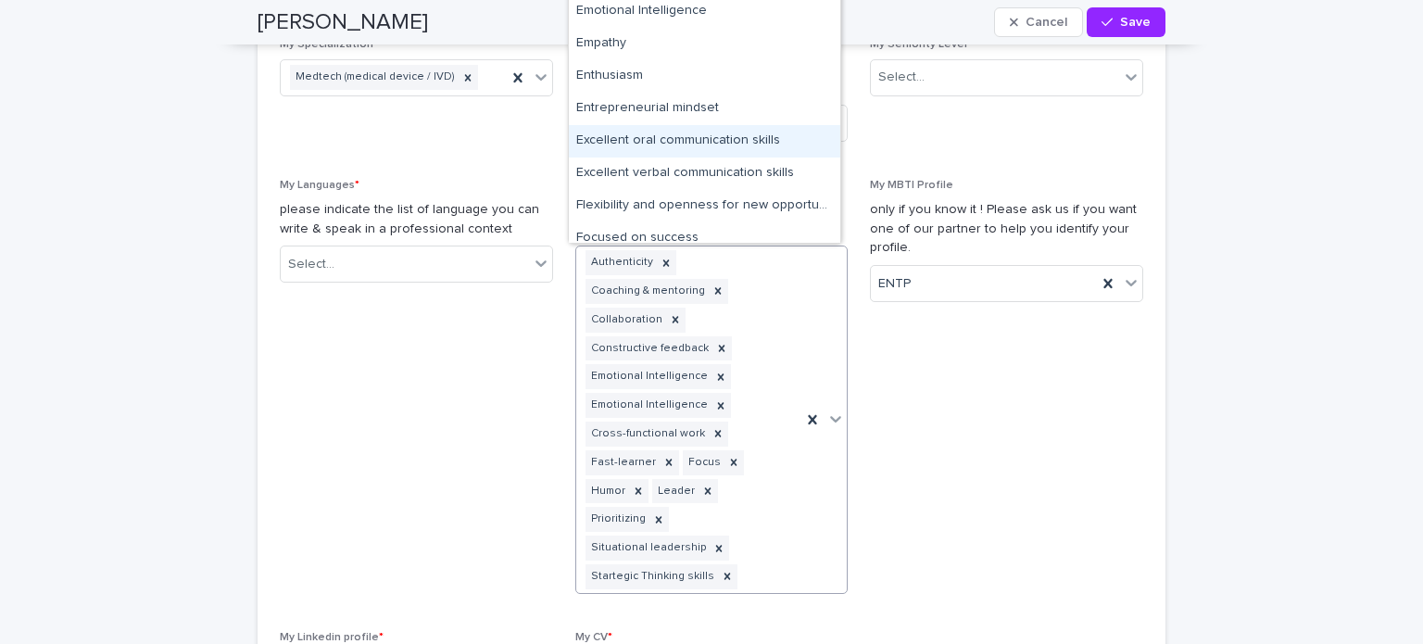
scroll to position [1237, 0]
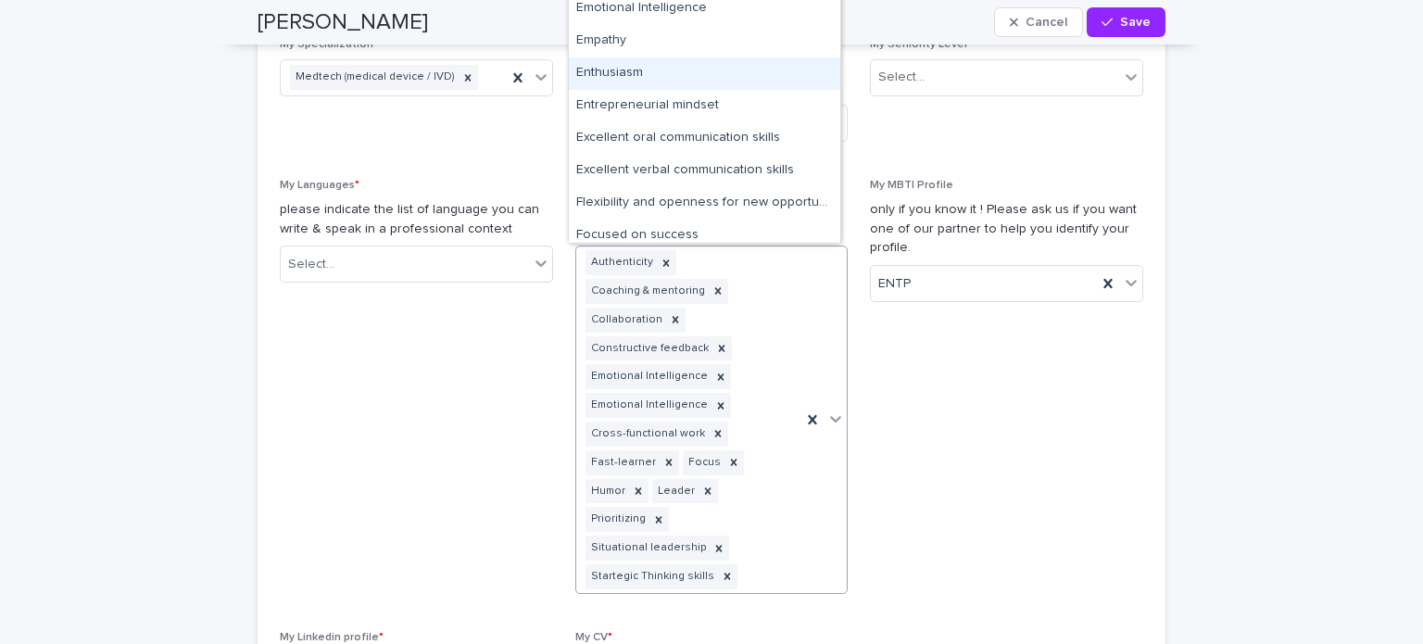
click at [630, 74] on div "Enthusiasm" at bounding box center [704, 73] width 271 height 32
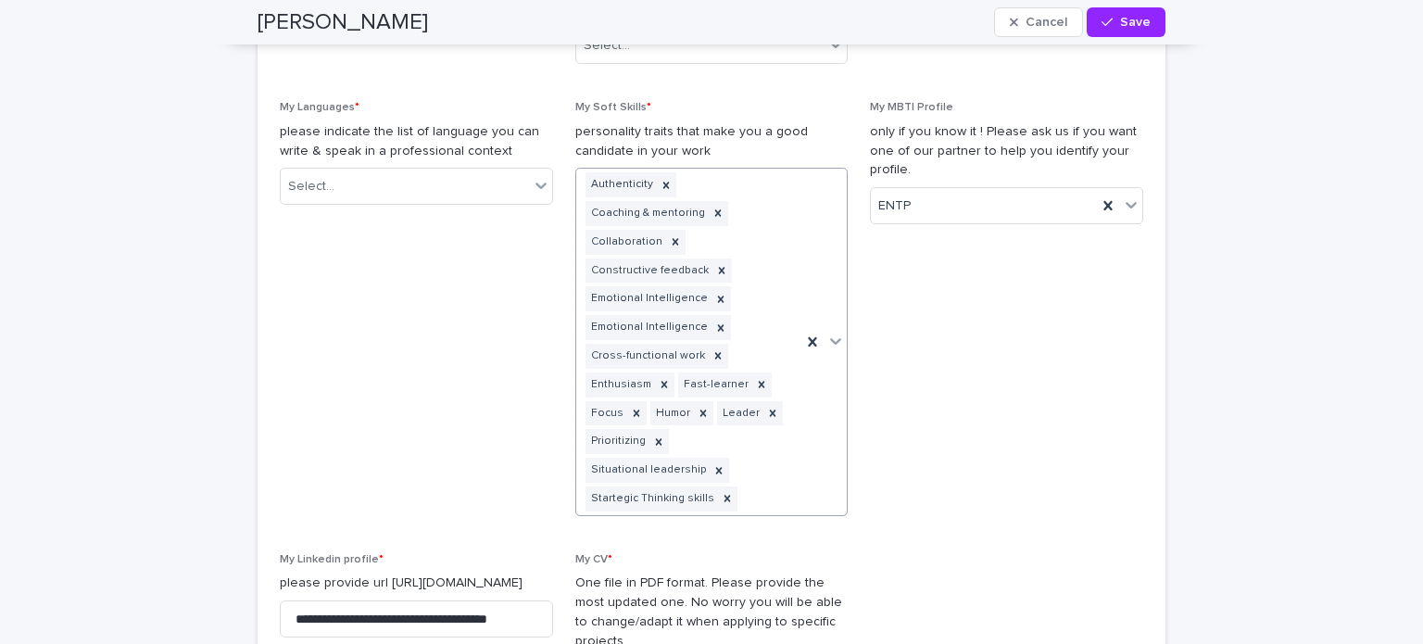
scroll to position [1597, 0]
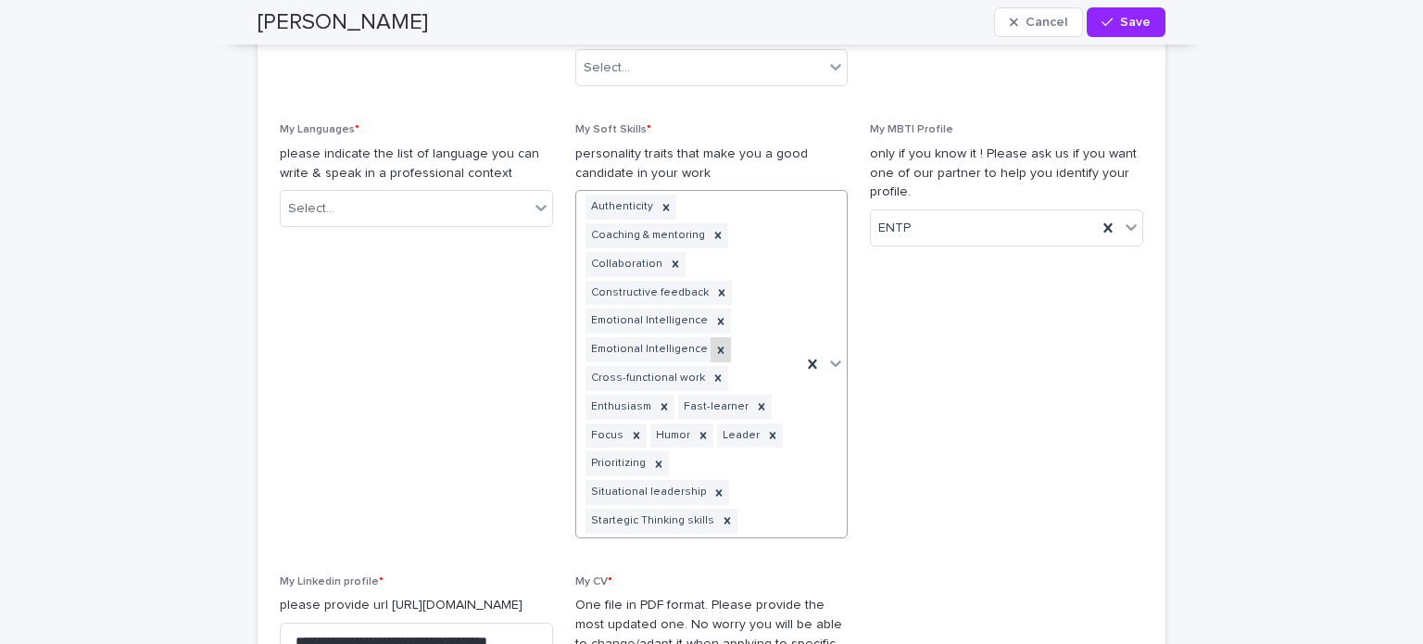
click at [717, 347] on icon at bounding box center [720, 349] width 6 height 6
click at [717, 349] on icon at bounding box center [720, 349] width 6 height 6
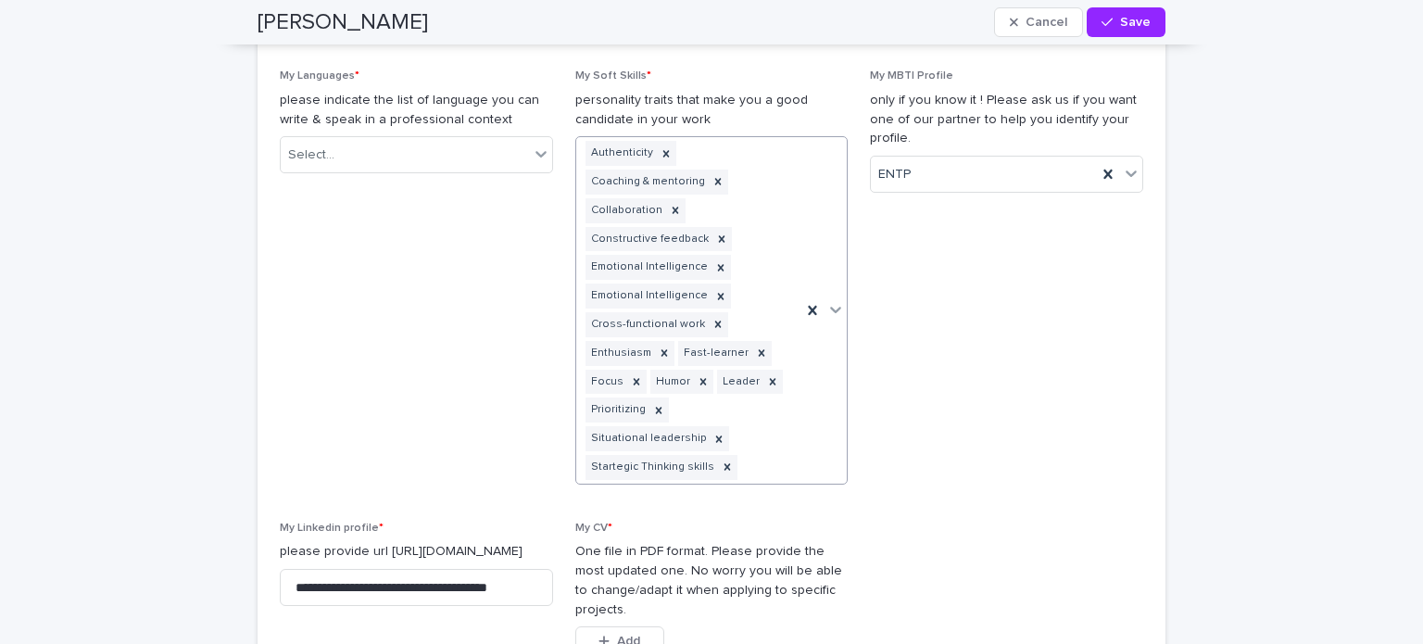
scroll to position [1649, 0]
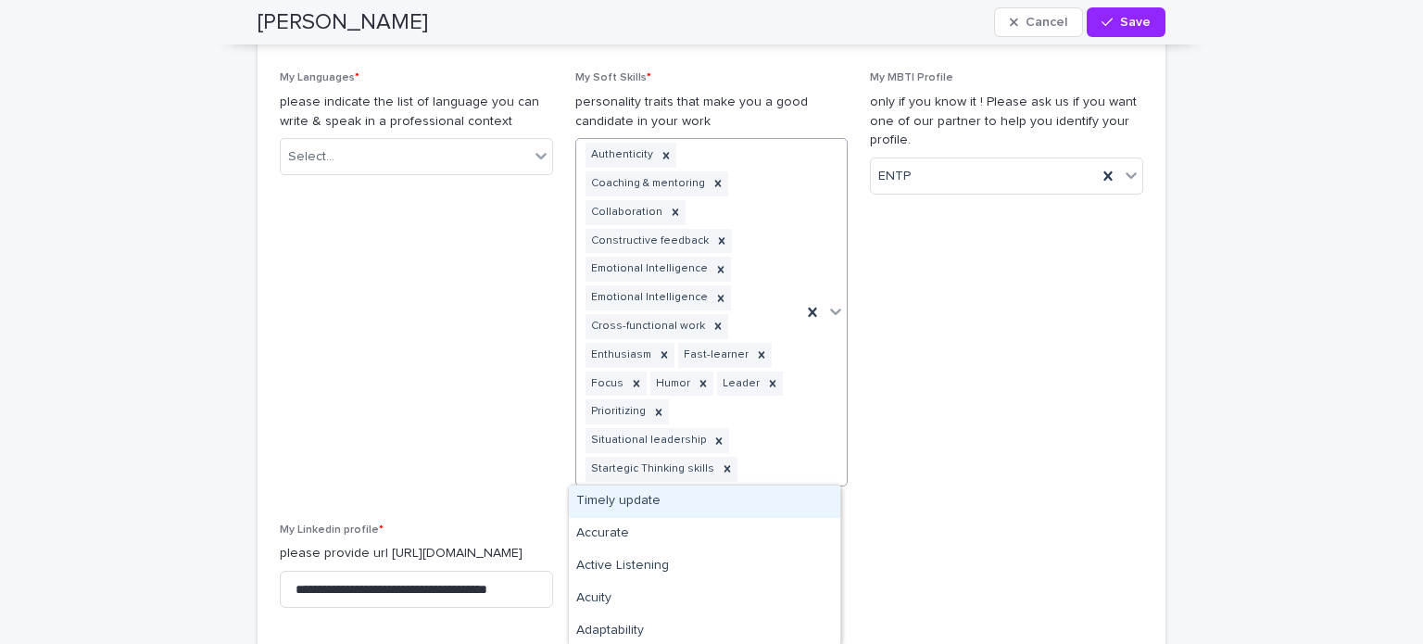
click at [831, 309] on icon at bounding box center [836, 311] width 11 height 6
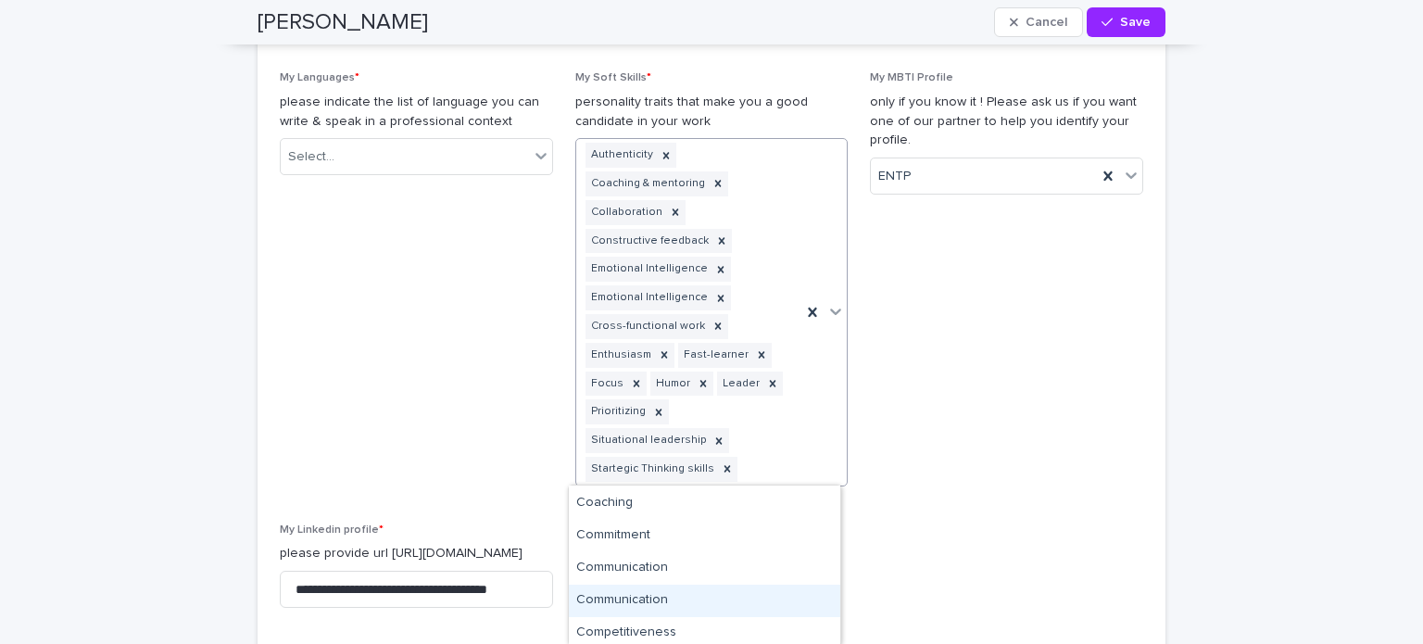
scroll to position [582, 0]
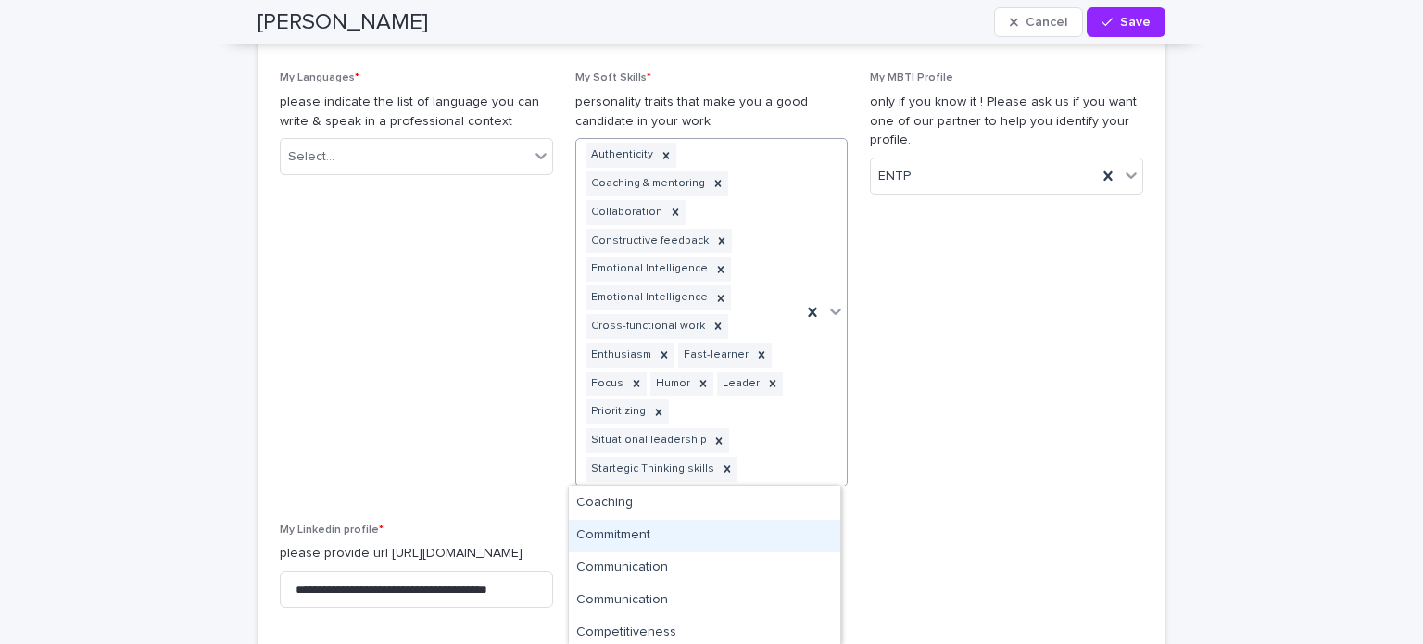
click at [619, 535] on div "Commitment" at bounding box center [704, 536] width 271 height 32
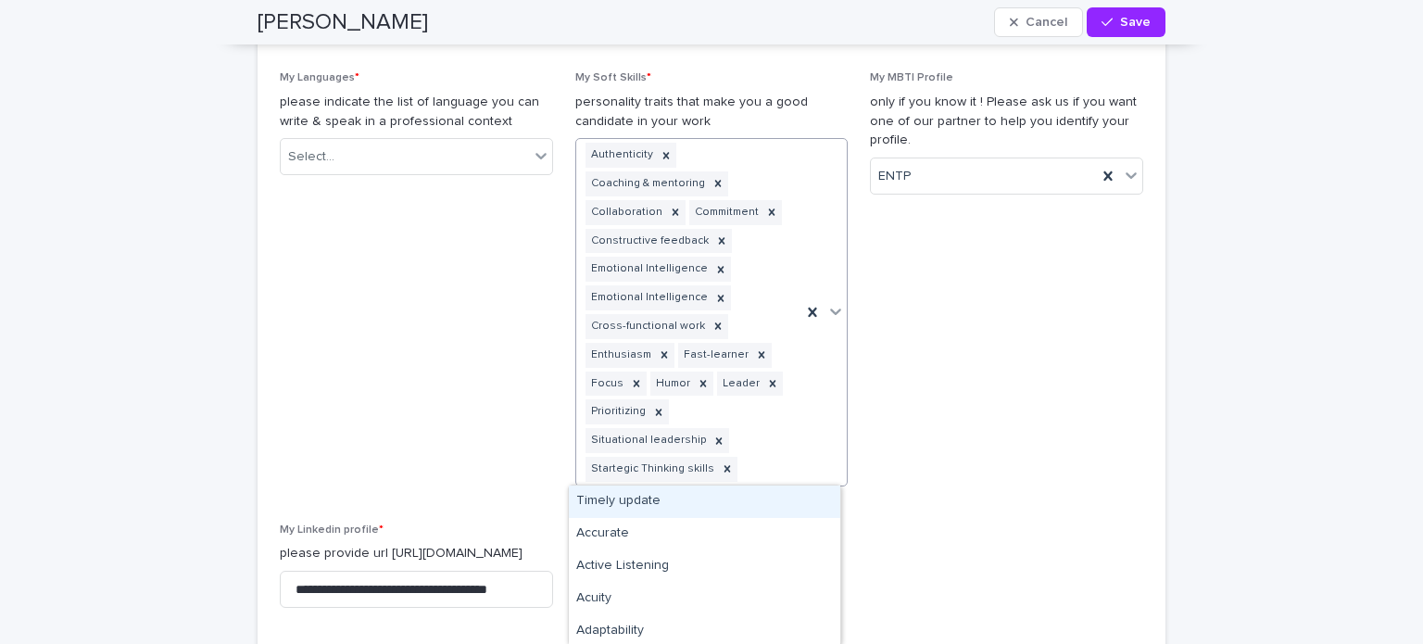
click at [831, 310] on icon at bounding box center [836, 311] width 11 height 6
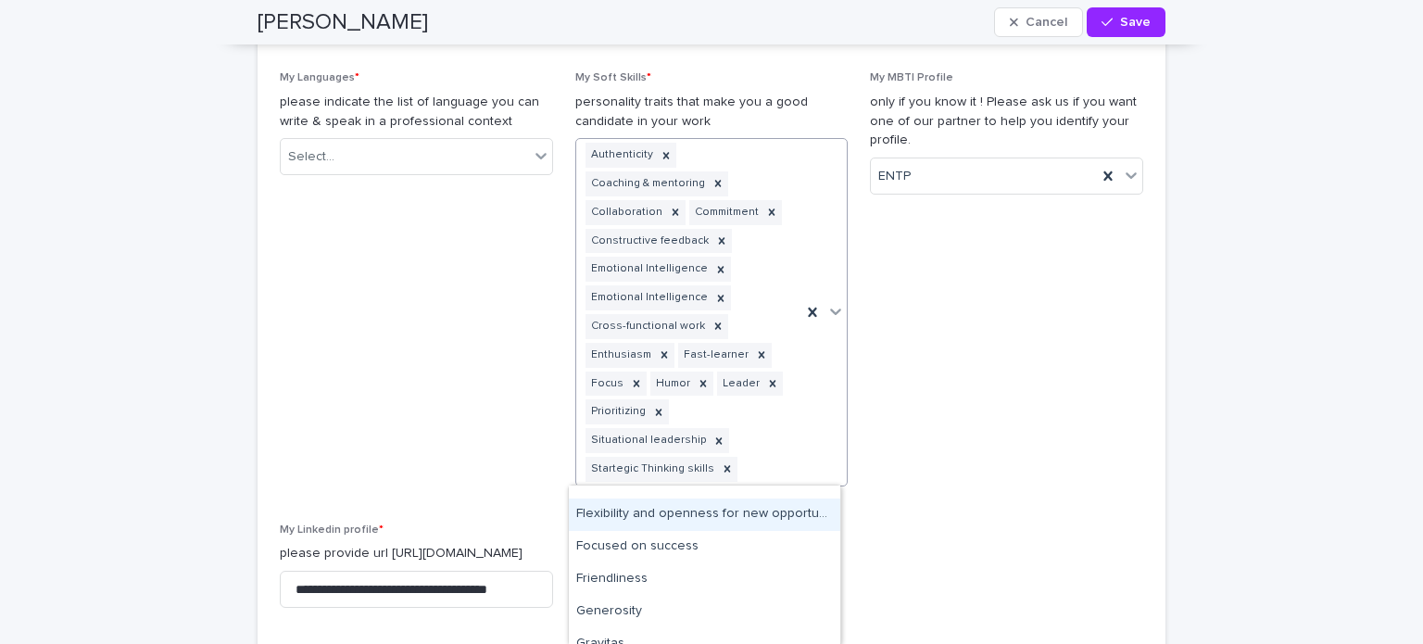
click at [694, 518] on div "Flexibility and openness for new opportunities" at bounding box center [704, 514] width 271 height 32
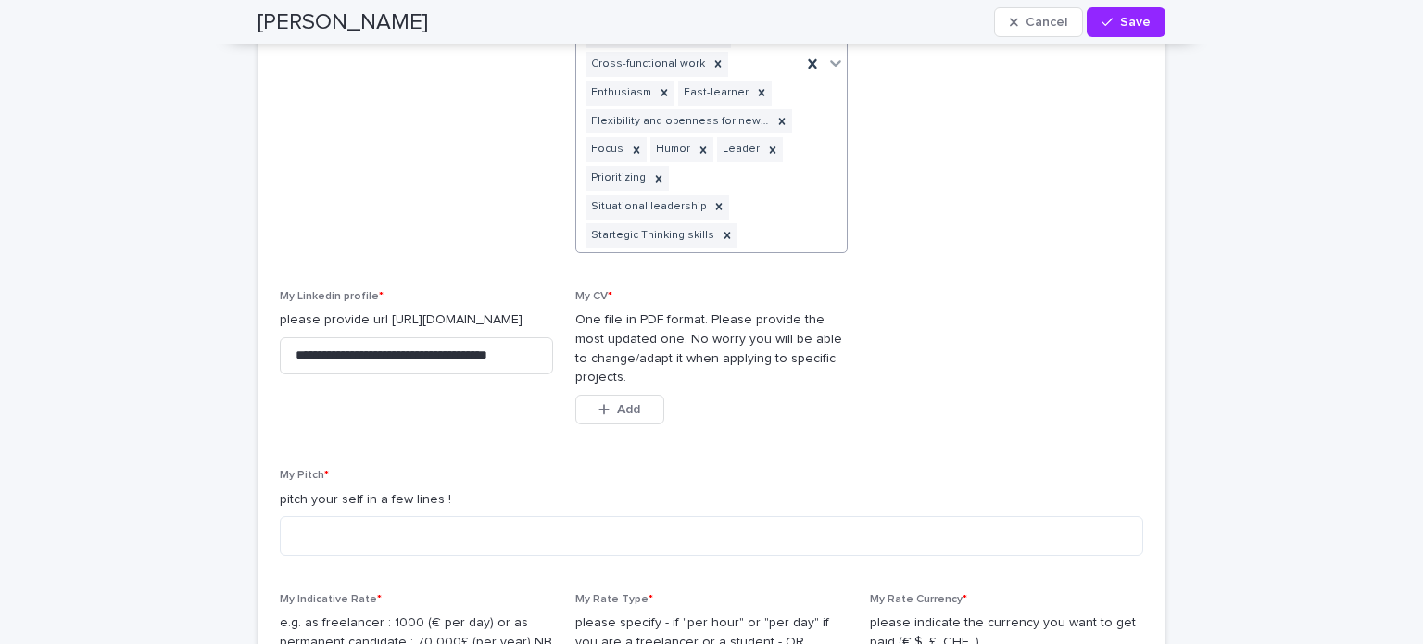
scroll to position [1912, 0]
click at [619, 412] on span "Add" at bounding box center [628, 408] width 23 height 13
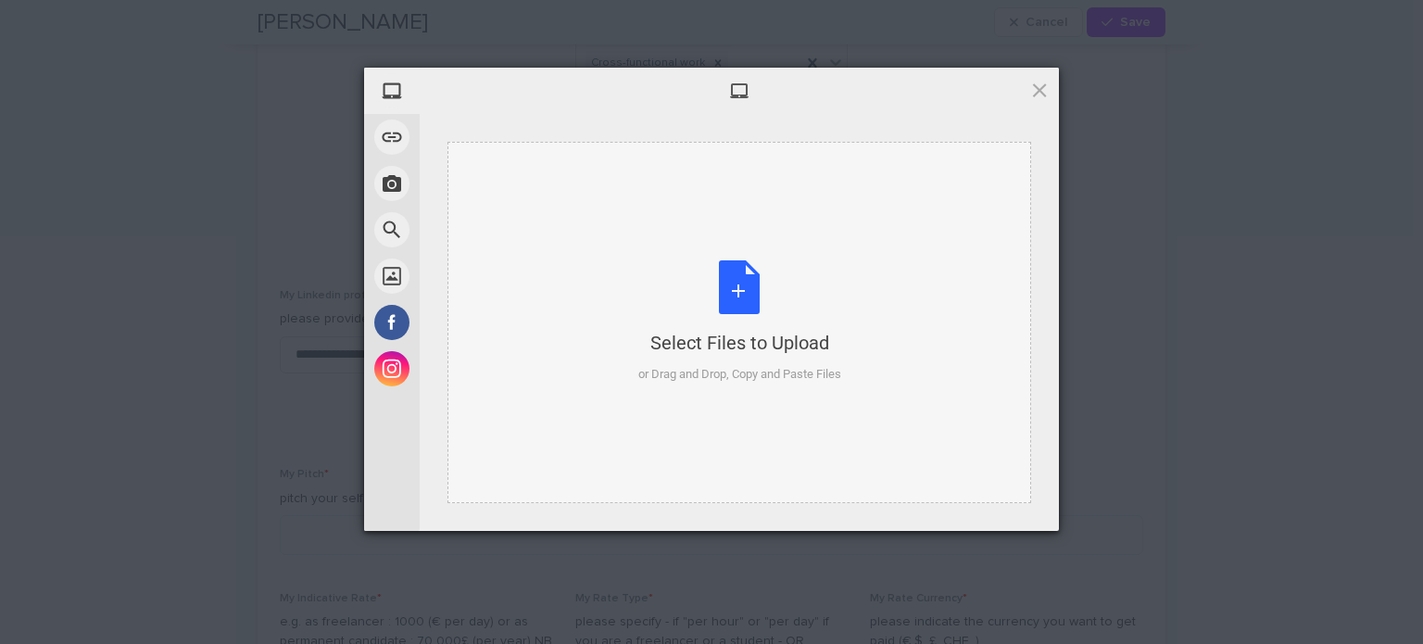
click at [738, 288] on div "Select Files to Upload or Drag and Drop, Copy and Paste Files" at bounding box center [739, 321] width 203 height 123
